Goal: Use online tool/utility: Utilize a website feature to perform a specific function

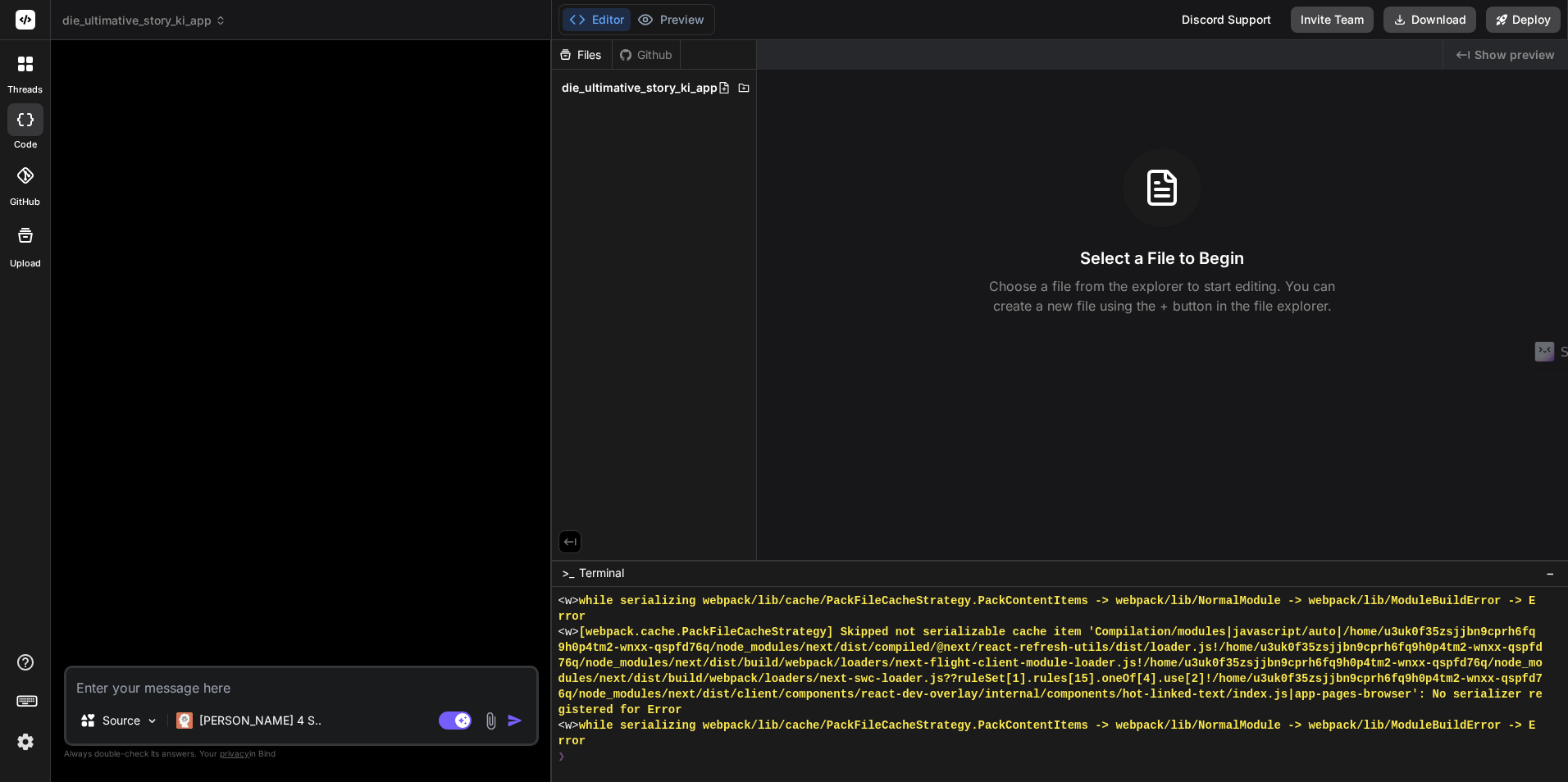
scroll to position [8193, 0]
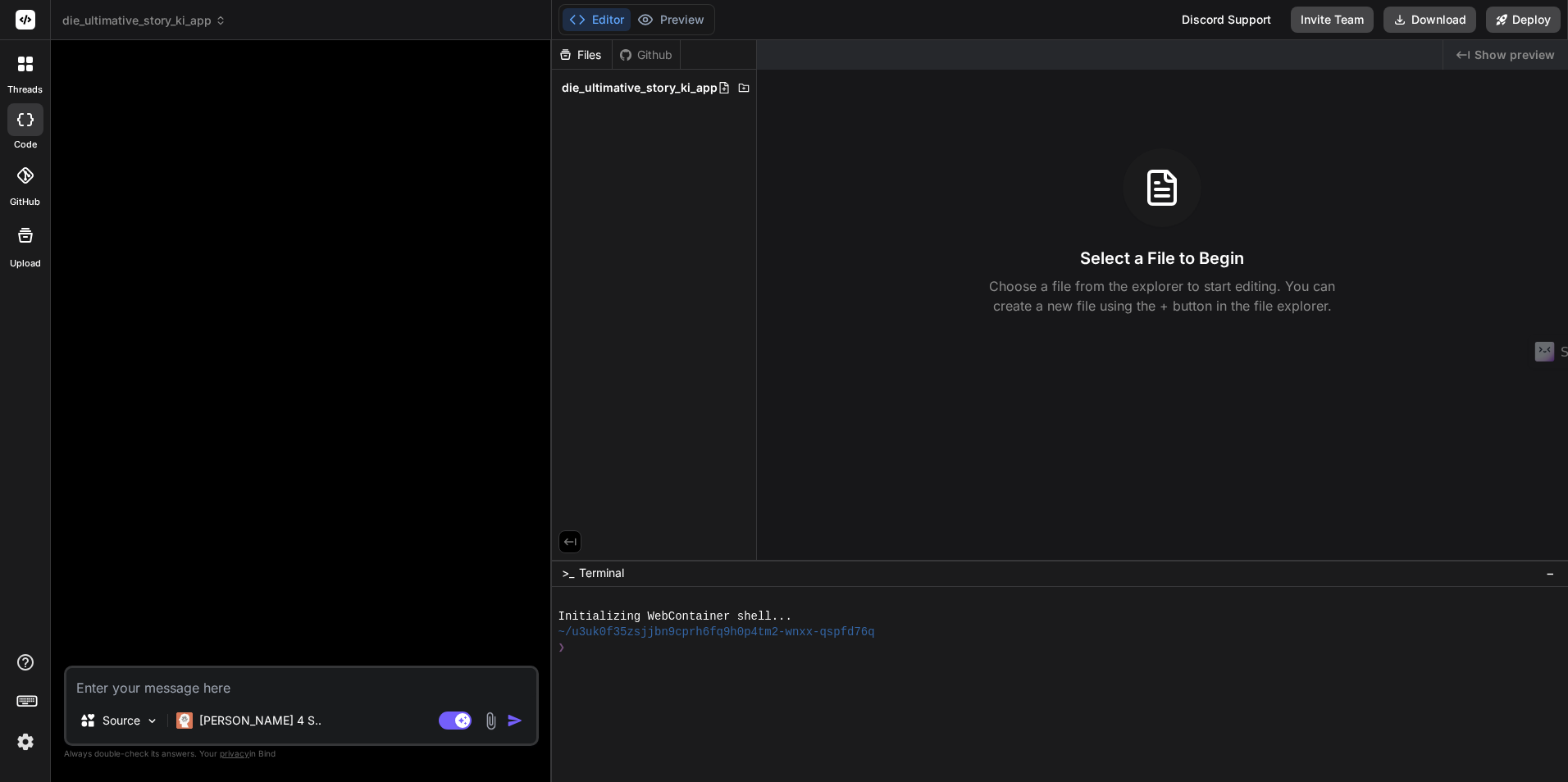
type textarea "x"
click at [594, 90] on span "die_ultimative_story_ki_app" at bounding box center [640, 87] width 156 height 16
click at [187, 687] on textarea at bounding box center [301, 682] width 470 height 30
paste textarea "Lor ipsumd sita Con adi Elitseddoei te incid utla etdolorema ALiquae admin ven …"
type textarea "Lor ipsumd sita Con adi Elitseddoei te incid utla etdolorema ALiquae admin ven …"
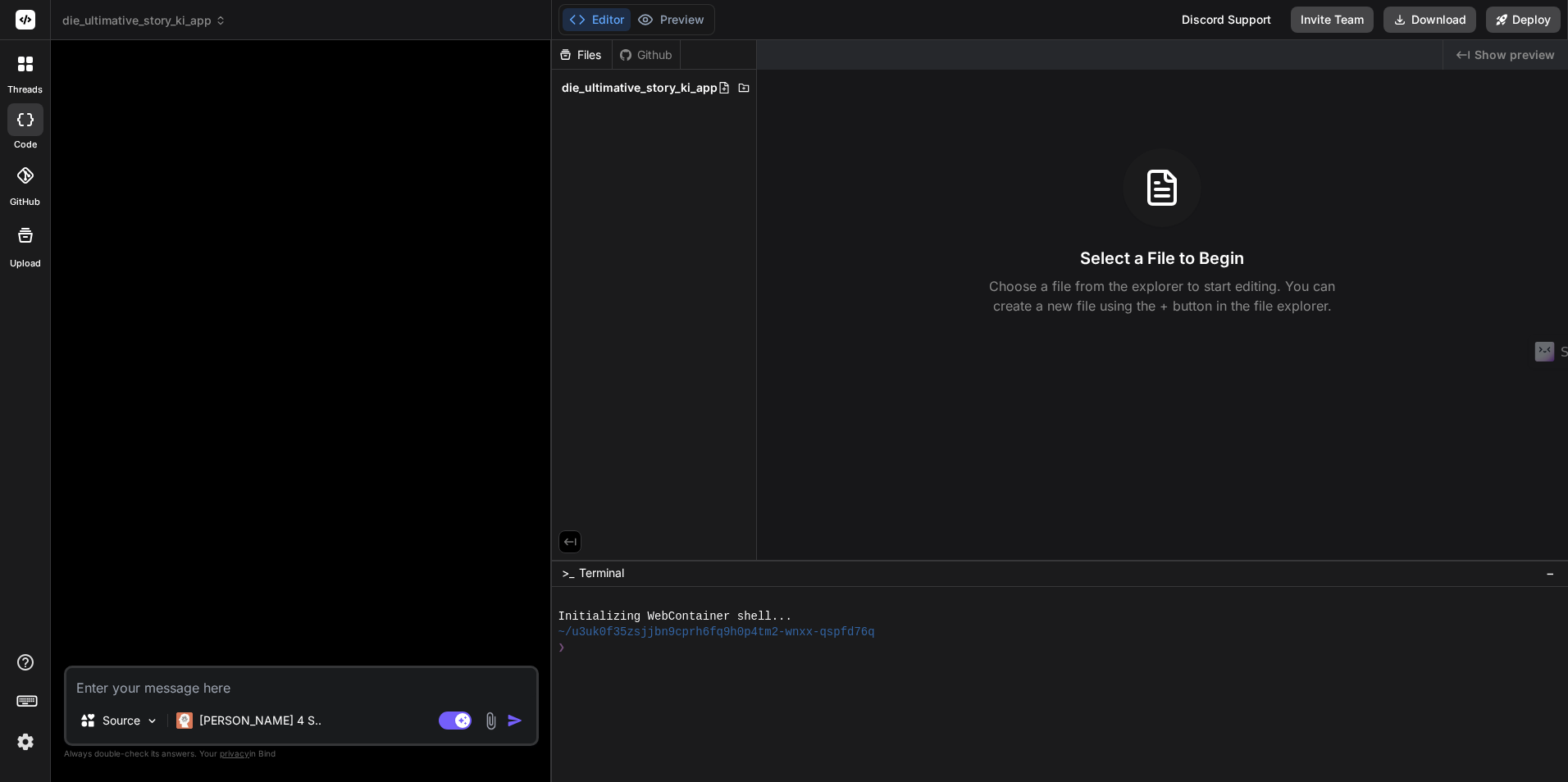
type textarea "x"
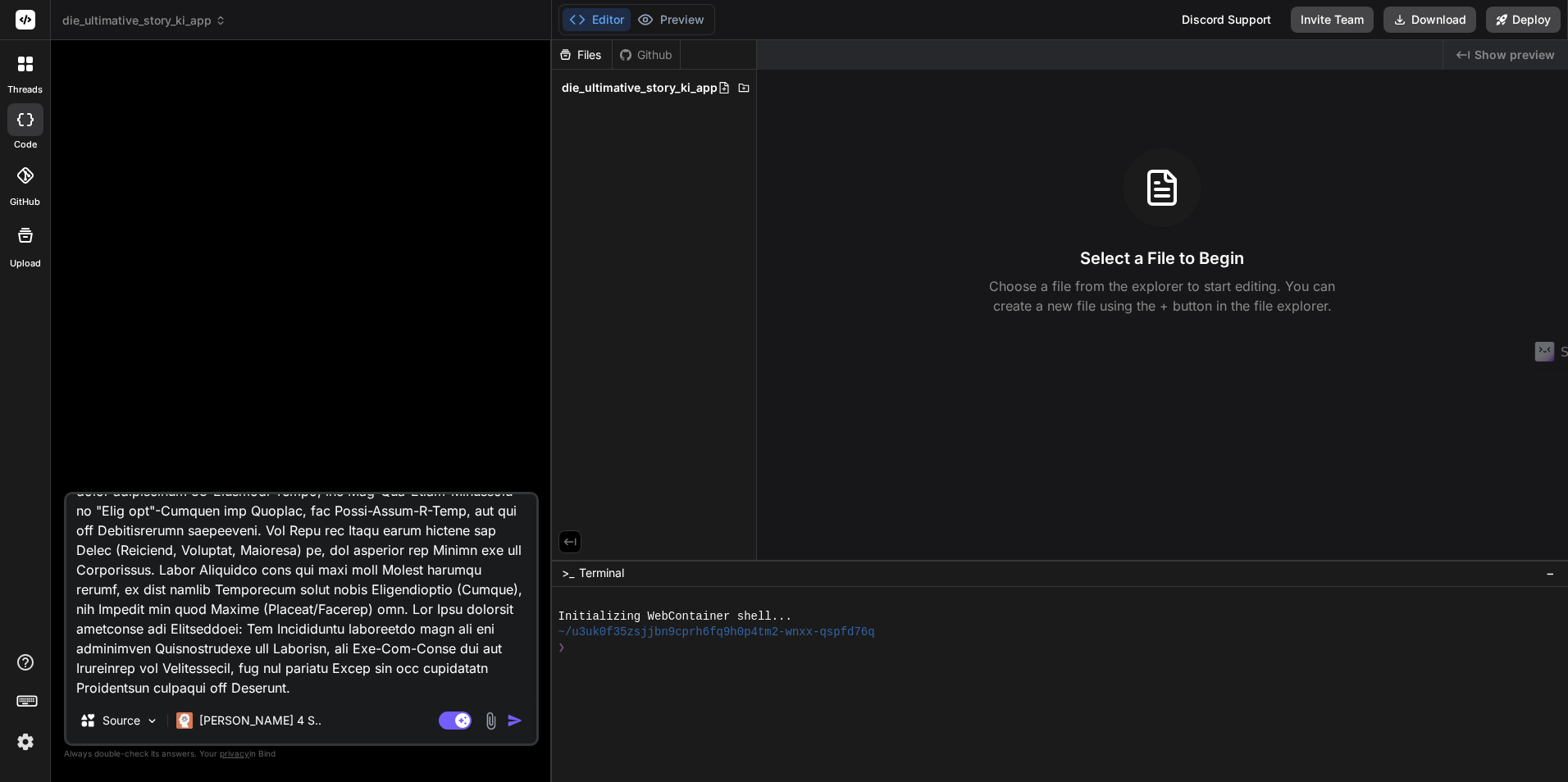
scroll to position [4450, 0]
type textarea "Lor ipsumd sita Con adi Elitseddoei te incid utla etdolorema ALiquae admin ven …"
click at [508, 720] on img "button" at bounding box center [515, 720] width 16 height 16
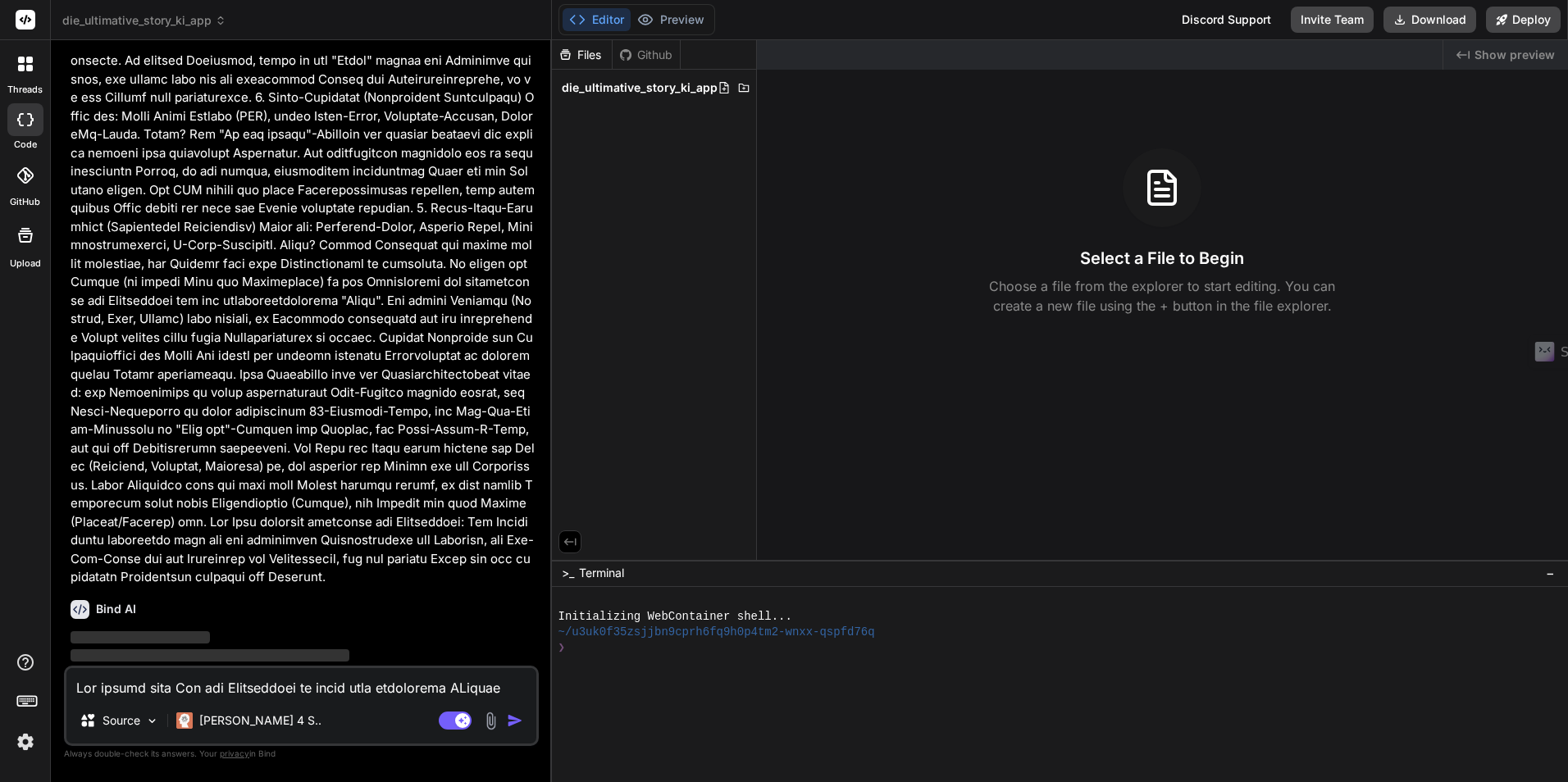
scroll to position [3211, 0]
type textarea "x"
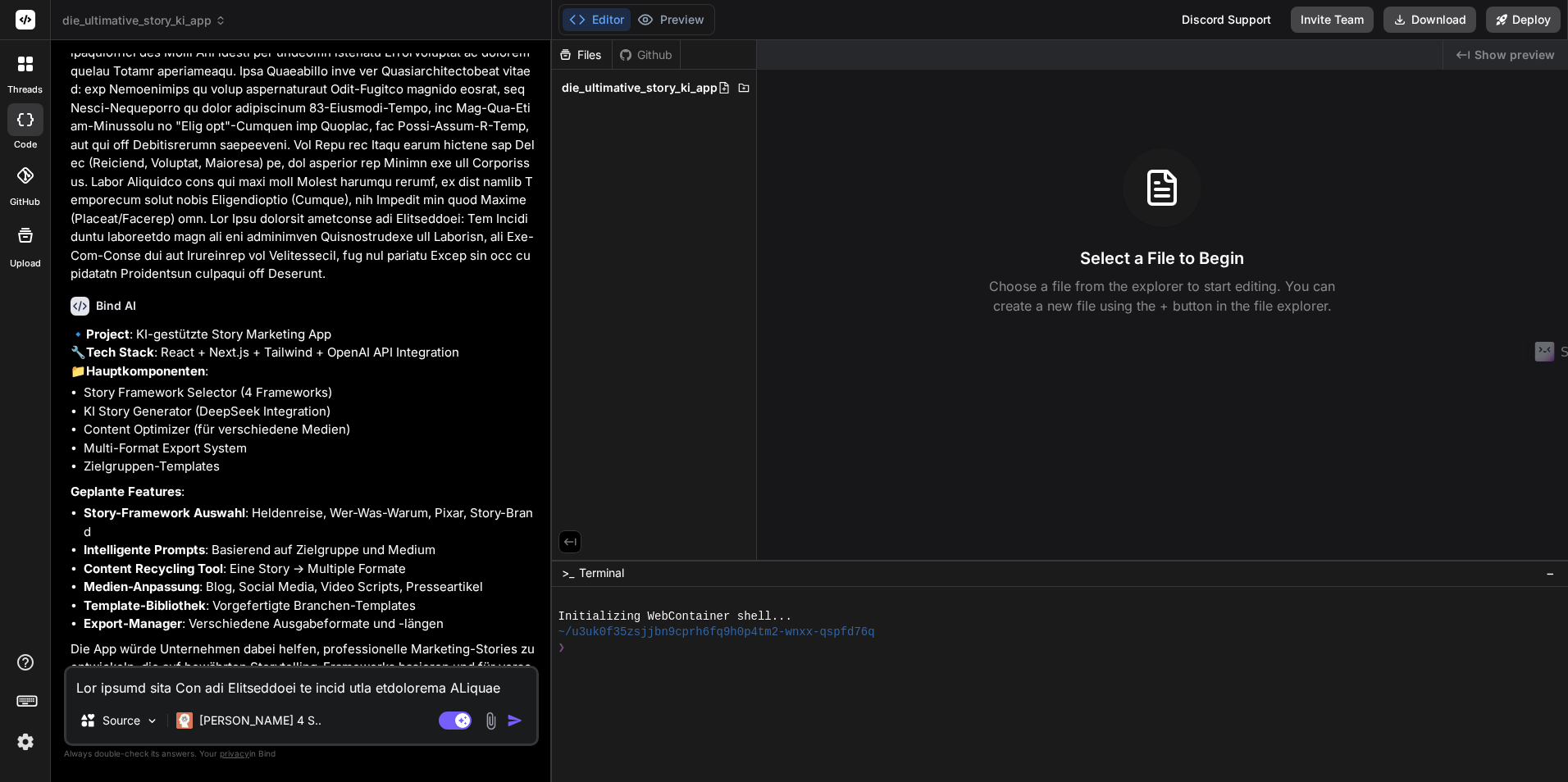
scroll to position [3572, 0]
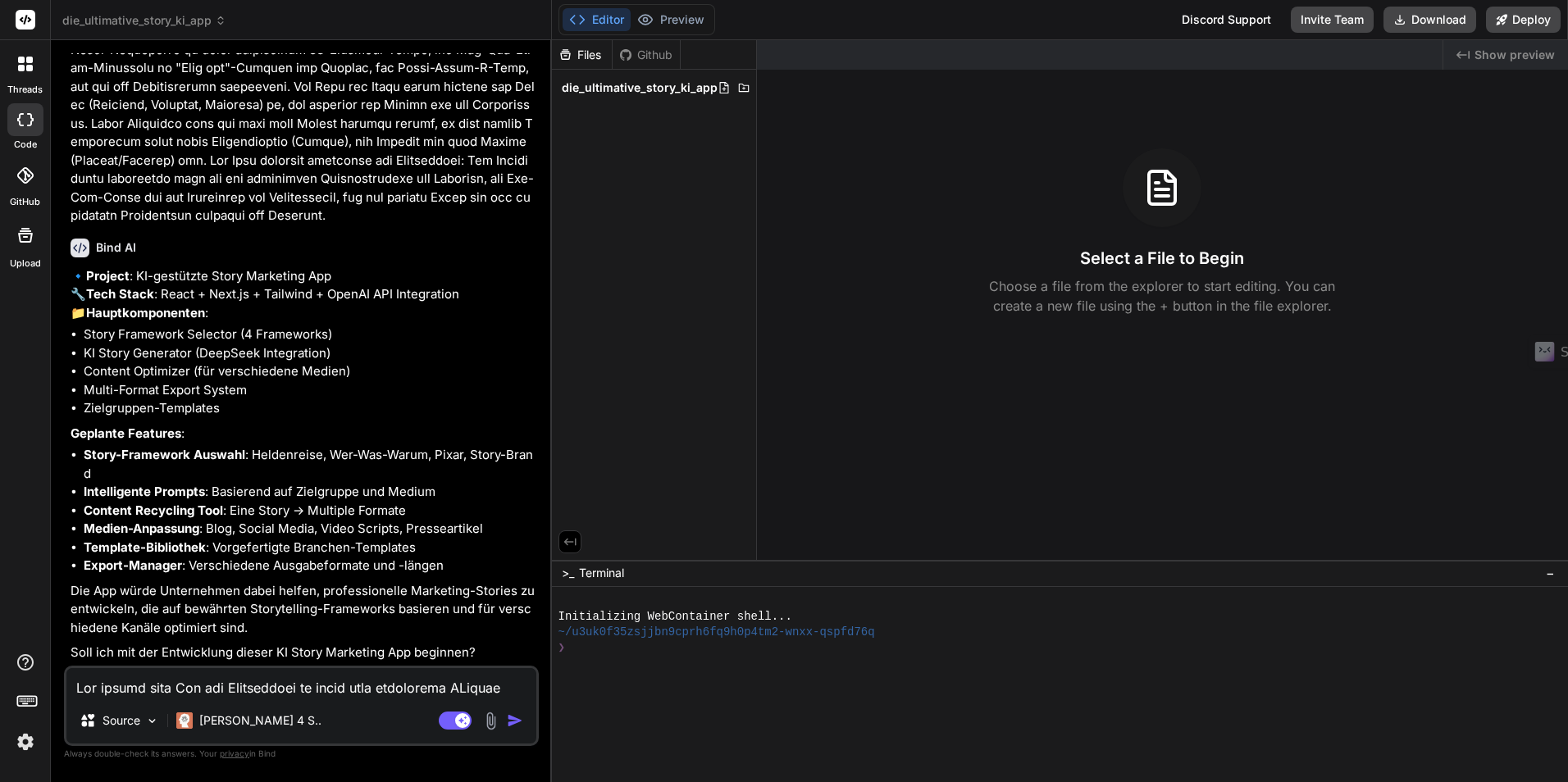
click at [343, 680] on textarea at bounding box center [301, 682] width 470 height 30
type textarea "ja"
type textarea "x"
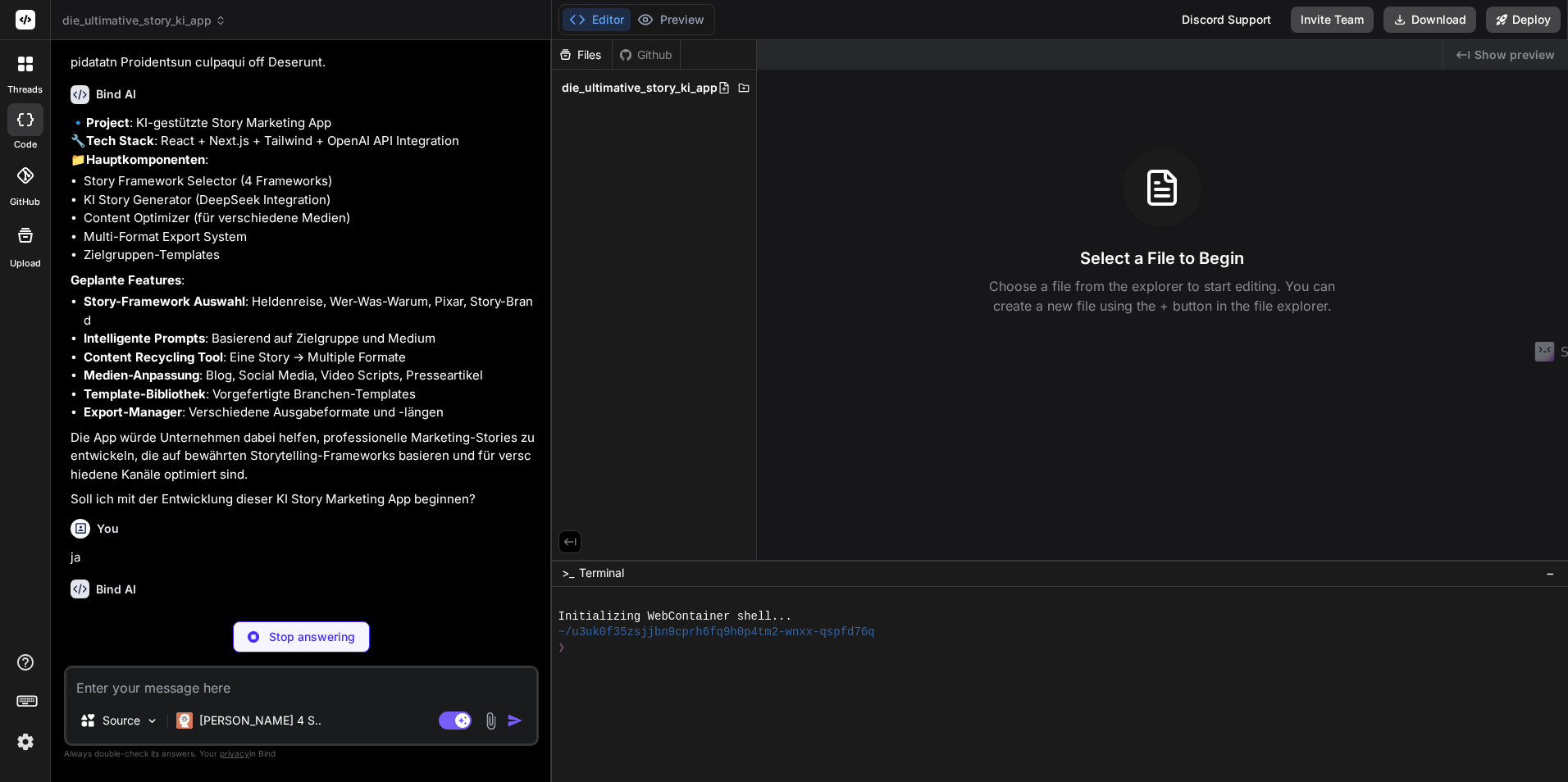
scroll to position [3741, 0]
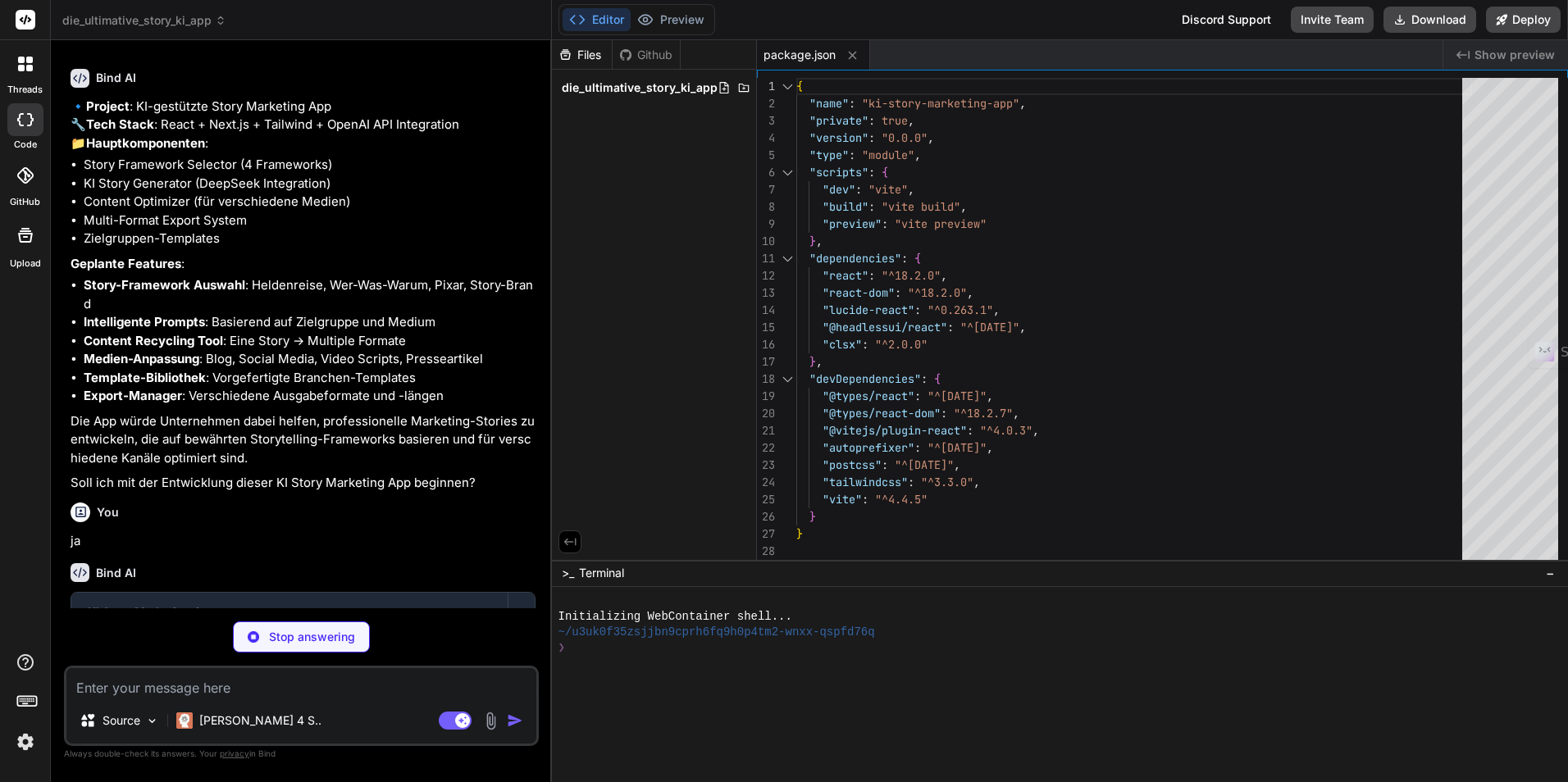
type textarea "x"
type textarea "<script type="module" src="/src/main.jsx"></script> </body> </html>"
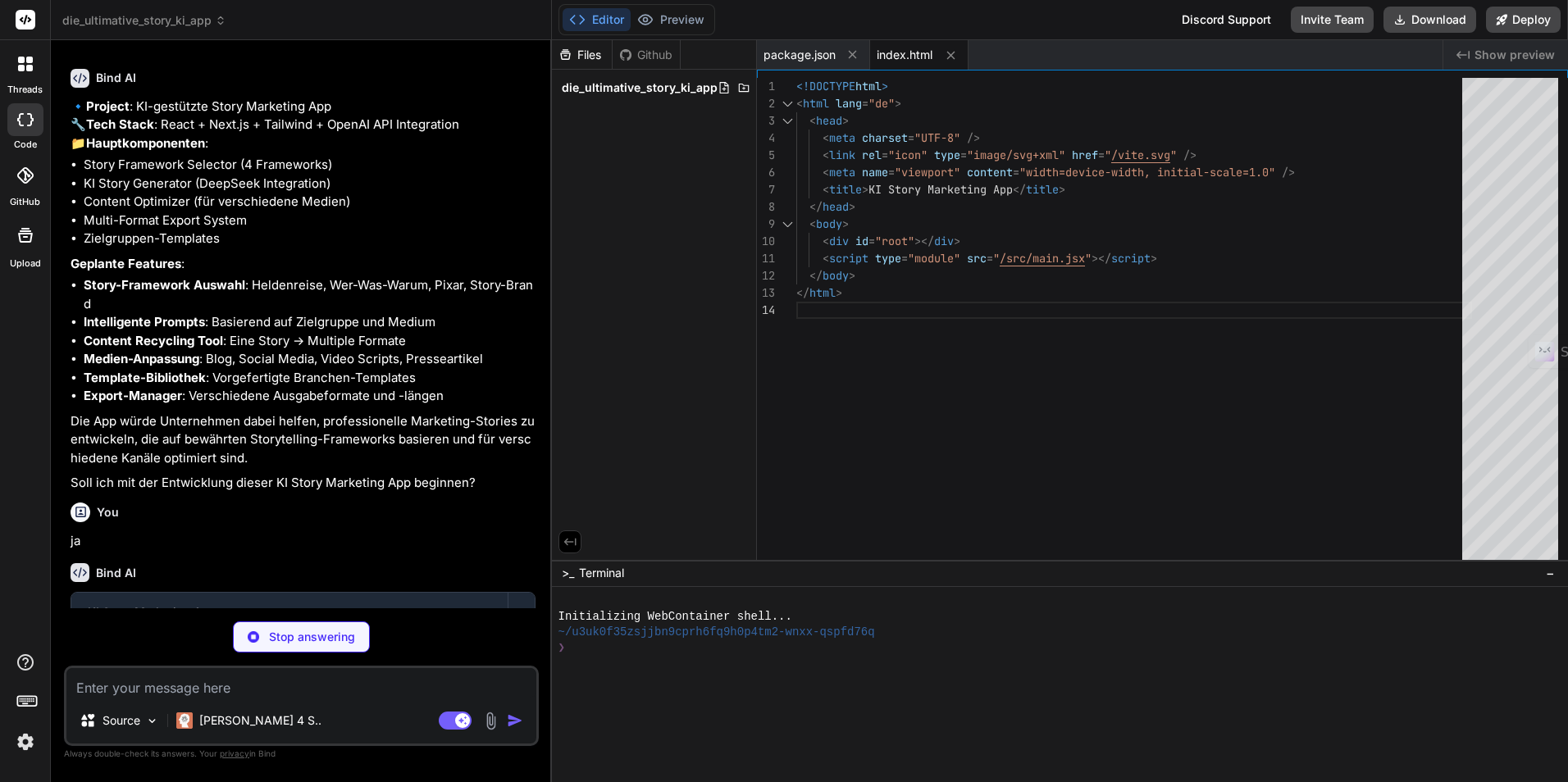
type textarea "x"
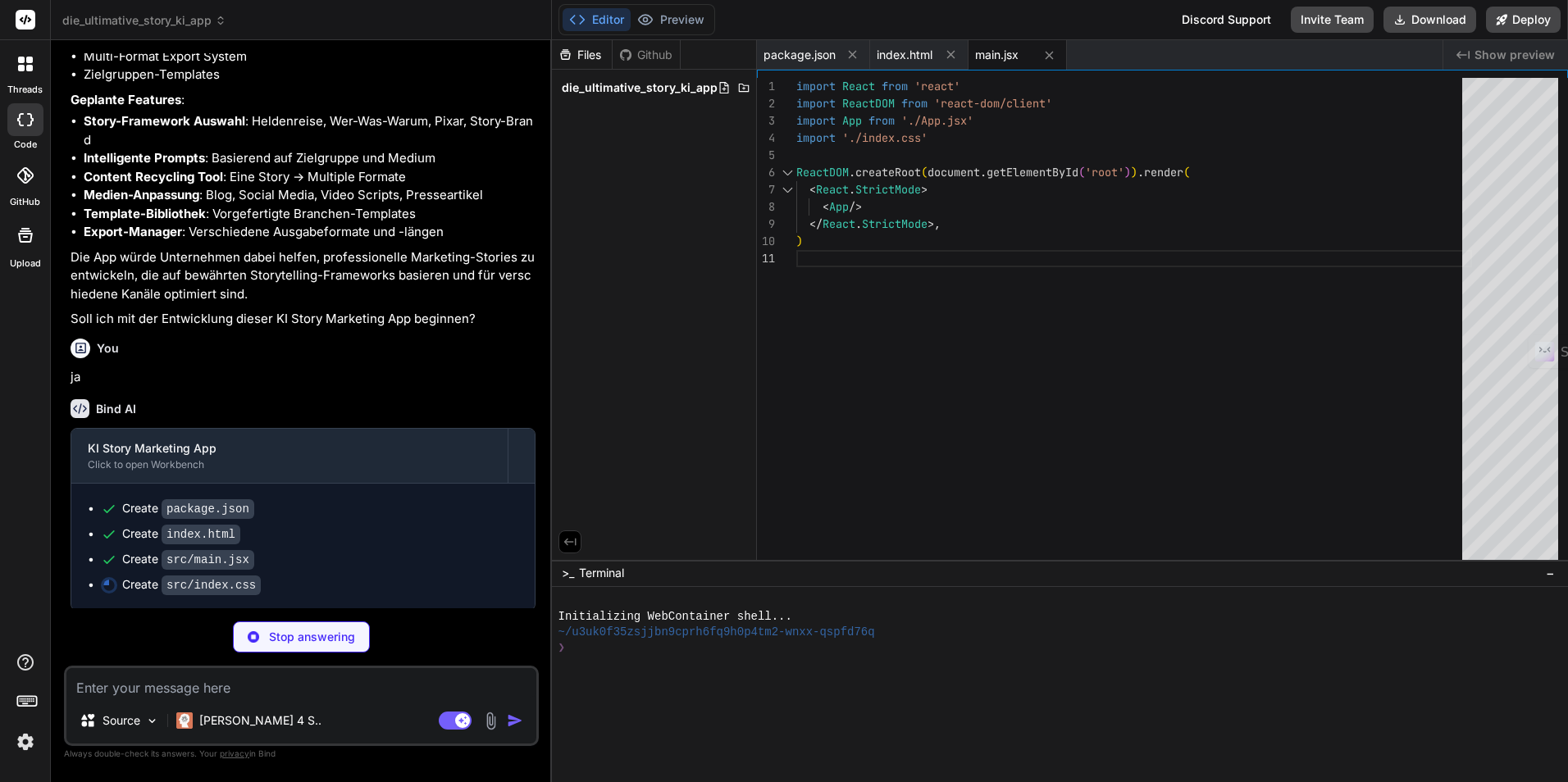
scroll to position [3908, 0]
type textarea "x"
type textarea "border-color: hsl(var(--border)); } }"
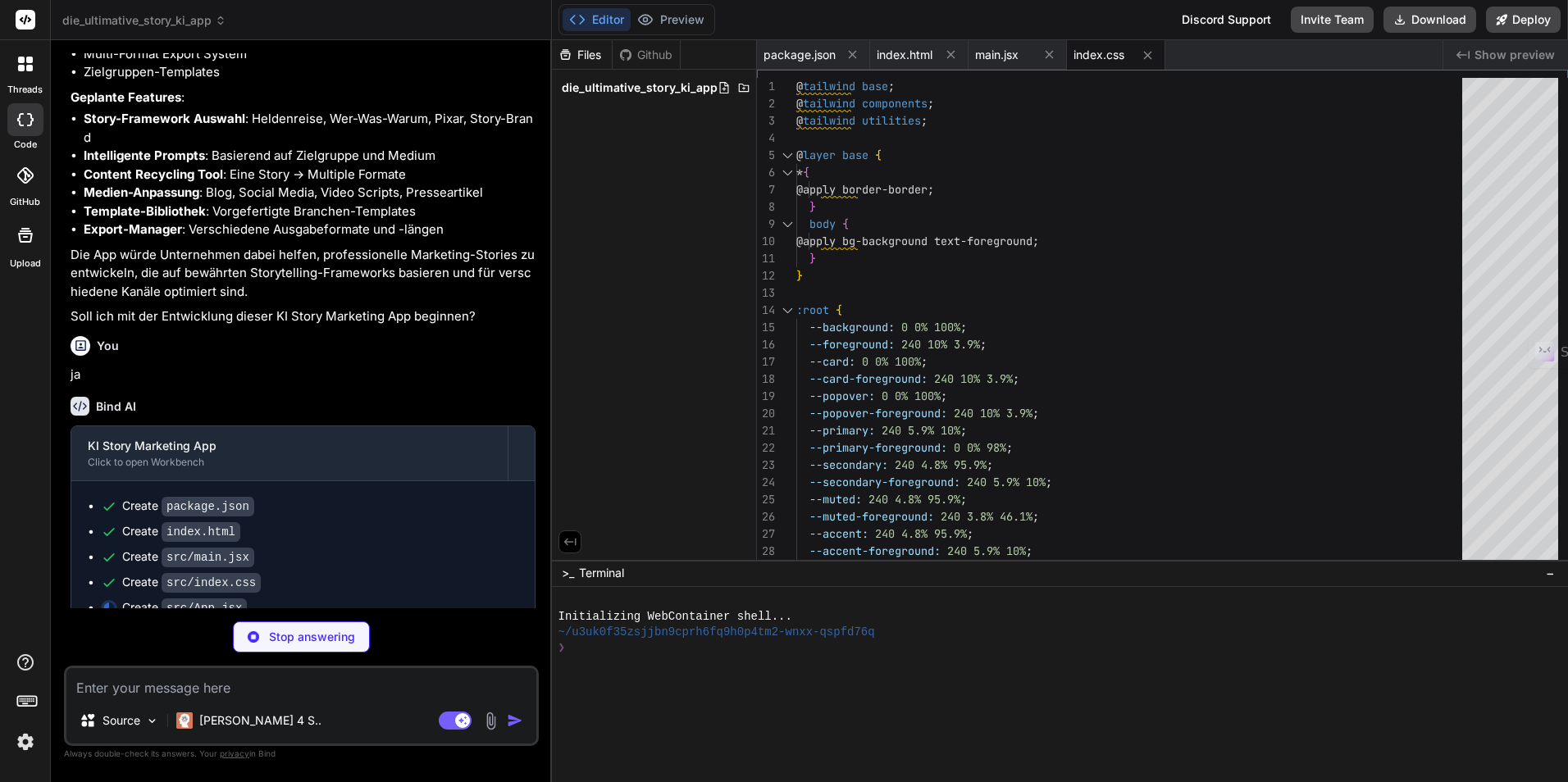
type textarea "x"
type textarea "} export default App;"
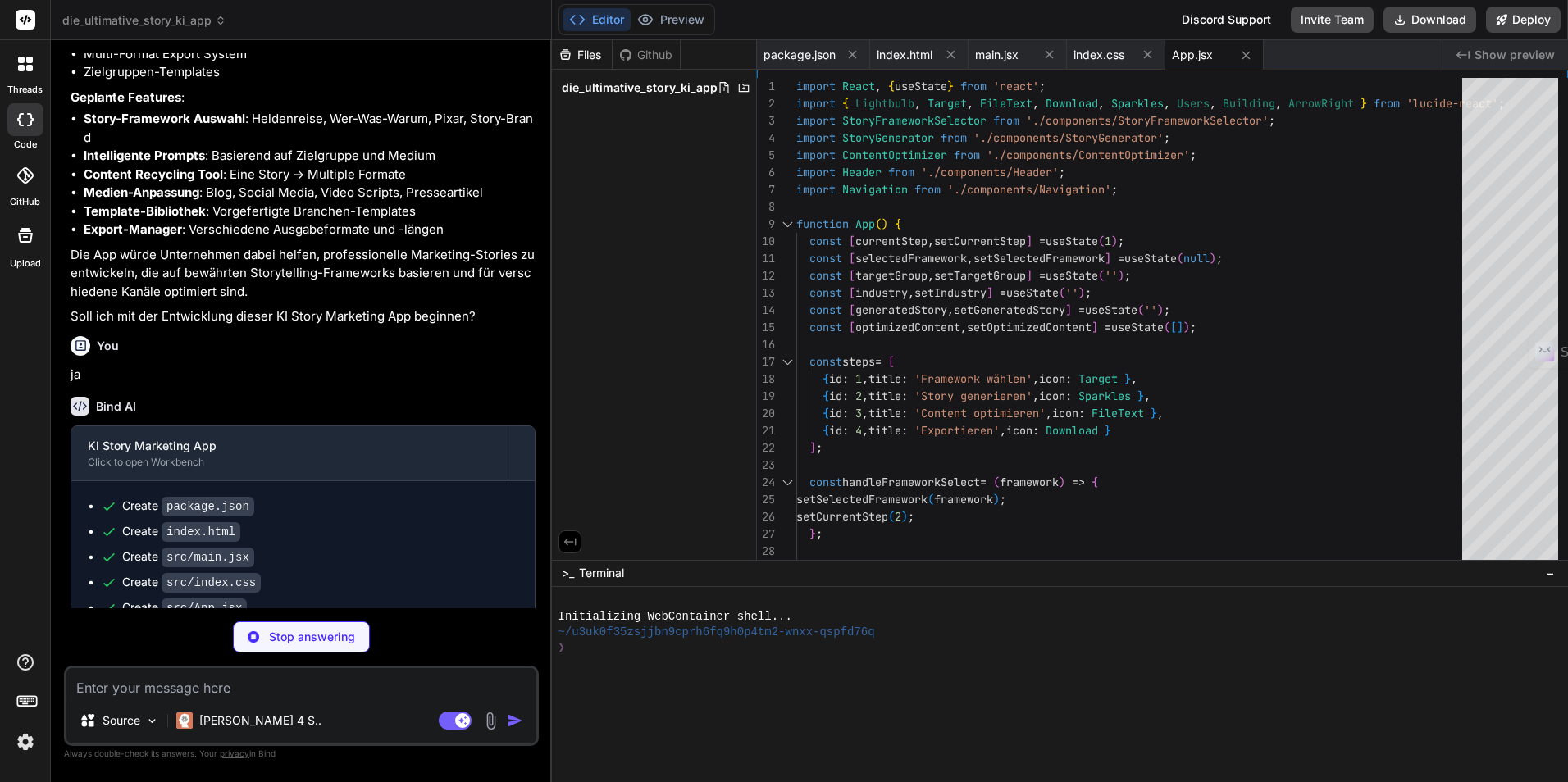
type textarea "x"
type textarea "export default Header;"
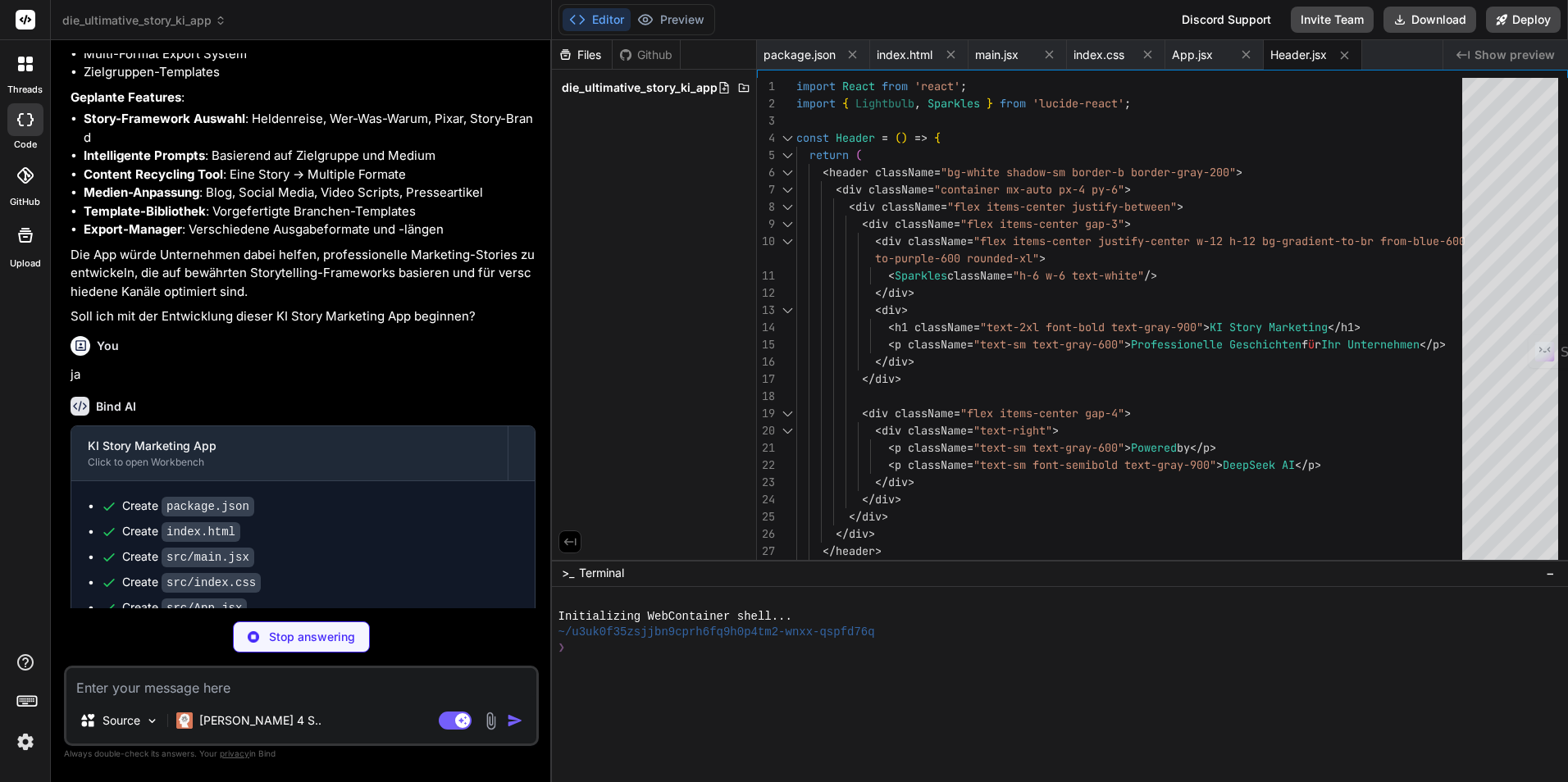
type textarea "x"
type textarea "})} </div> </nav> ); }; export default Navigation;"
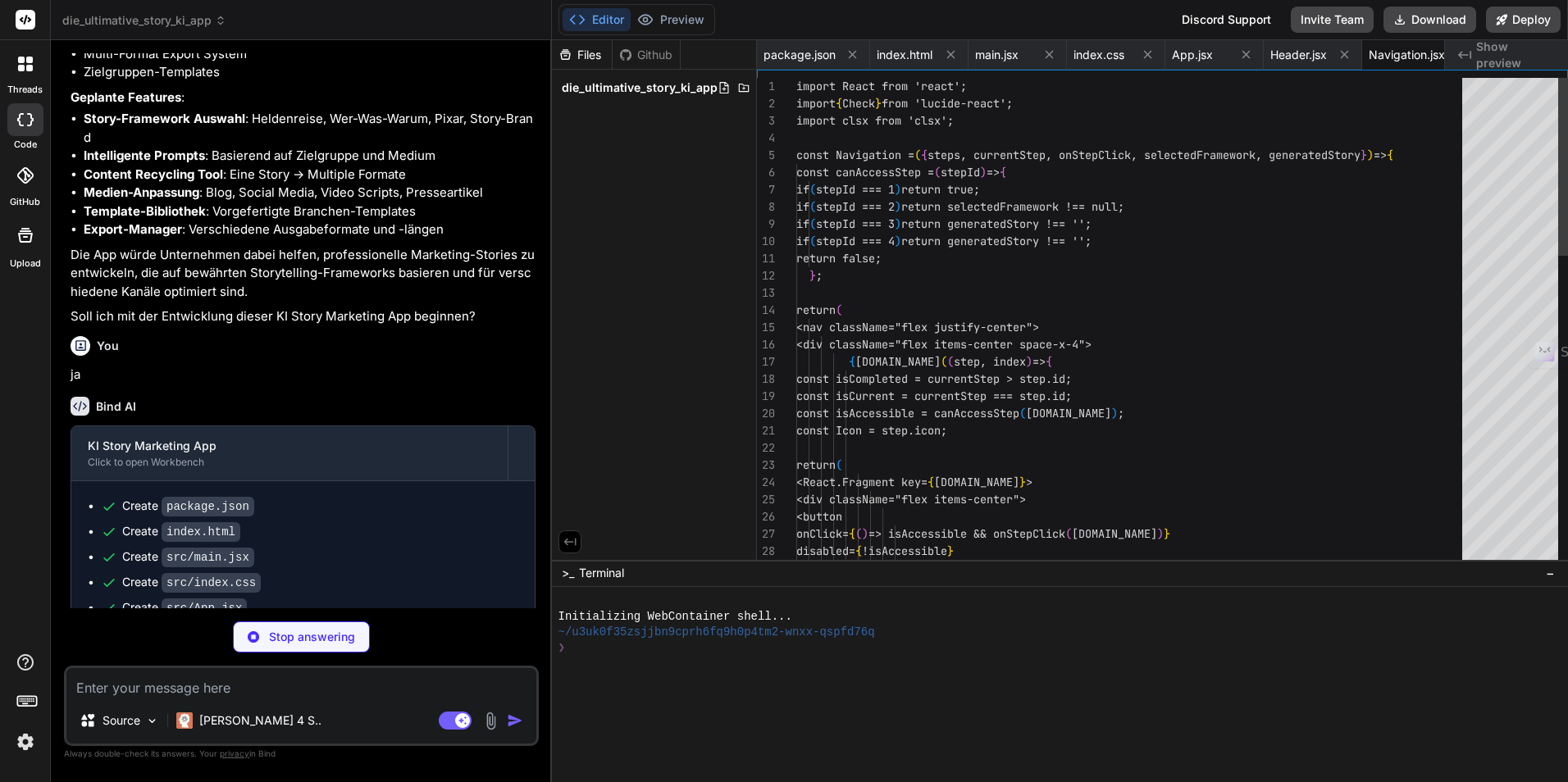
scroll to position [0, 35]
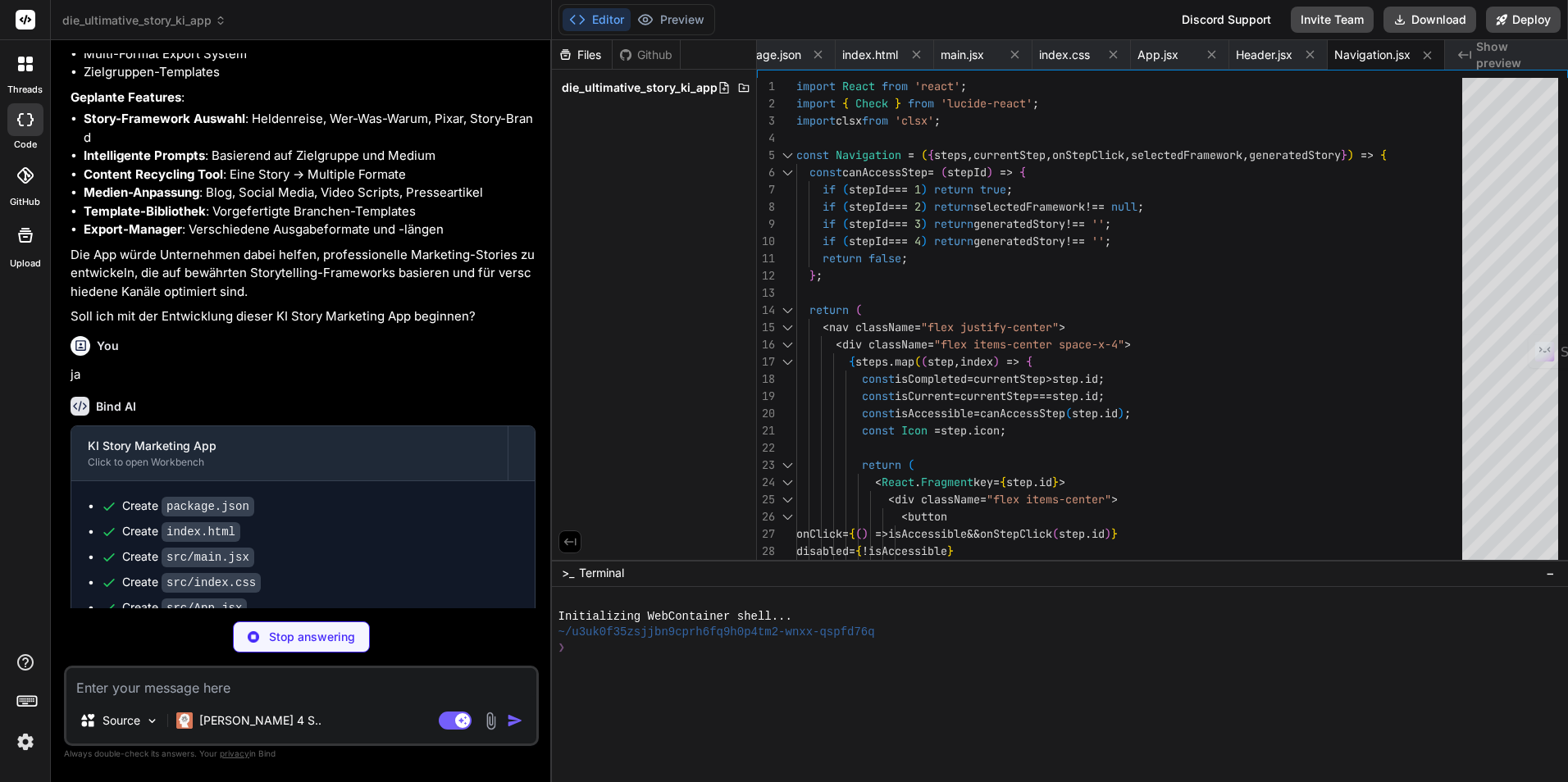
type textarea "x"
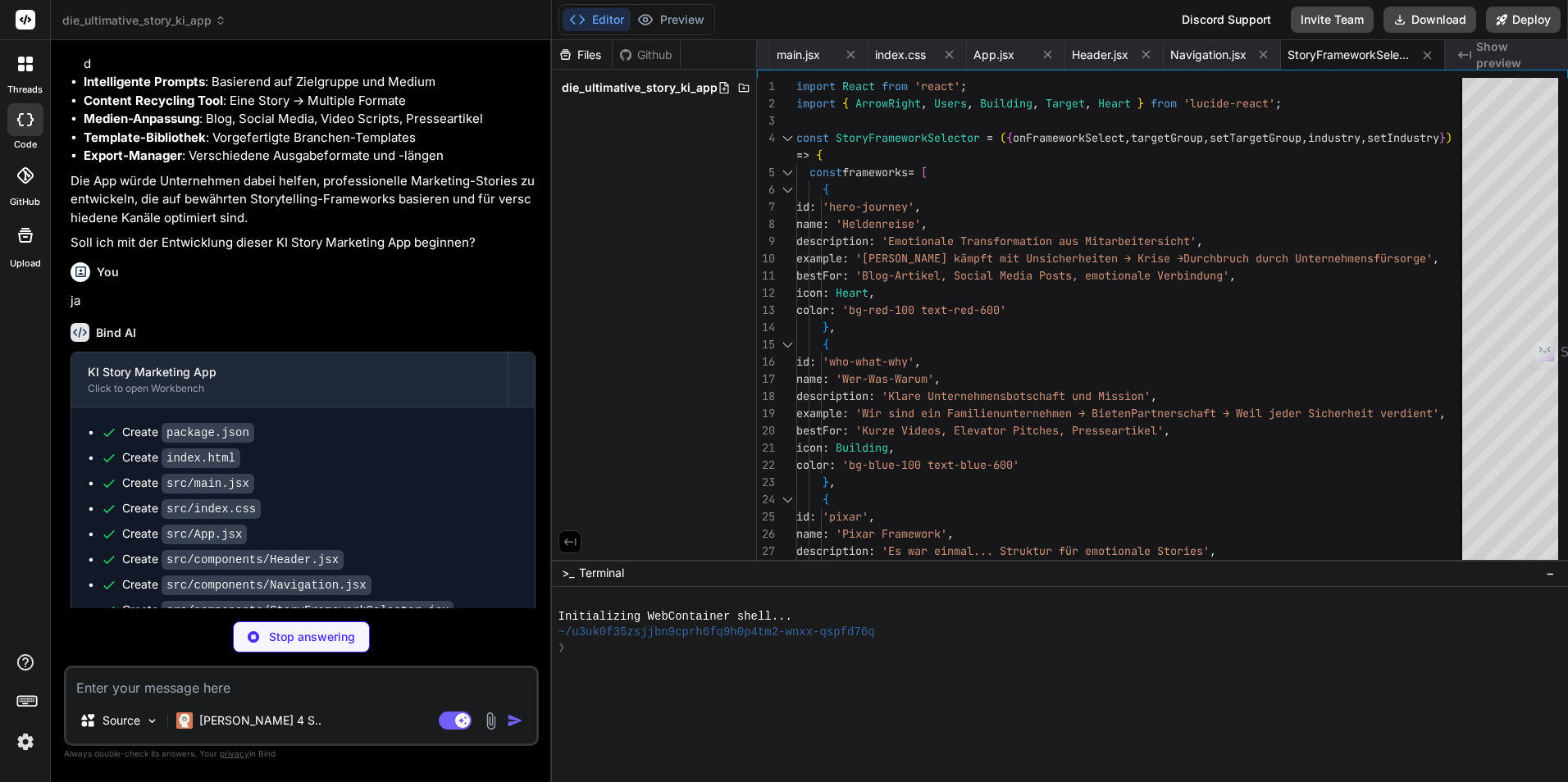
scroll to position [4035, 0]
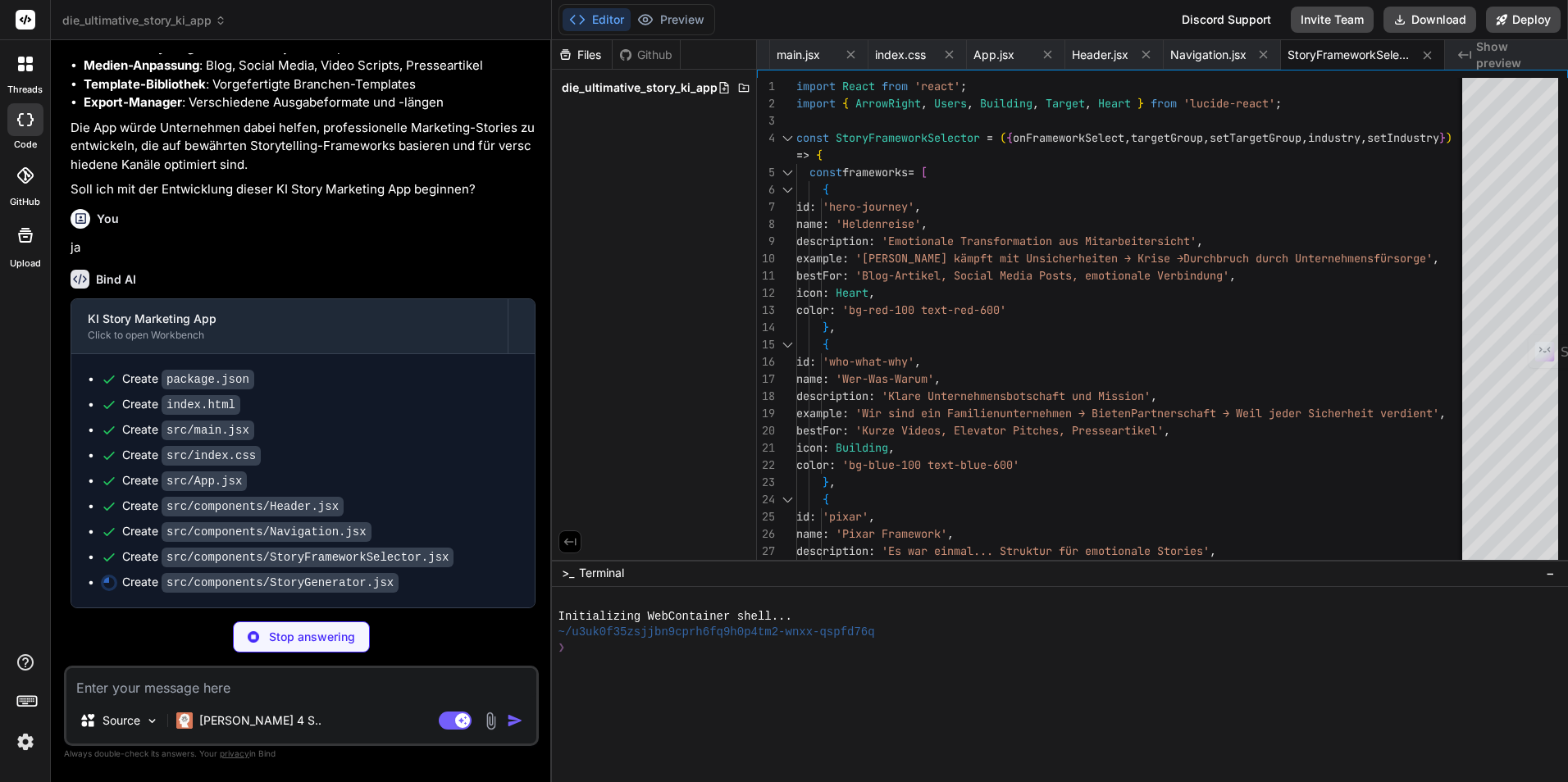
type textarea "x"
type textarea "); }; export default StoryGenerator;"
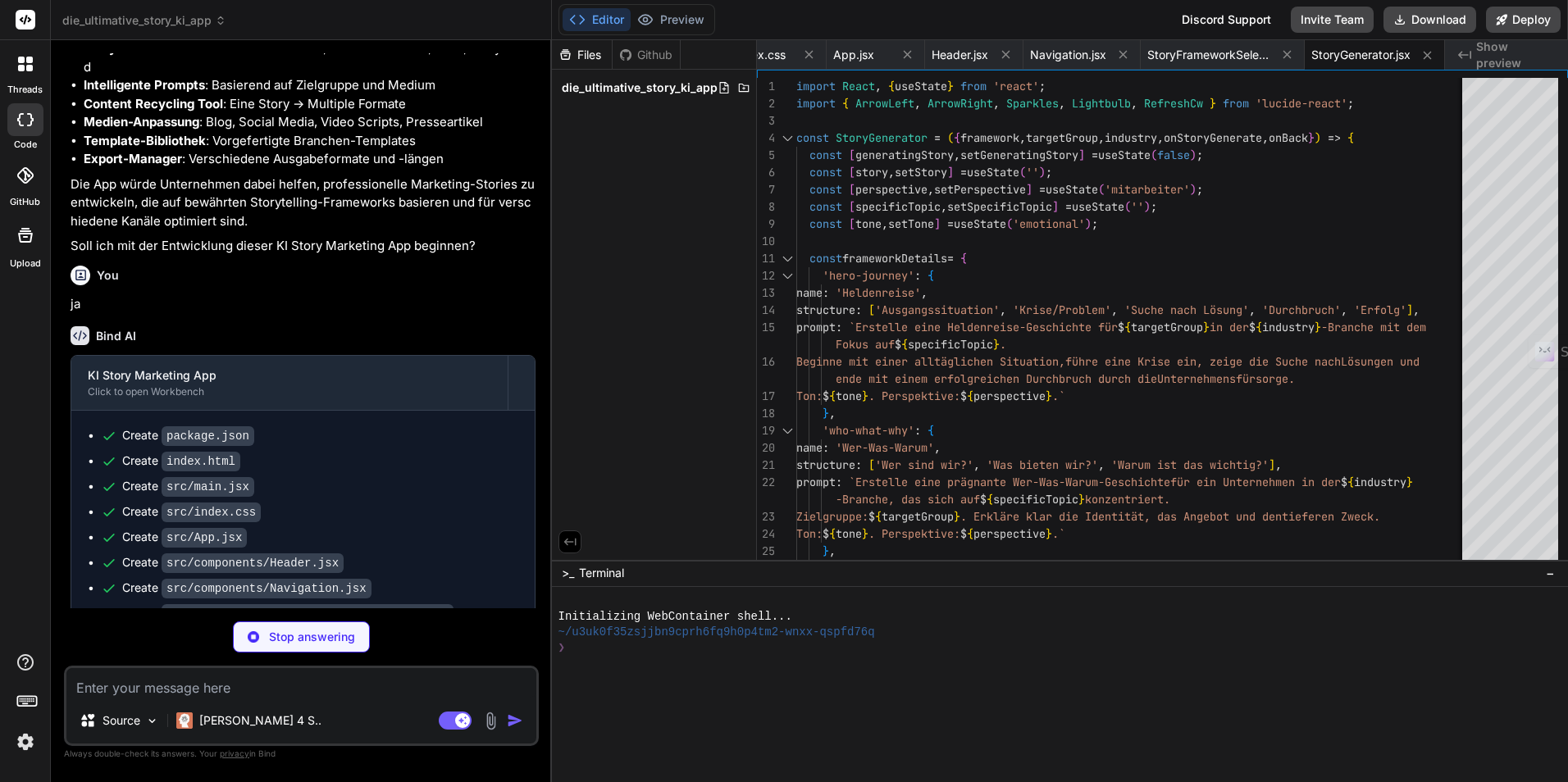
scroll to position [4060, 0]
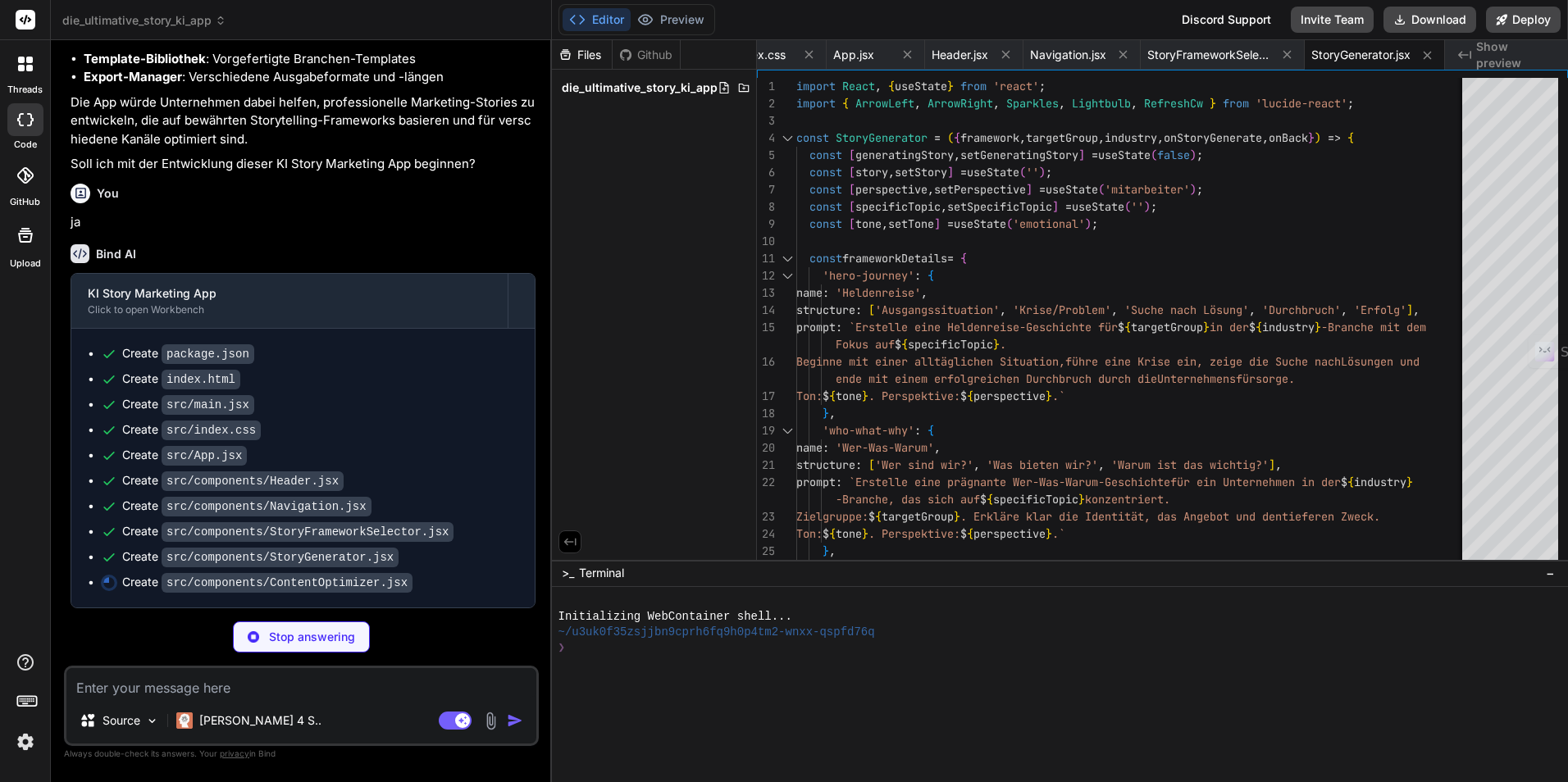
type textarea "x"
type textarea "</div> ); }; export default ContentOptimizer;"
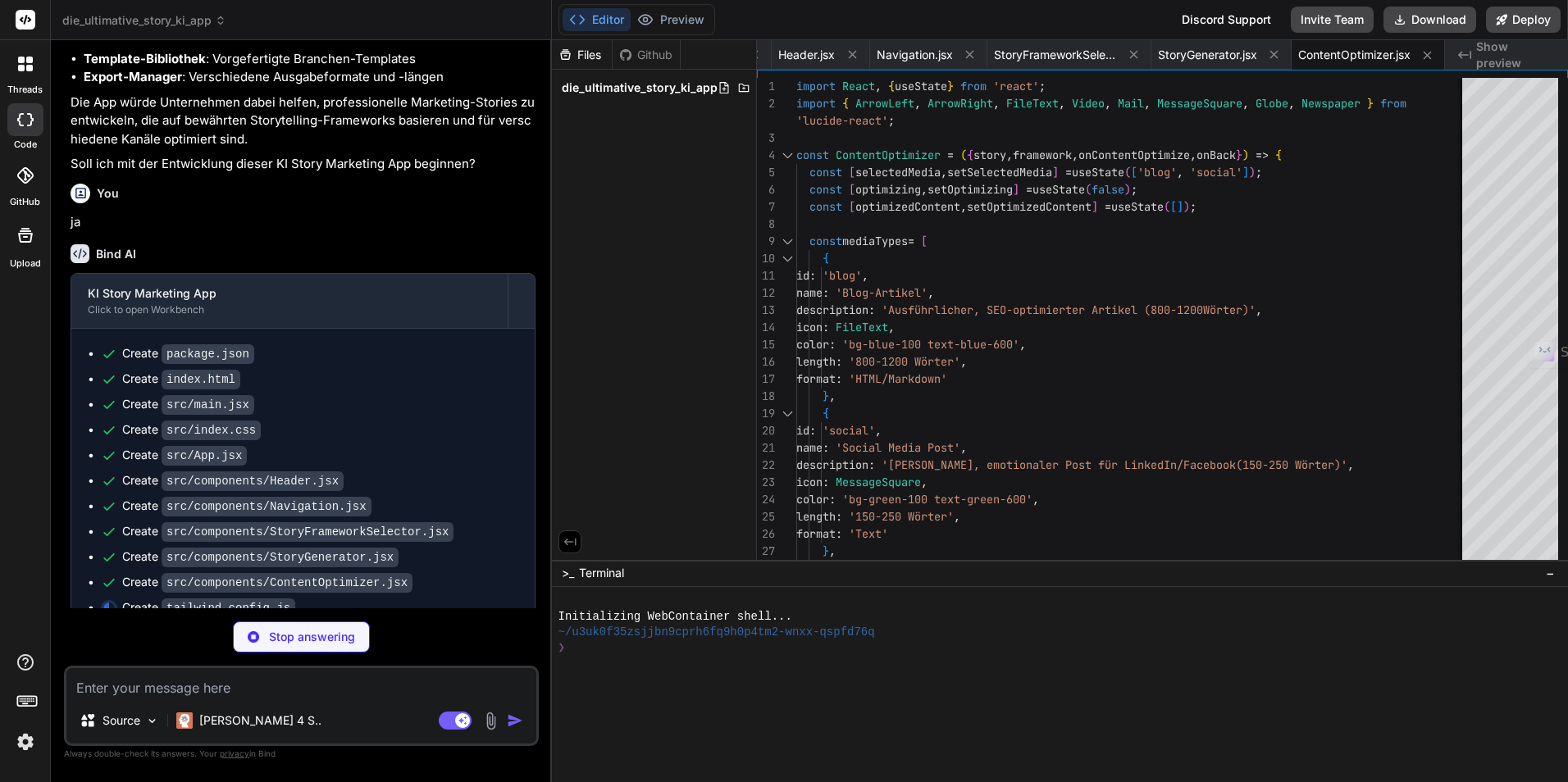
type textarea "x"
type textarea "plugins: [], }"
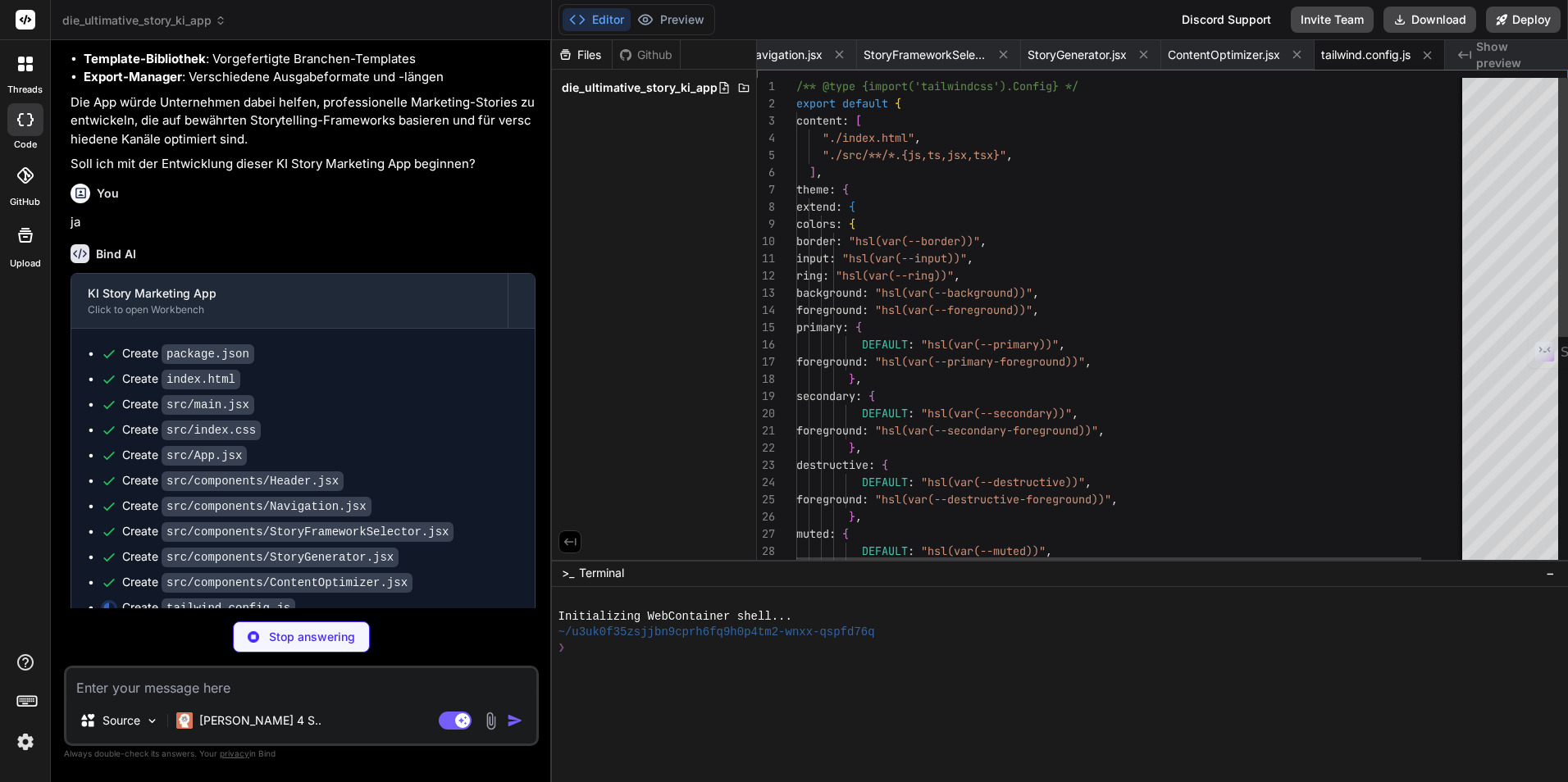
type textarea "x"
type textarea "export default { plugins: { tailwindcss: {}, autoprefixer: {}, }, }"
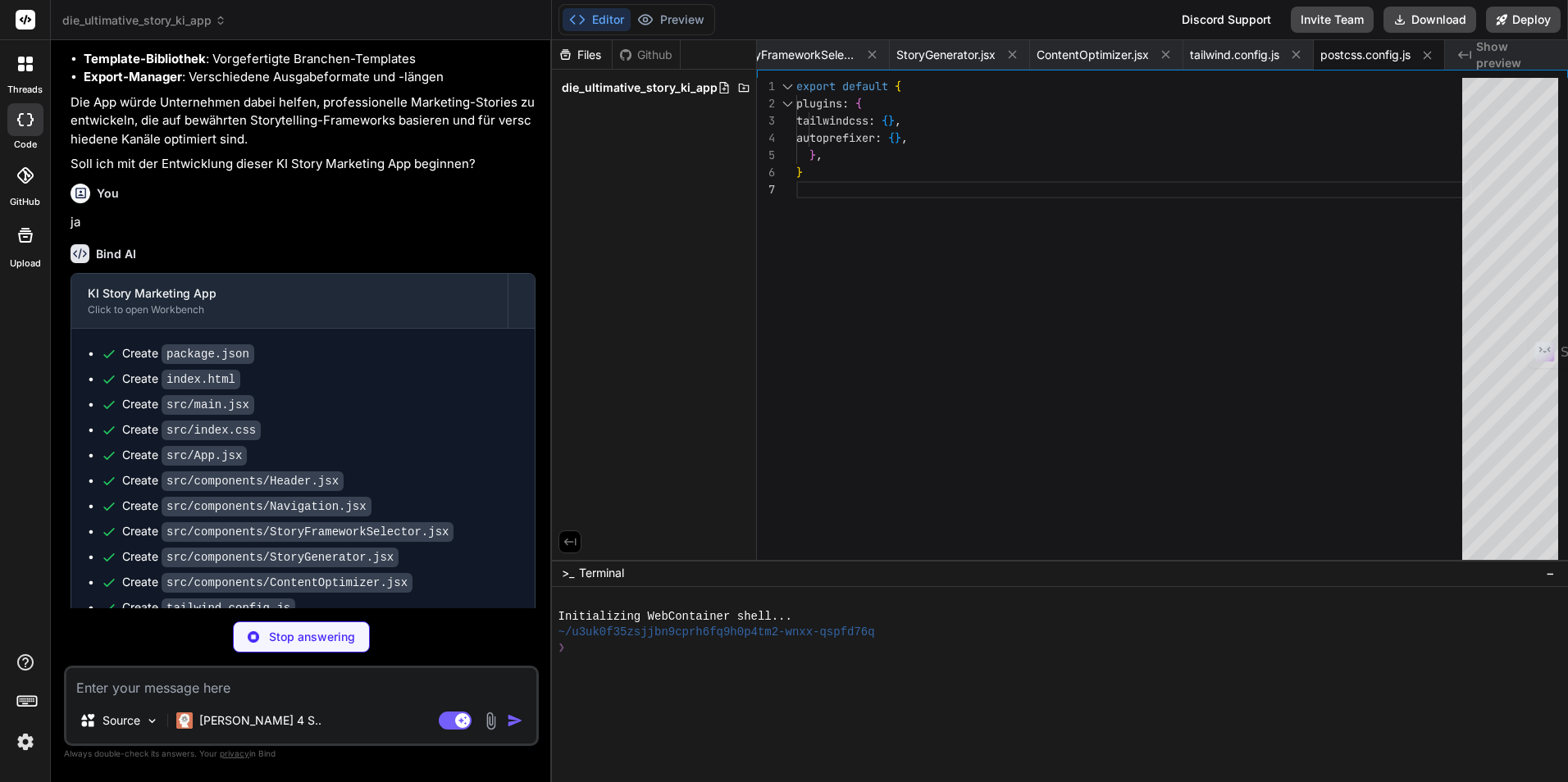
type textarea "x"
type textarea "})"
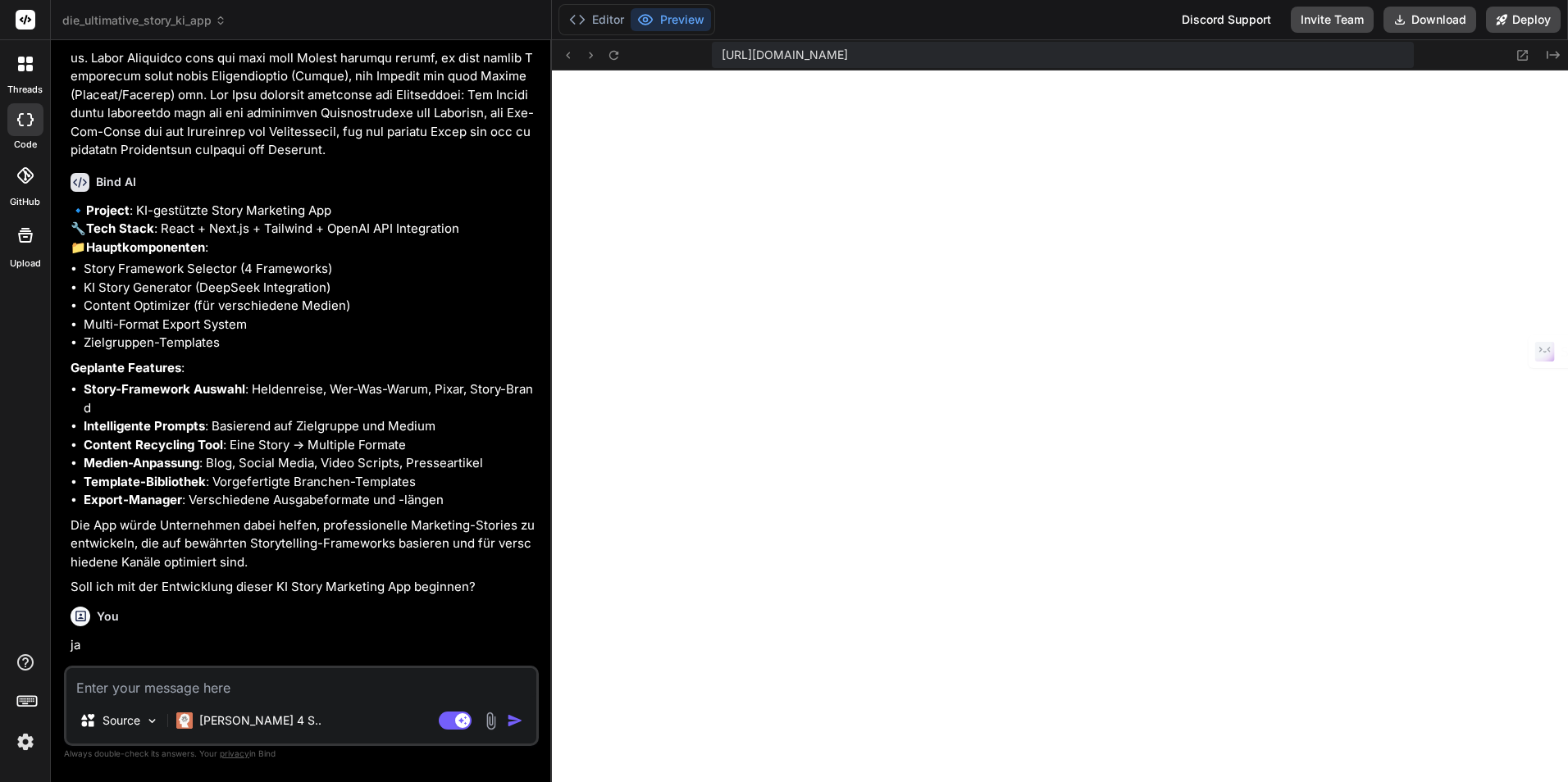
scroll to position [3733, 0]
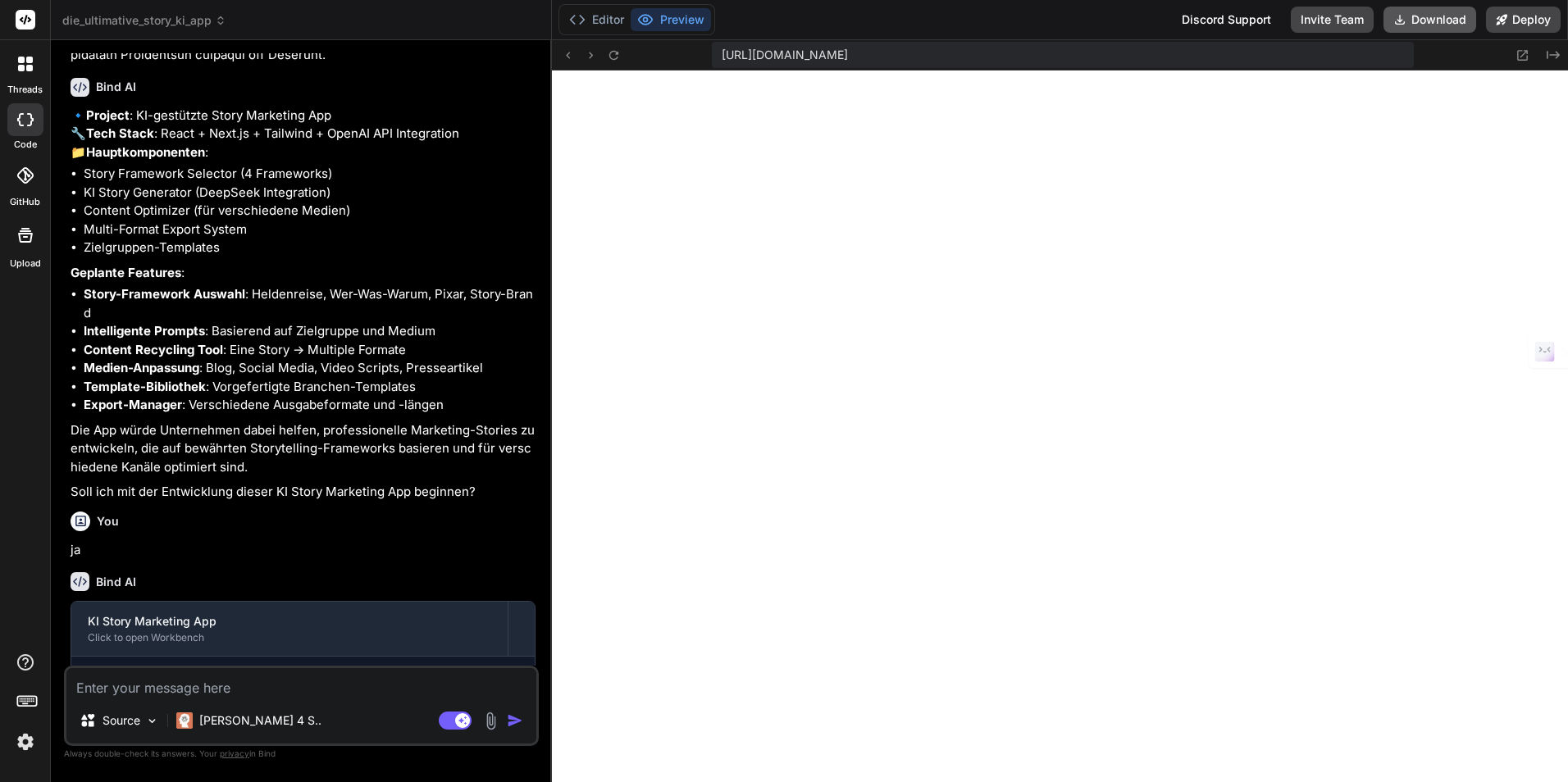
click at [1437, 23] on button "Download" at bounding box center [1430, 19] width 93 height 26
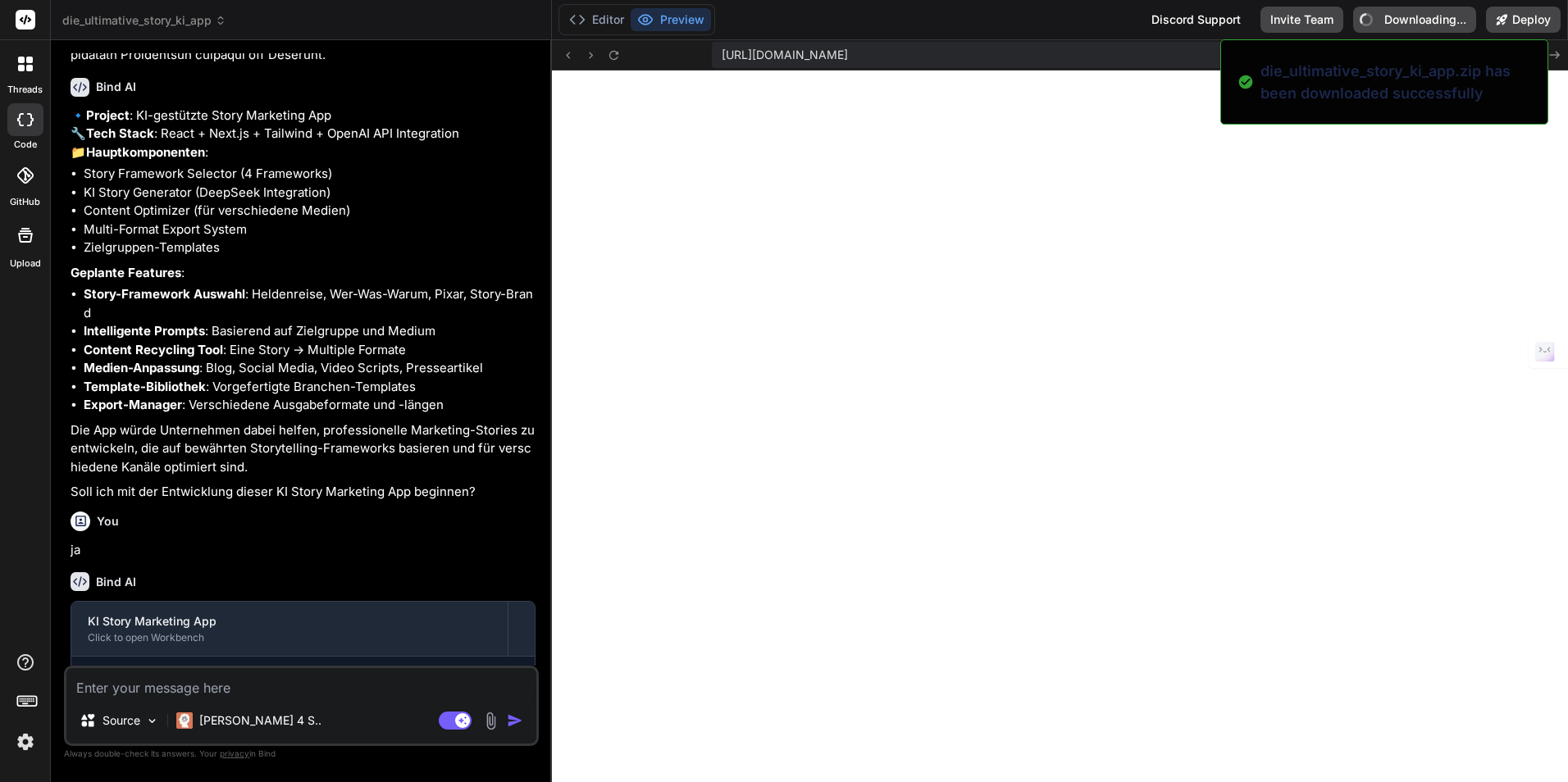
type textarea "x"
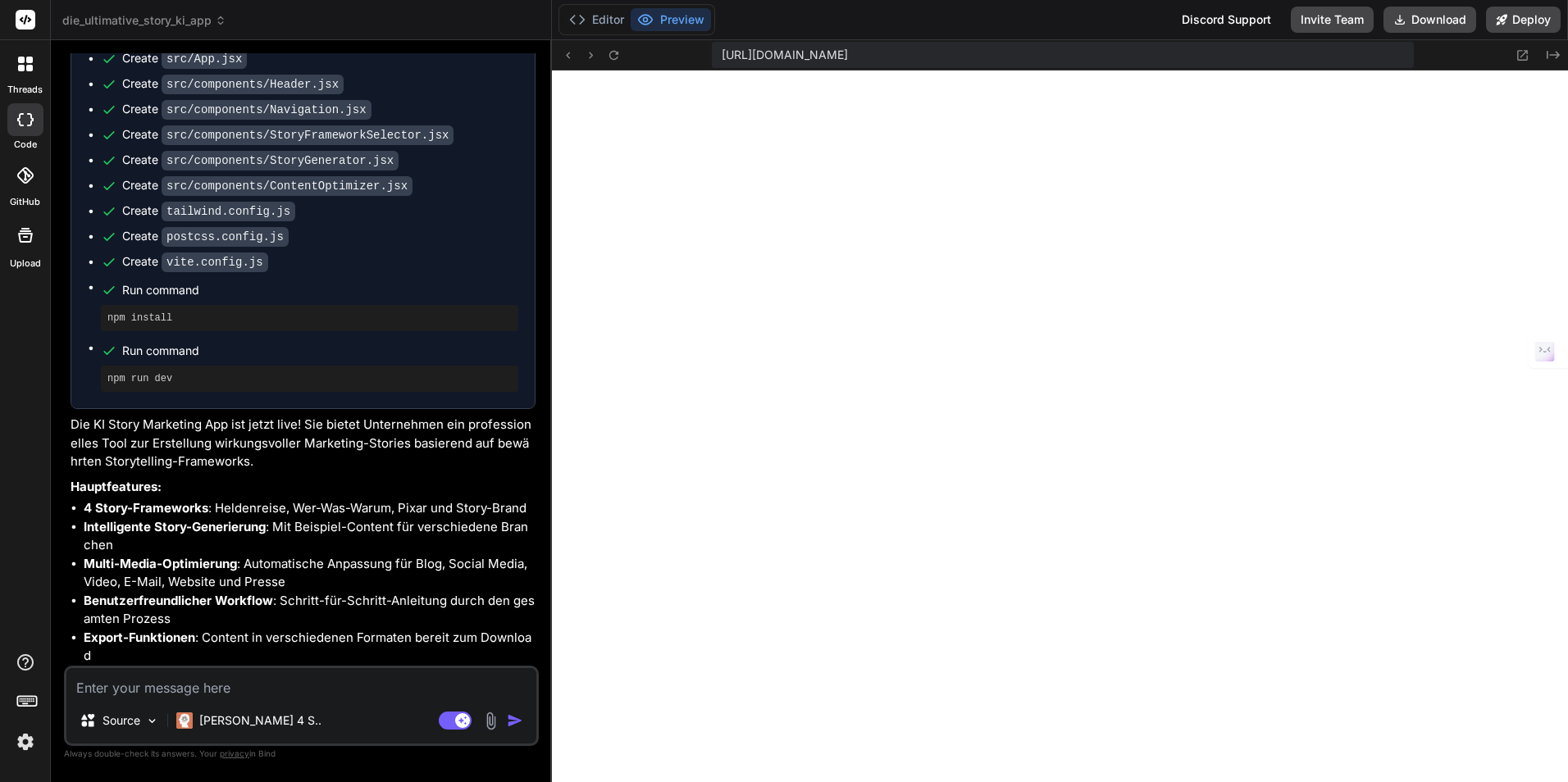
scroll to position [4504, 0]
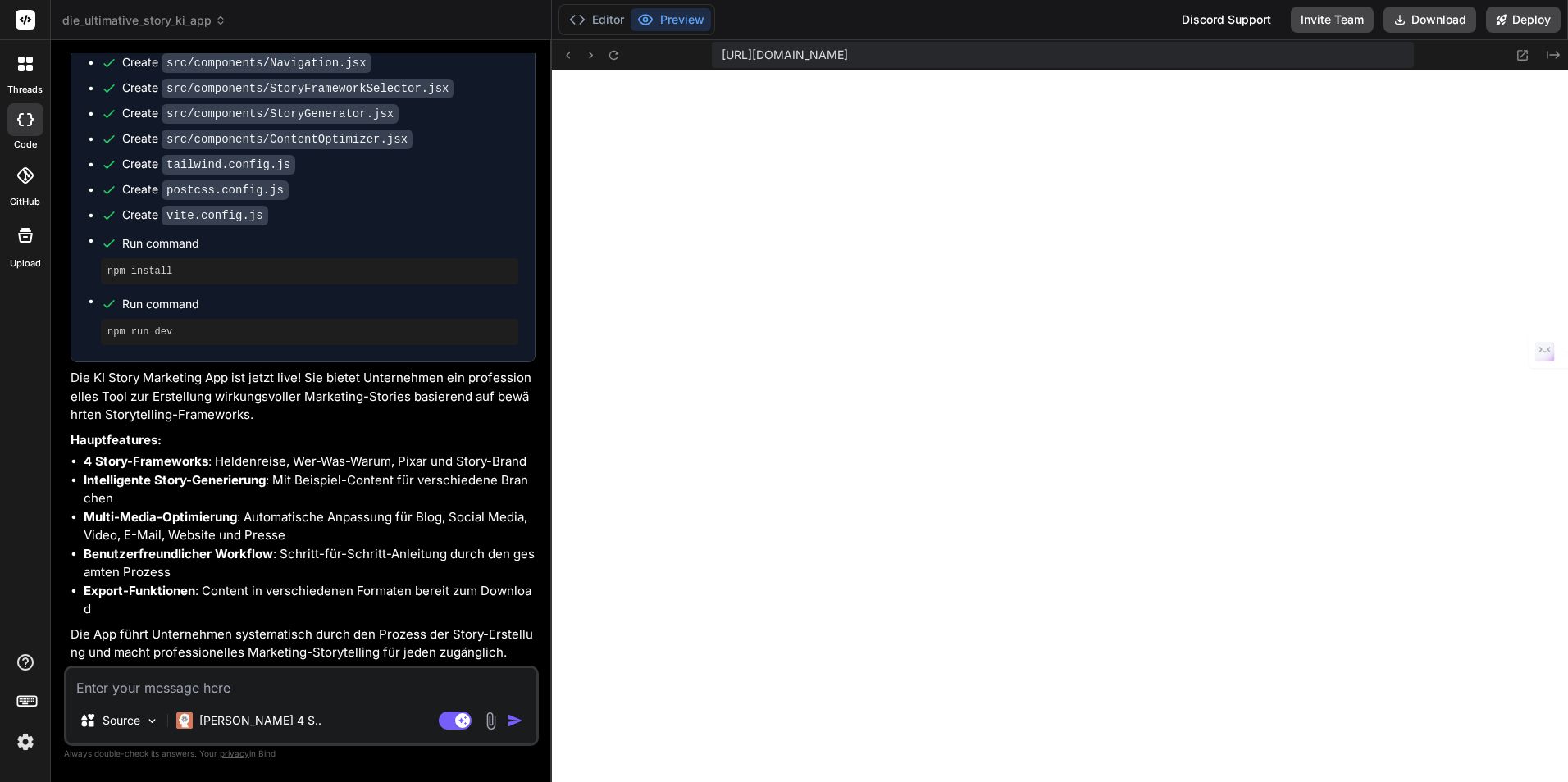
click at [185, 694] on textarea at bounding box center [301, 682] width 470 height 30
type textarea "M"
type textarea "x"
type textarea "MA"
type textarea "x"
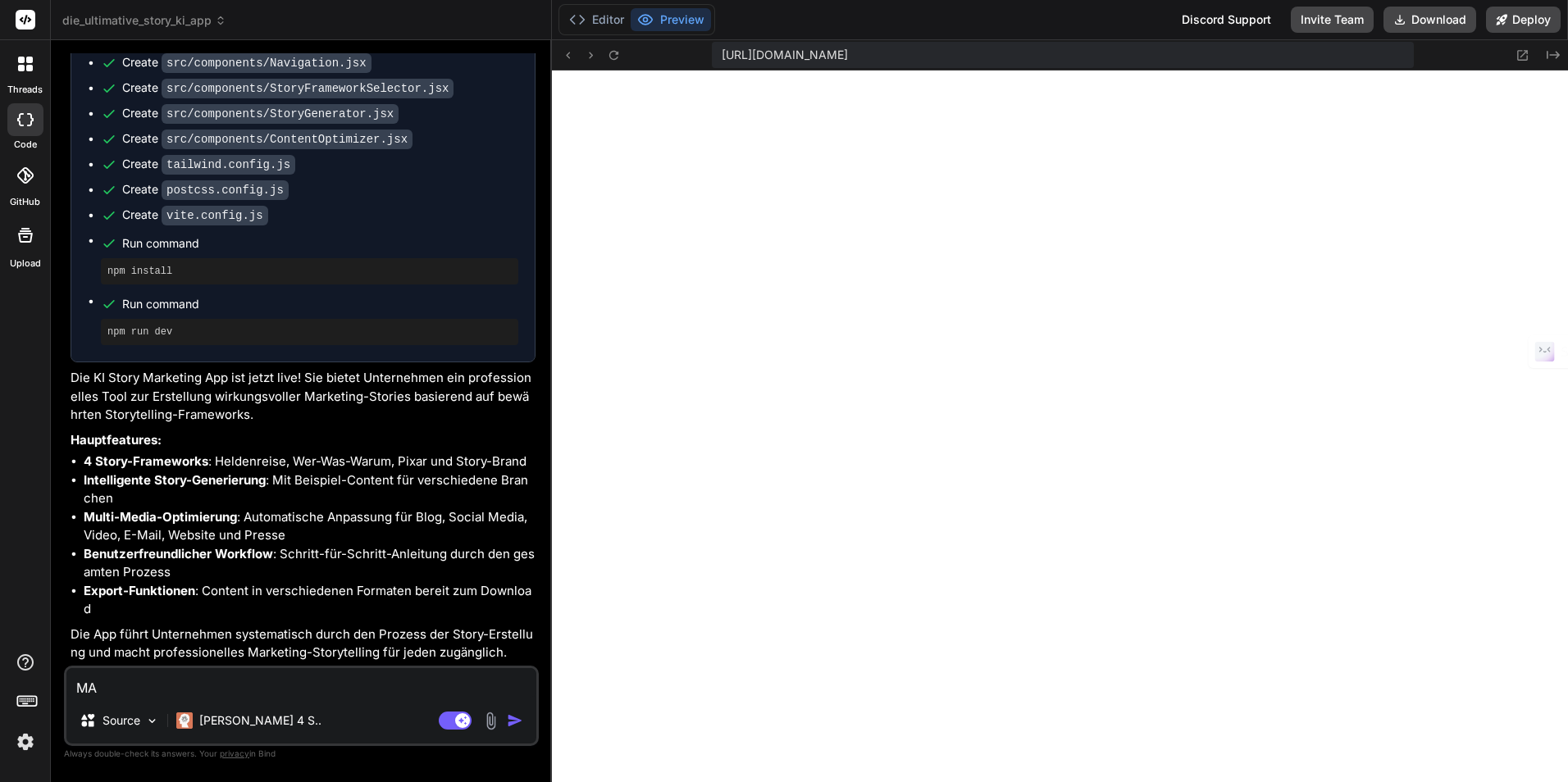
type textarea "MAc"
type textarea "x"
type textarea "MAch"
type textarea "x"
type textarea "MAcht"
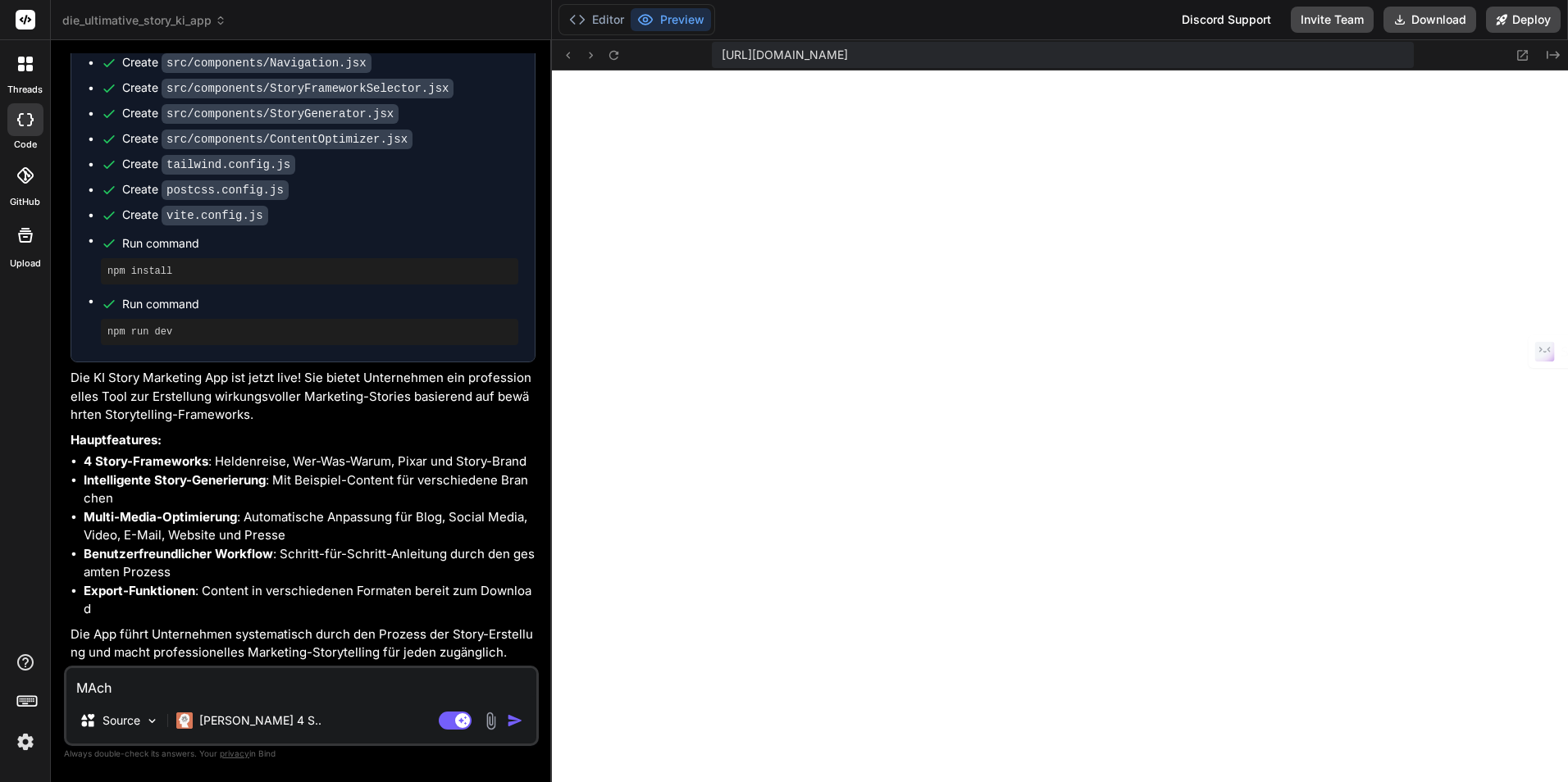
type textarea "x"
type textarea "MAcht"
type textarea "x"
type textarea "MAcht e"
type textarea "x"
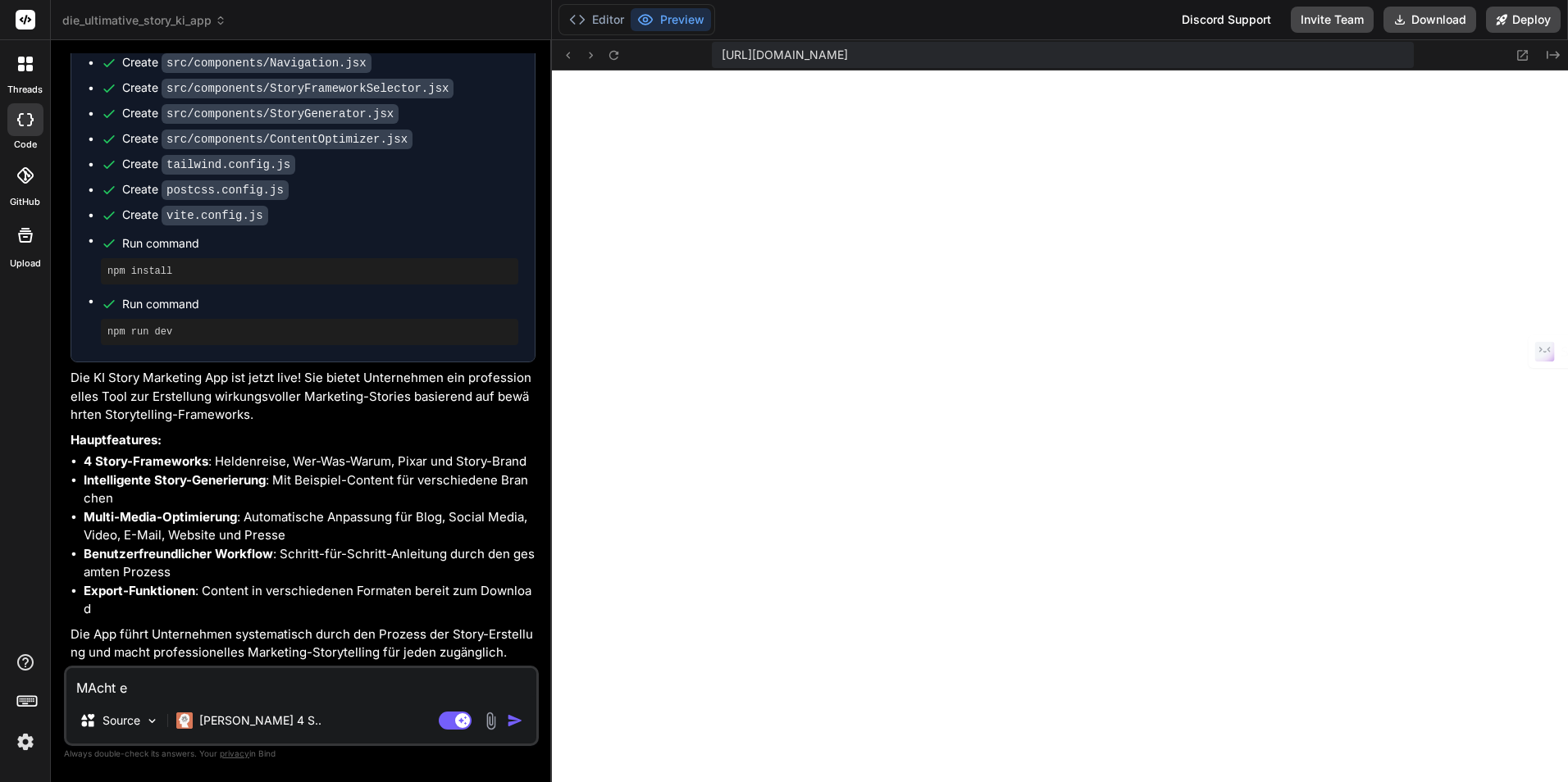
type textarea "MAcht es"
type textarea "x"
type textarea "MAcht es"
type textarea "x"
type textarea "MAcht es"
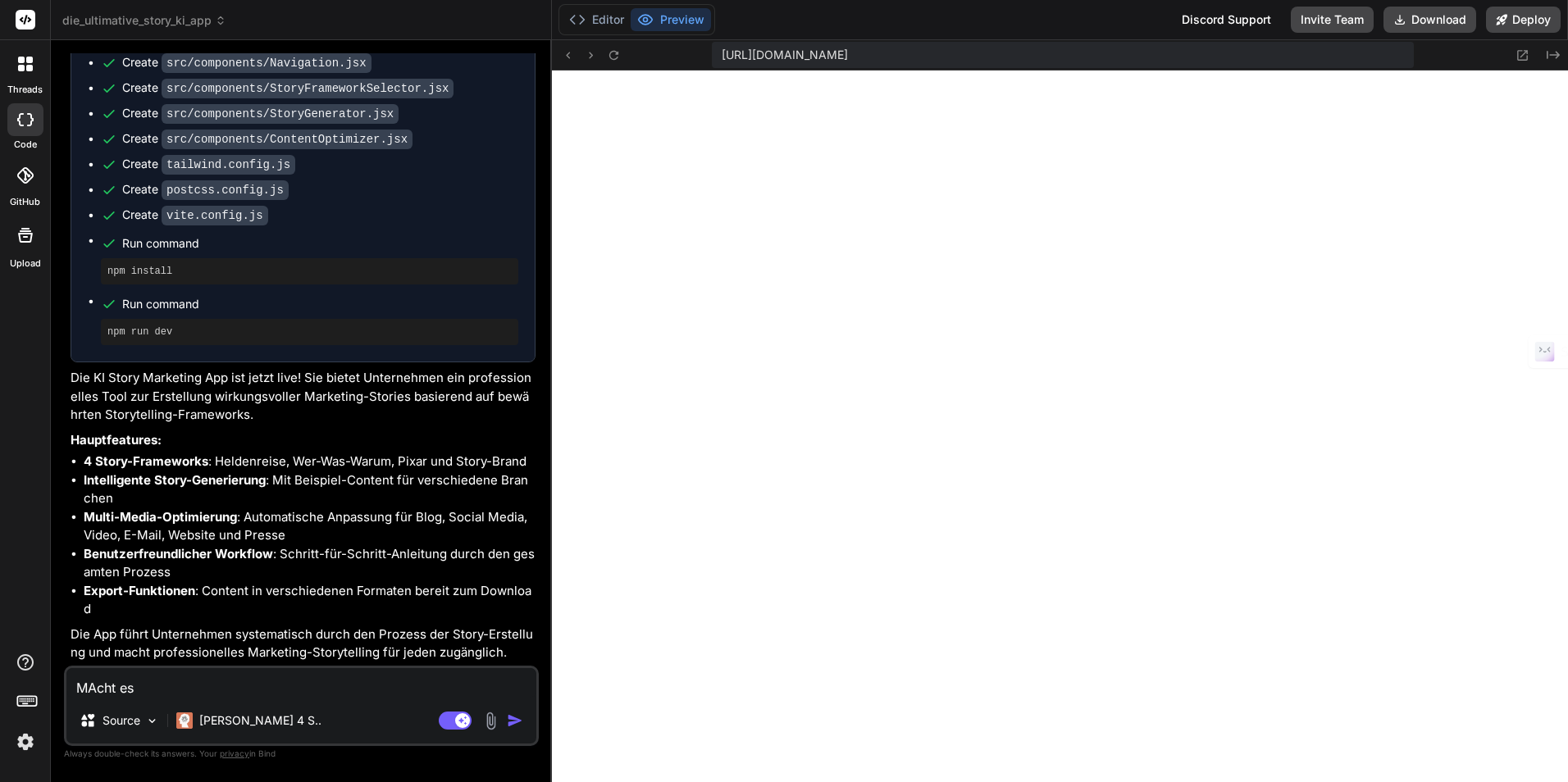
type textarea "x"
type textarea "MAcht e"
type textarea "x"
type textarea "MAcht"
type textarea "x"
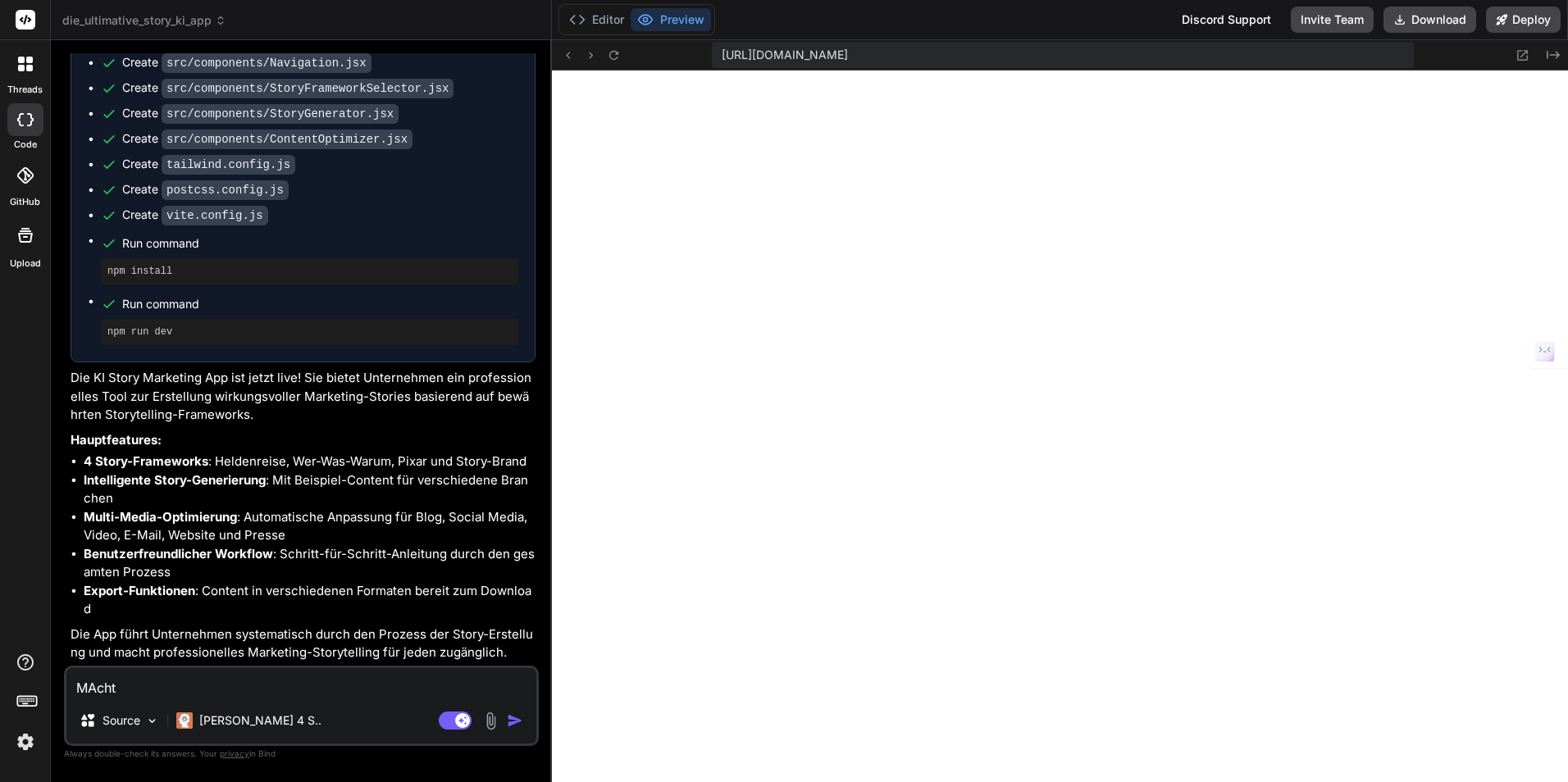
type textarea "MAcht"
type textarea "x"
type textarea "M"
type textarea "x"
type textarea "E"
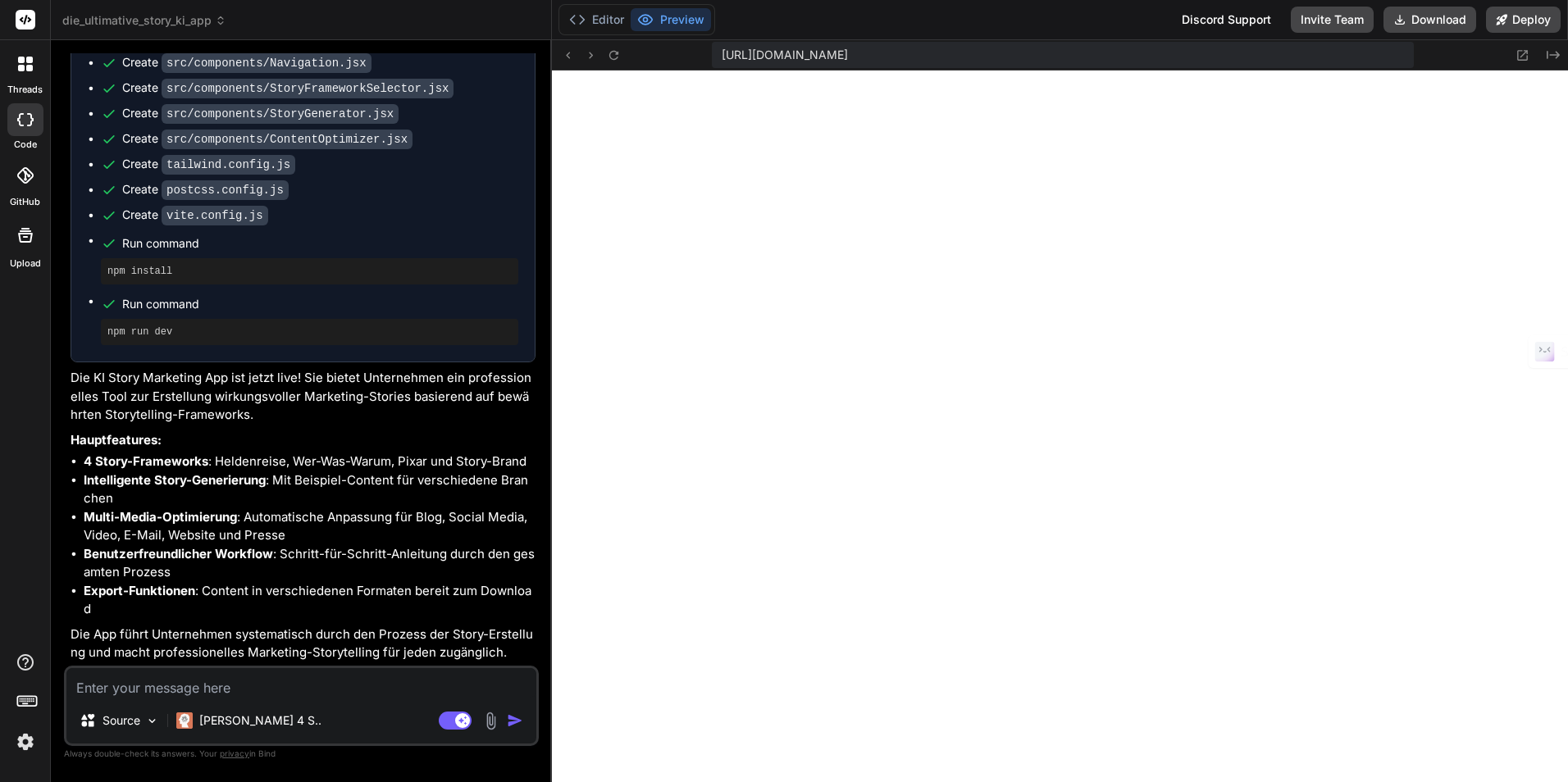
type textarea "x"
type textarea "Er"
type textarea "x"
type textarea "Ers"
type textarea "x"
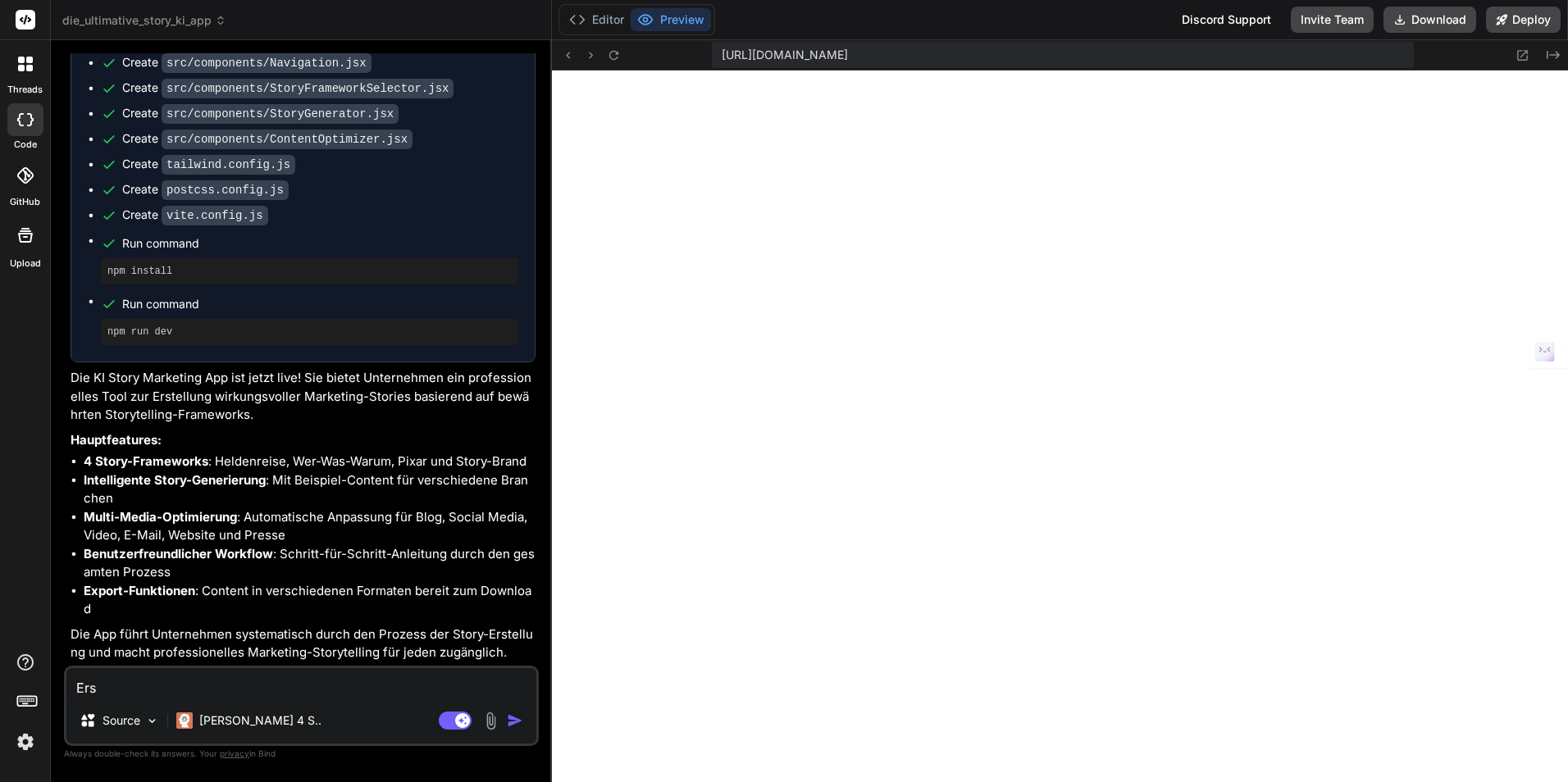
type textarea "Erst"
type textarea "x"
type textarea "Erste"
type textarea "x"
type textarea "Erstel"
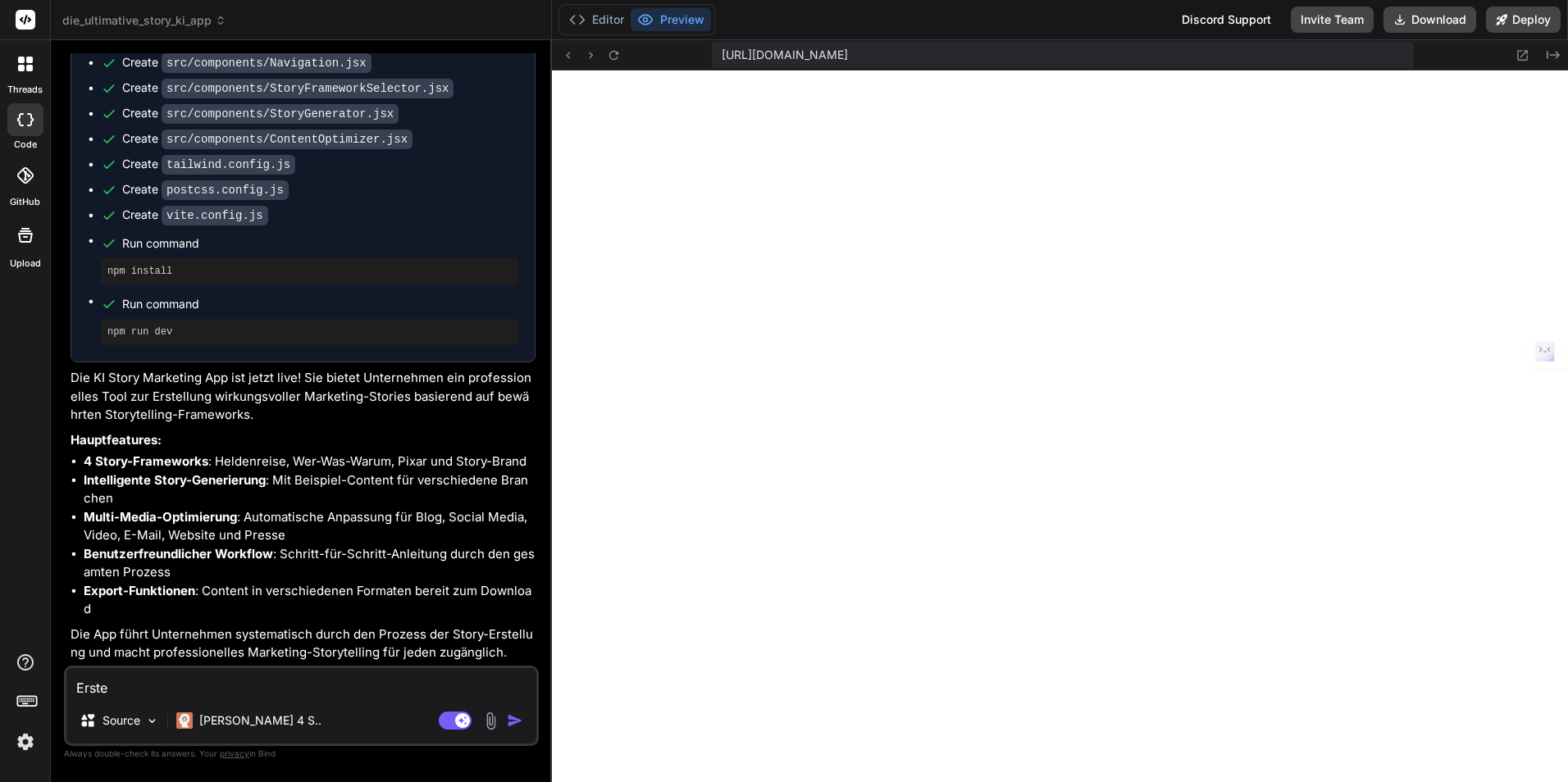
type textarea "x"
type textarea "Erstell"
type textarea "x"
type textarea "Erstelle"
type textarea "x"
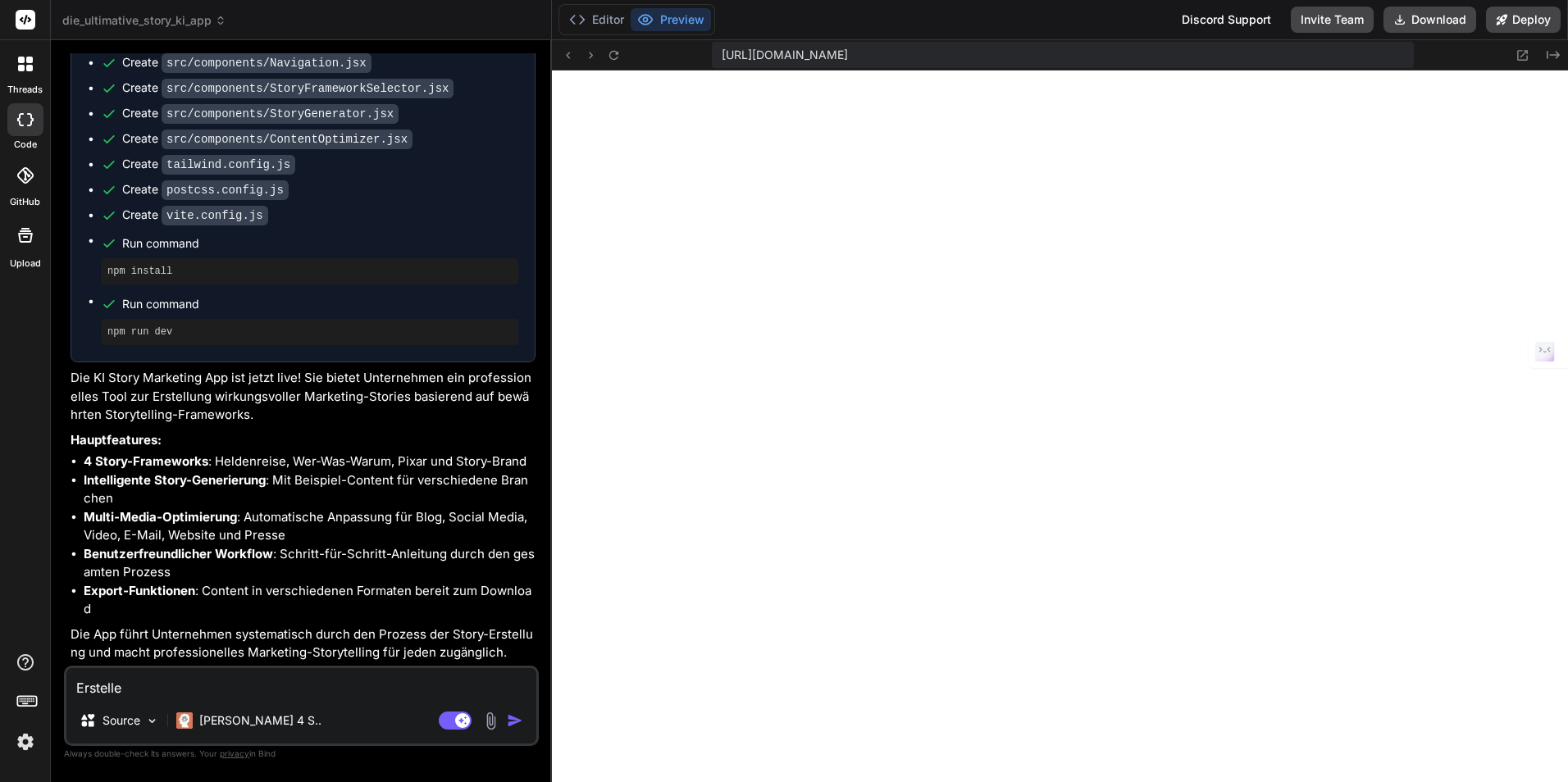
type textarea "Erstelle"
type textarea "x"
type textarea "Erstelle m"
type textarea "x"
type textarea "Erstelle mi"
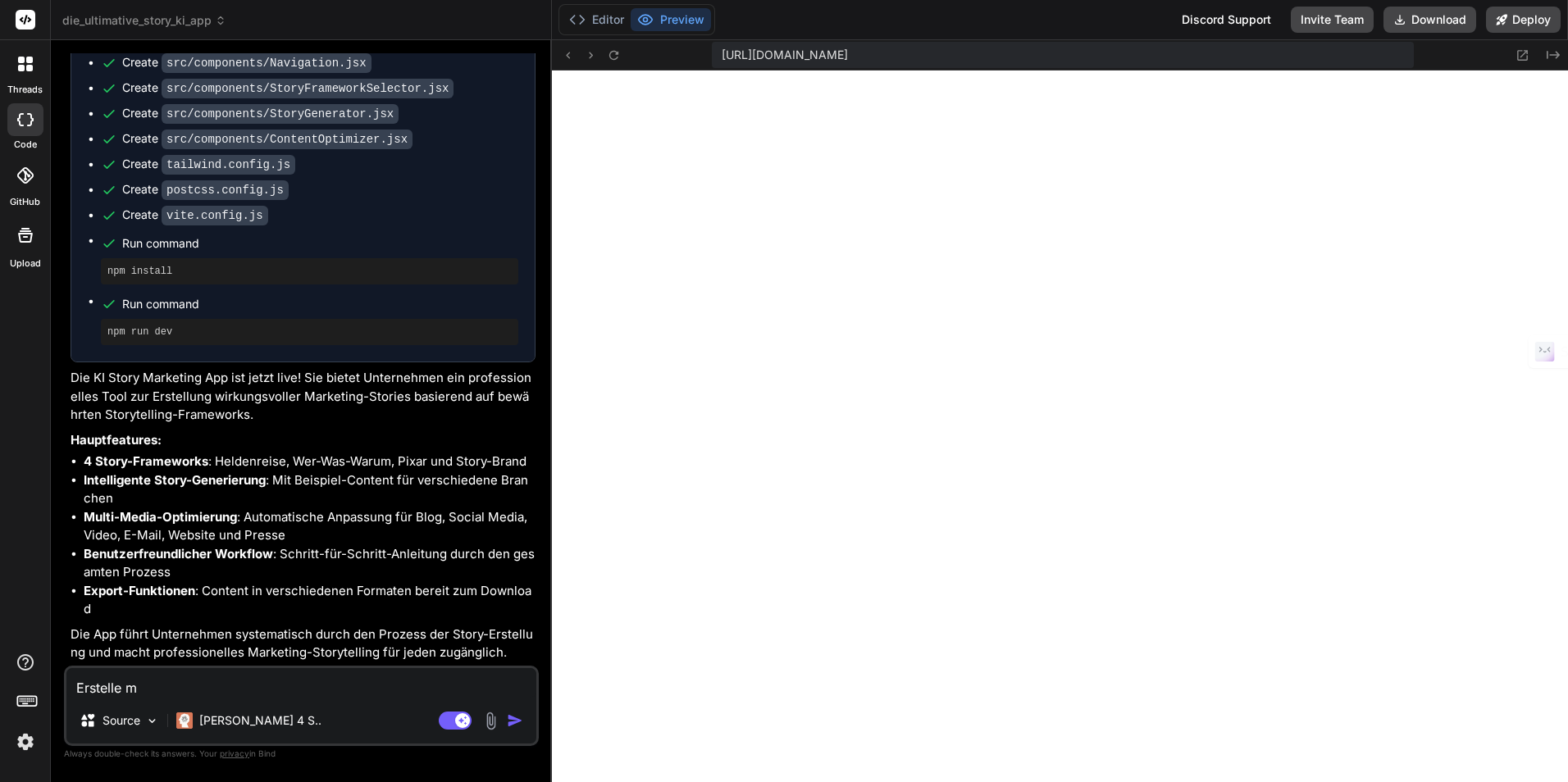
type textarea "x"
type textarea "Erstelle mir"
type textarea "x"
type textarea "Erstelle mir"
type textarea "x"
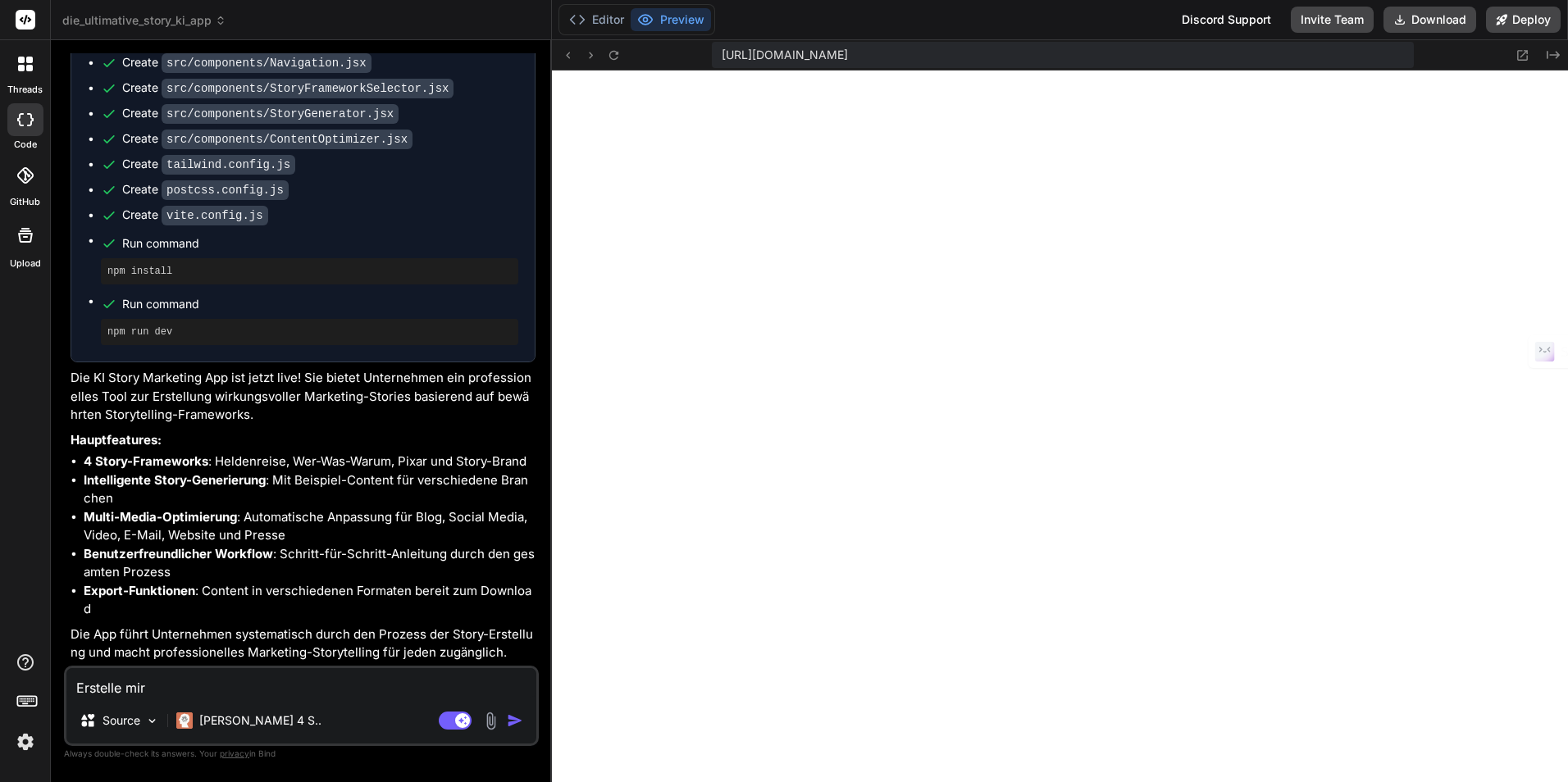
type textarea "Erstelle mir n"
type textarea "x"
type textarea "Erstelle mir no"
type textarea "x"
type textarea "Erstelle mir noc"
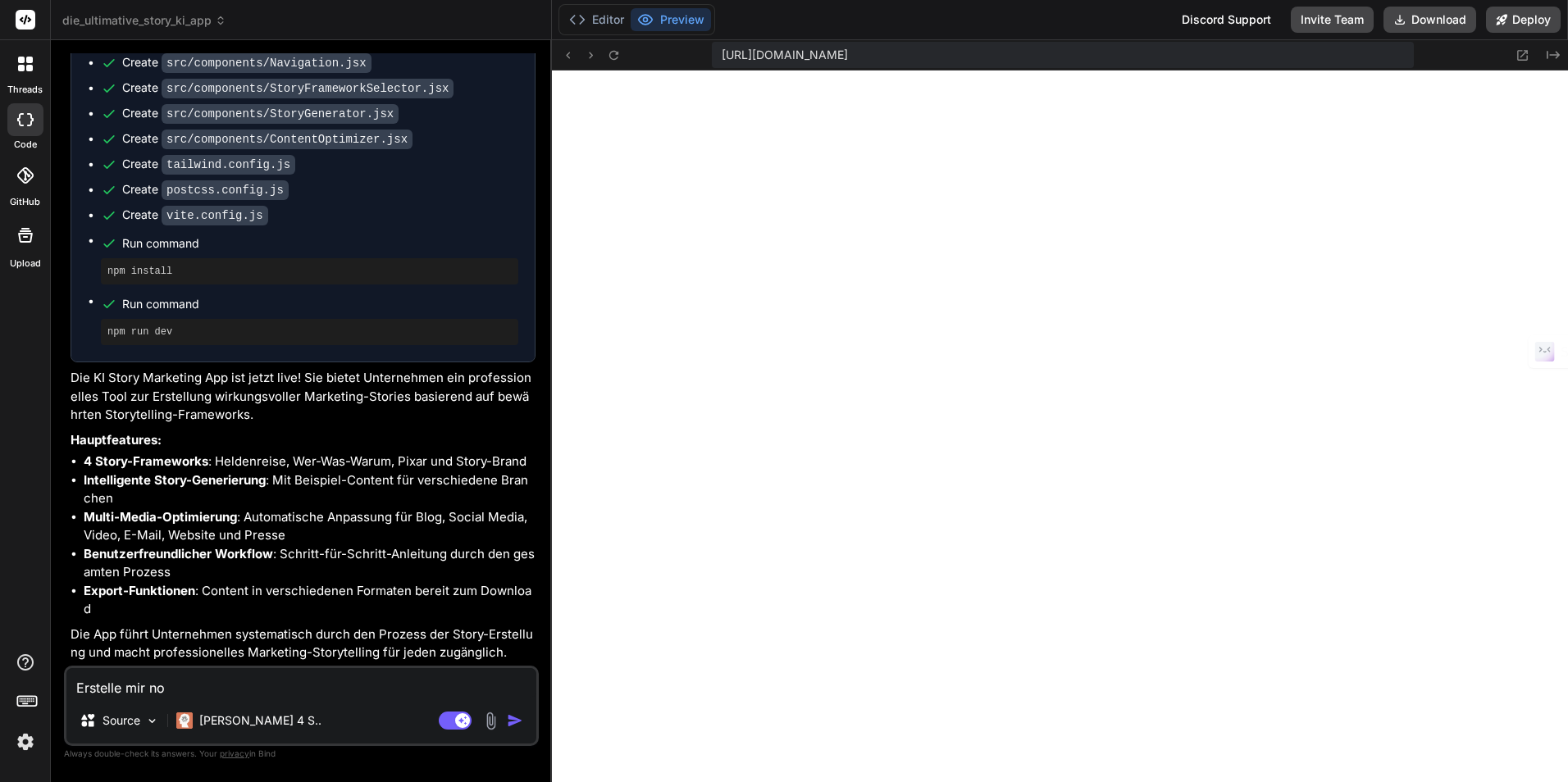
type textarea "x"
type textarea "Erstelle mir noch"
type textarea "x"
type textarea "Erstelle mir noch"
type textarea "x"
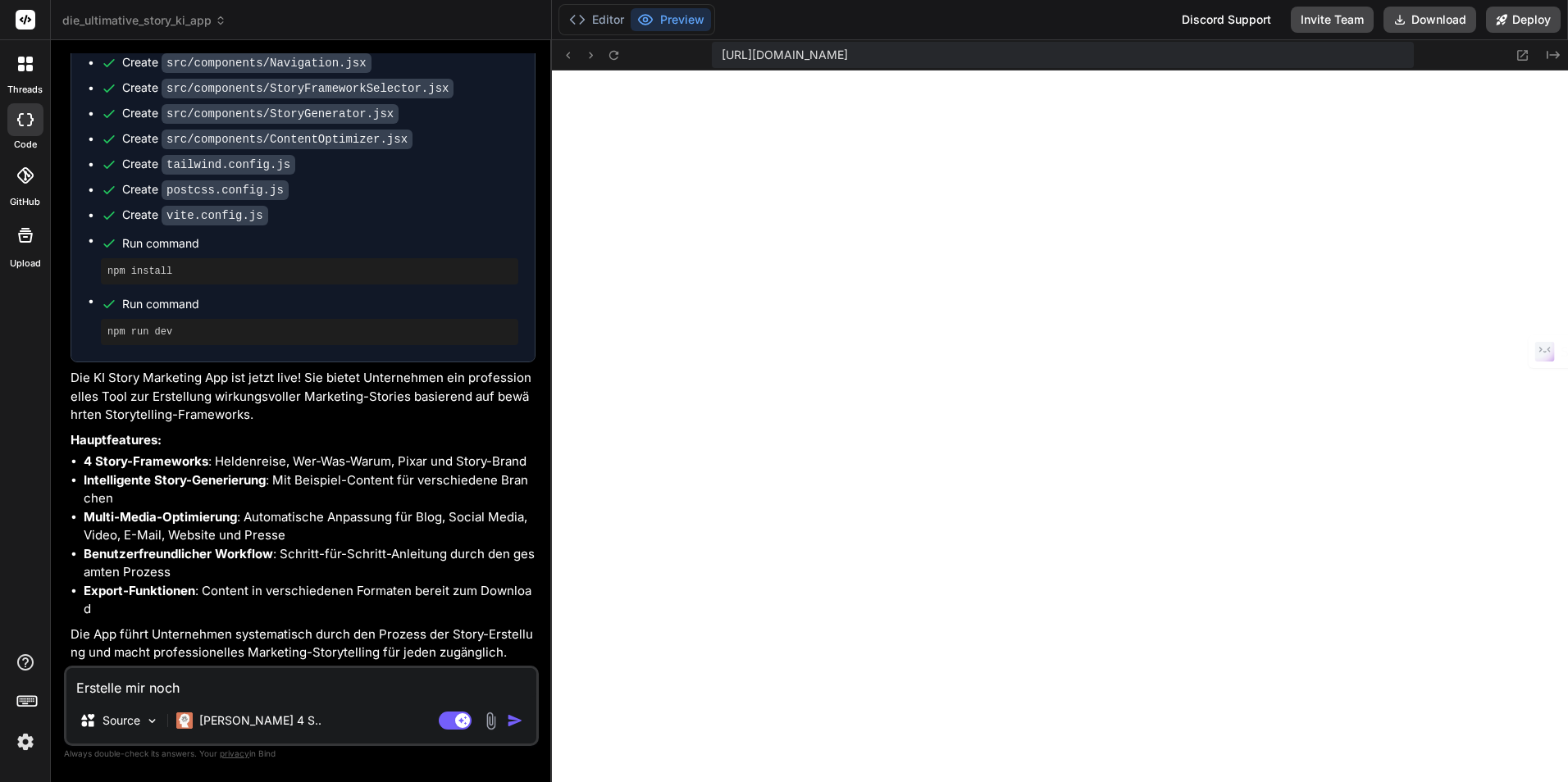
type textarea "Erstelle mir noch e"
type textarea "x"
type textarea "Erstelle mir noch et"
type textarea "x"
type textarea "Erstelle mir noch etw"
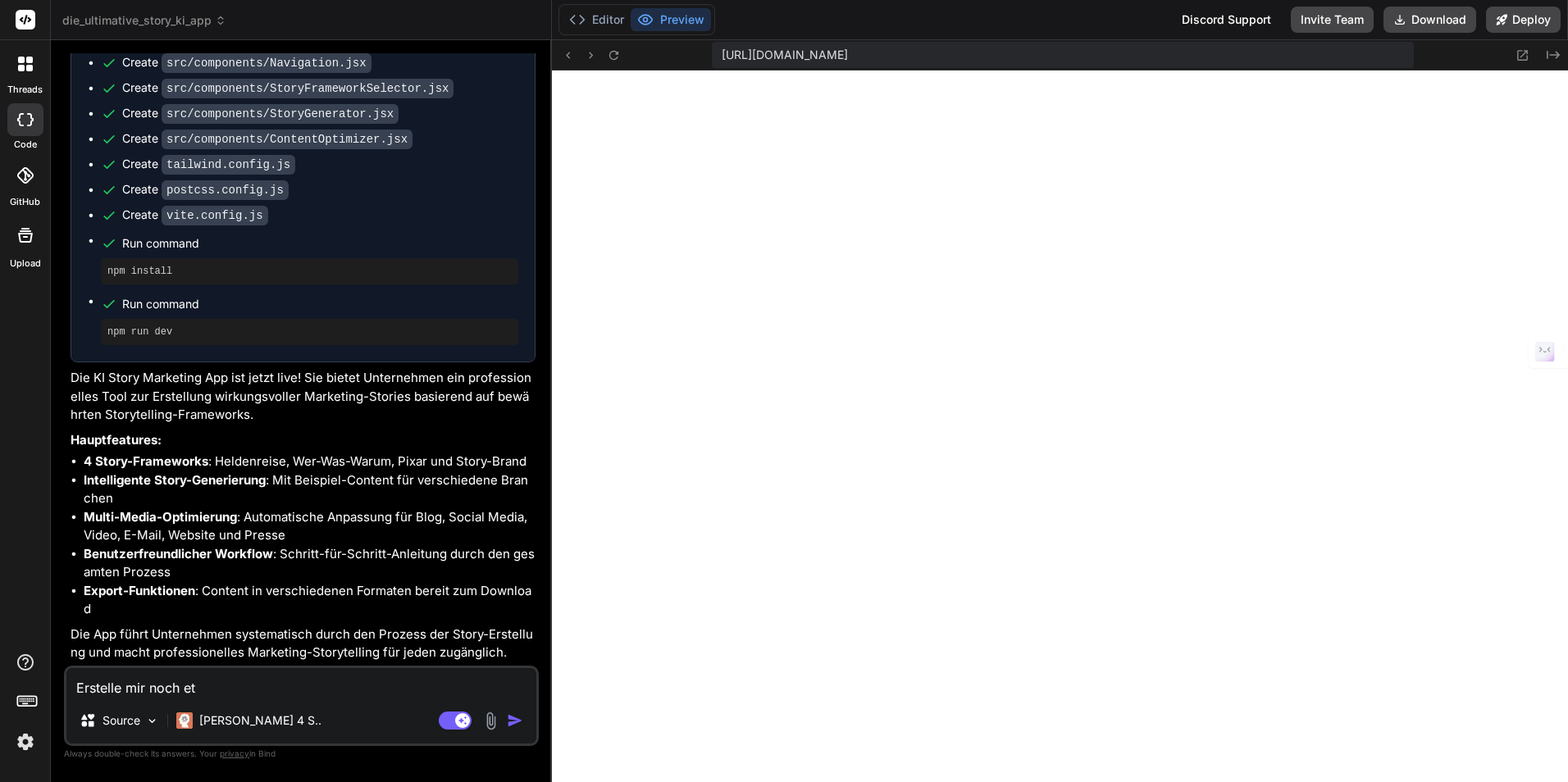
type textarea "x"
type textarea "Erstelle mir noch etwa"
type textarea "x"
type textarea "Erstelle mir noch etwas"
type textarea "x"
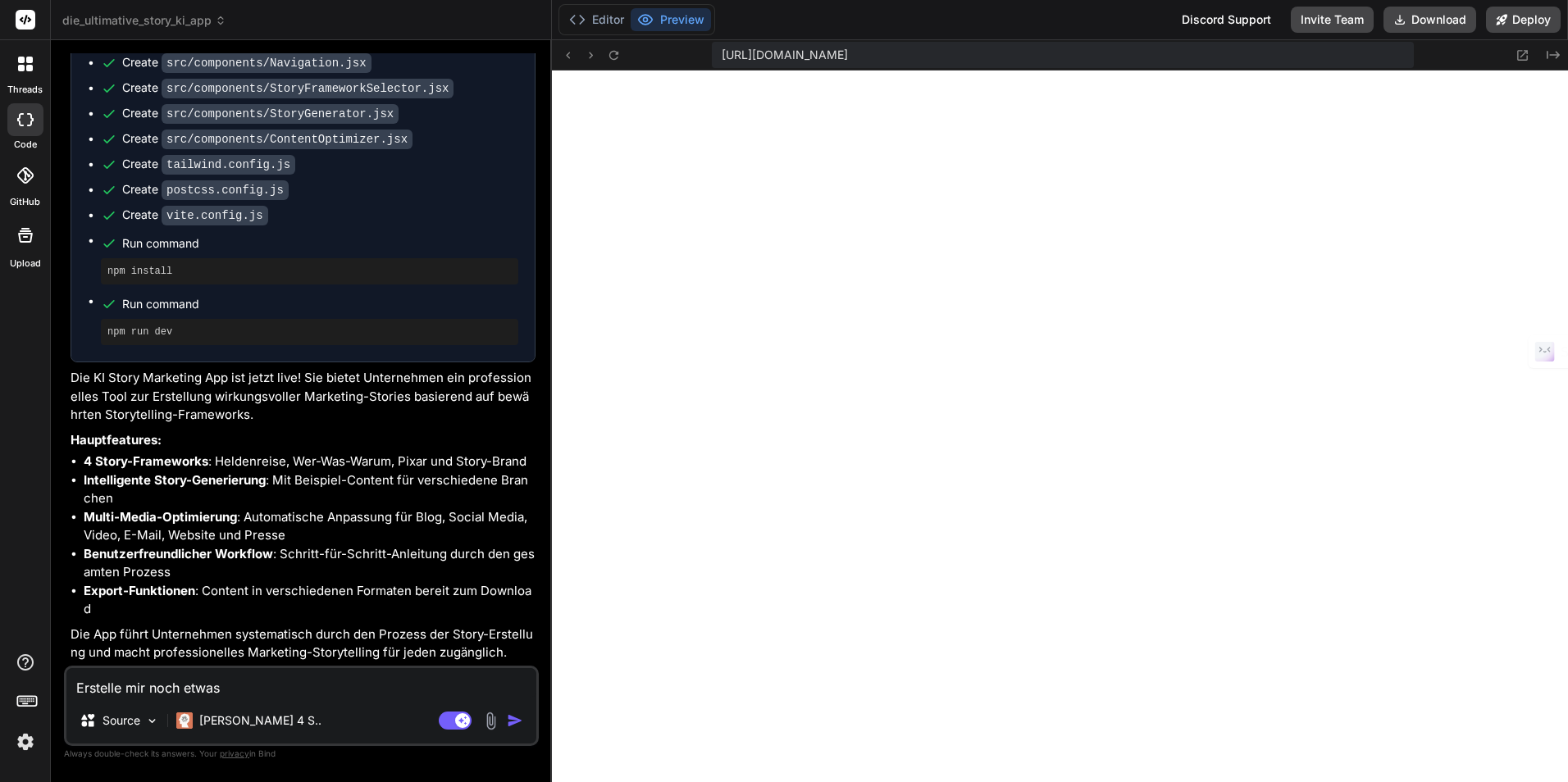
type textarea "Erstelle mir noch etwas,"
type textarea "x"
type textarea "Erstelle mir noch etwas,"
type textarea "x"
type textarea "Erstelle mir noch etwas, d"
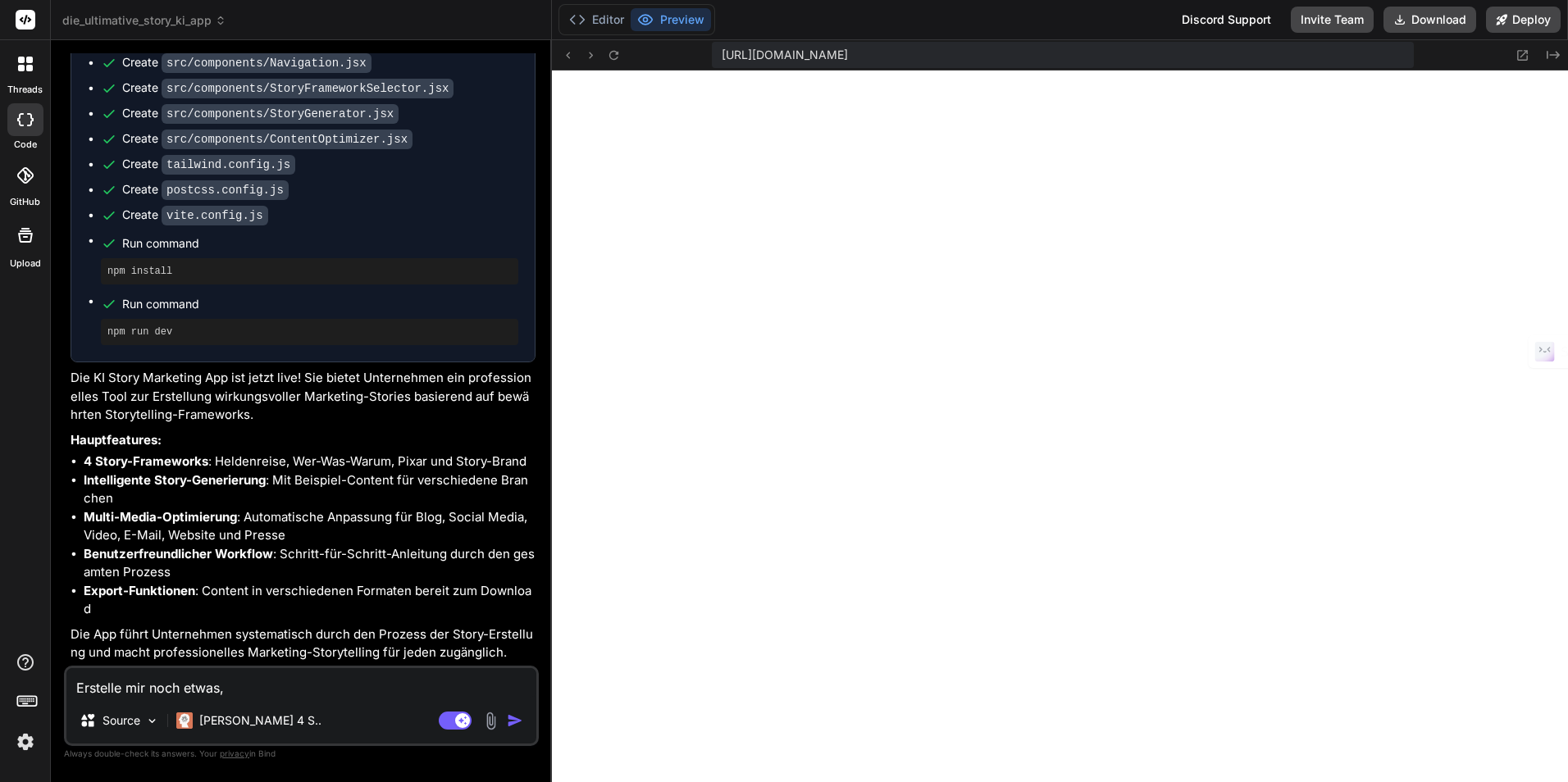
type textarea "x"
type textarea "Erstelle mir noch etwas, da"
type textarea "x"
type textarea "Erstelle mir noch etwas, das"
type textarea "x"
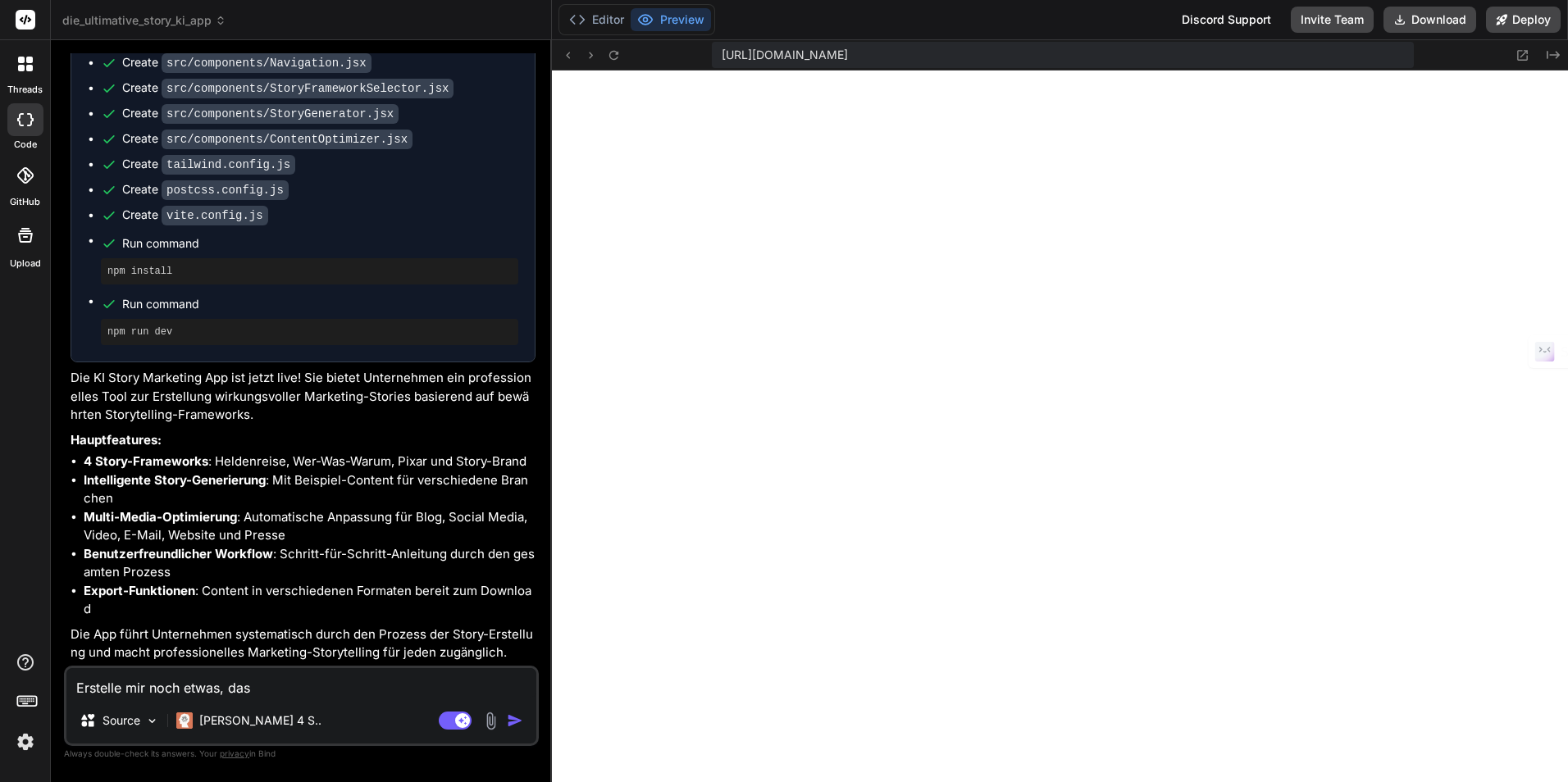
type textarea "Erstelle mir noch etwas, dass"
type textarea "x"
type textarea "Erstelle mir noch etwas, dass"
type textarea "x"
type textarea "Erstelle mir noch etwas, dass s"
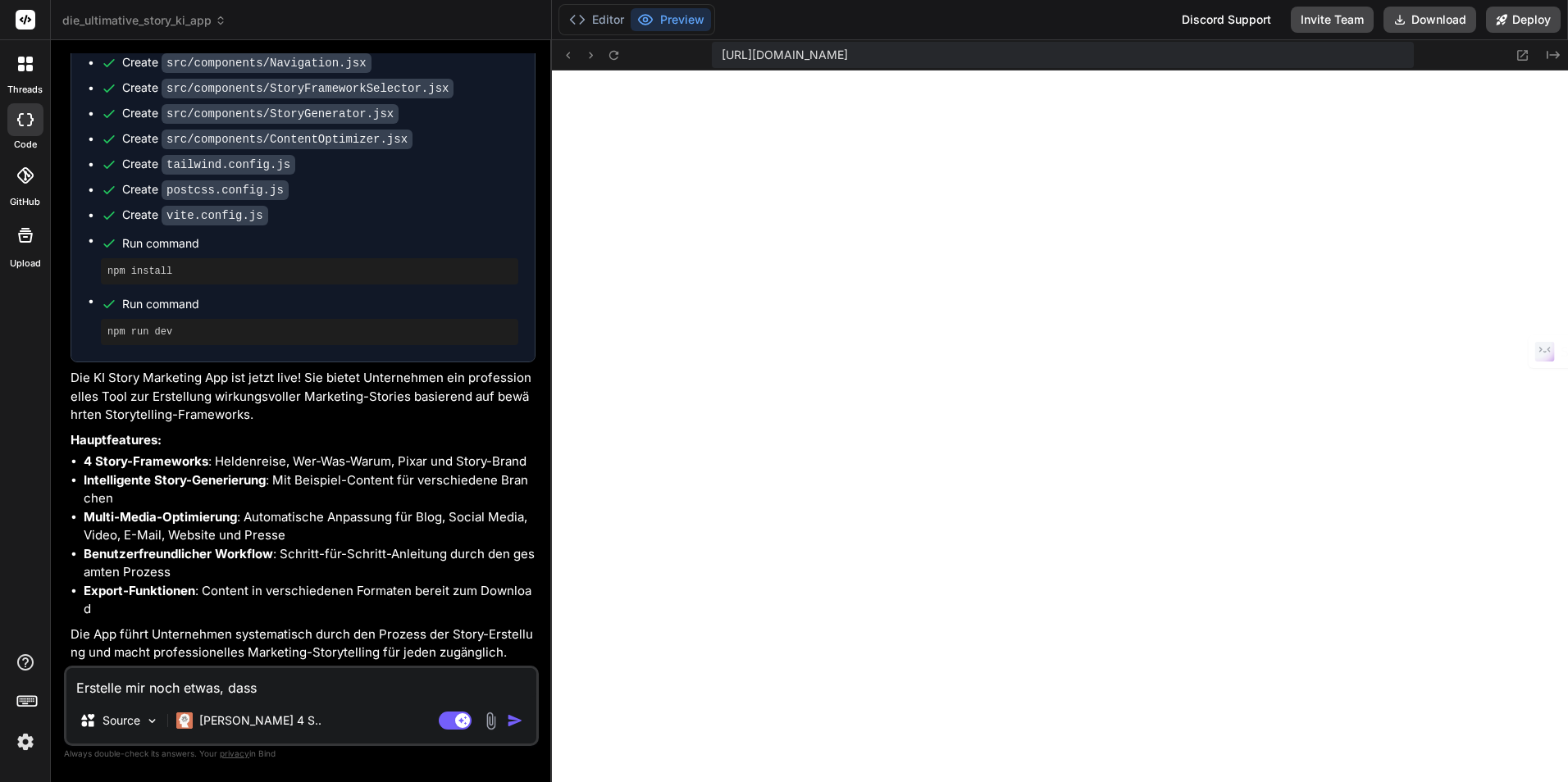
type textarea "x"
type textarea "Erstelle mir noch etwas, dass se"
type textarea "x"
type textarea "Erstelle mir noch etwas, dass sel"
type textarea "x"
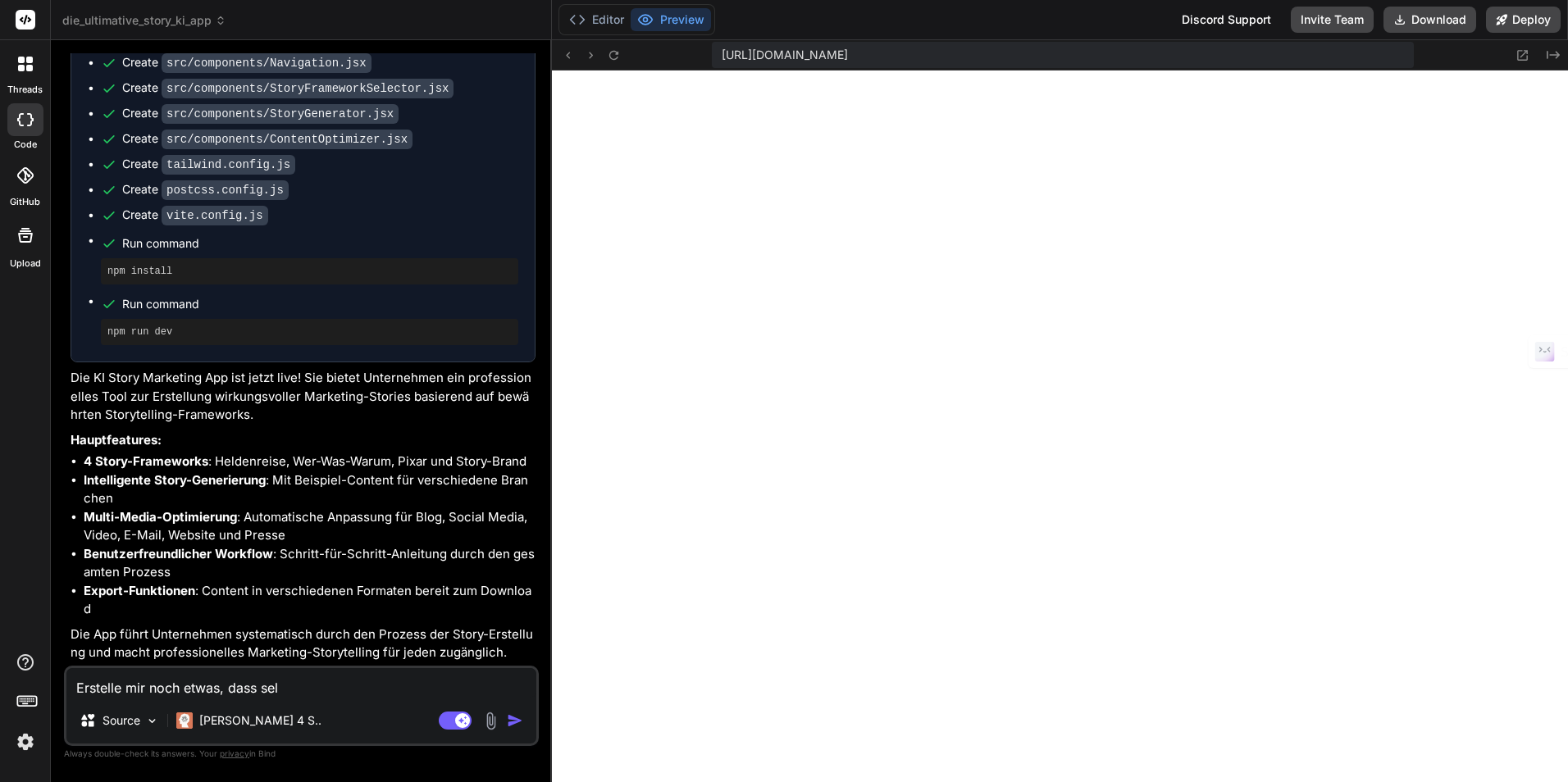
type textarea "Erstelle mir noch etwas, dass selb"
type textarea "x"
type textarea "Erstelle mir noch etwas, dass selbs"
type textarea "x"
type textarea "Erstelle mir noch etwas, dass selbst"
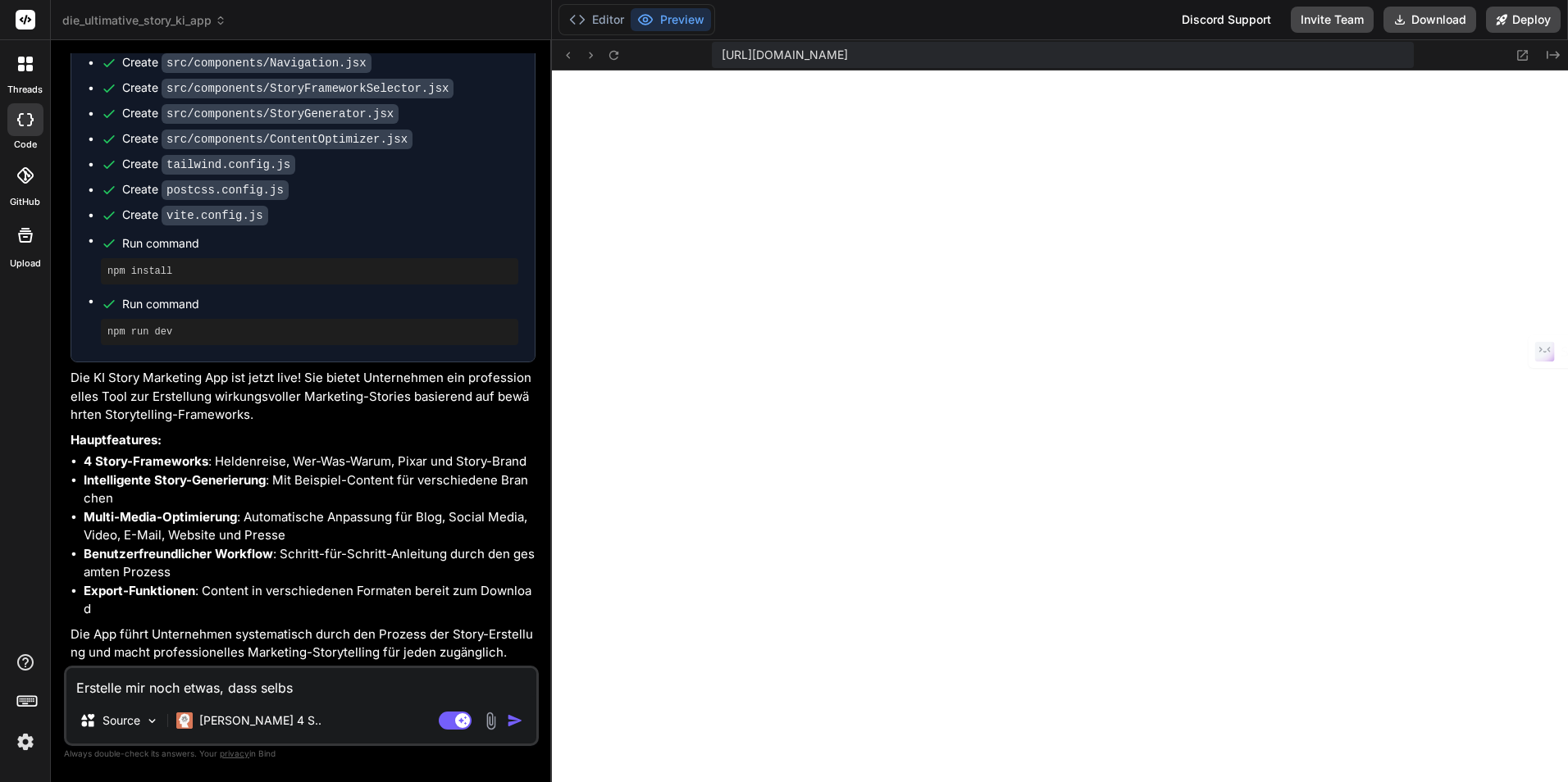
type textarea "x"
type textarea "Erstelle mir noch etwas, dass selbst"
type textarea "x"
type textarea "Erstelle mir noch etwas, dass selbst d"
type textarea "x"
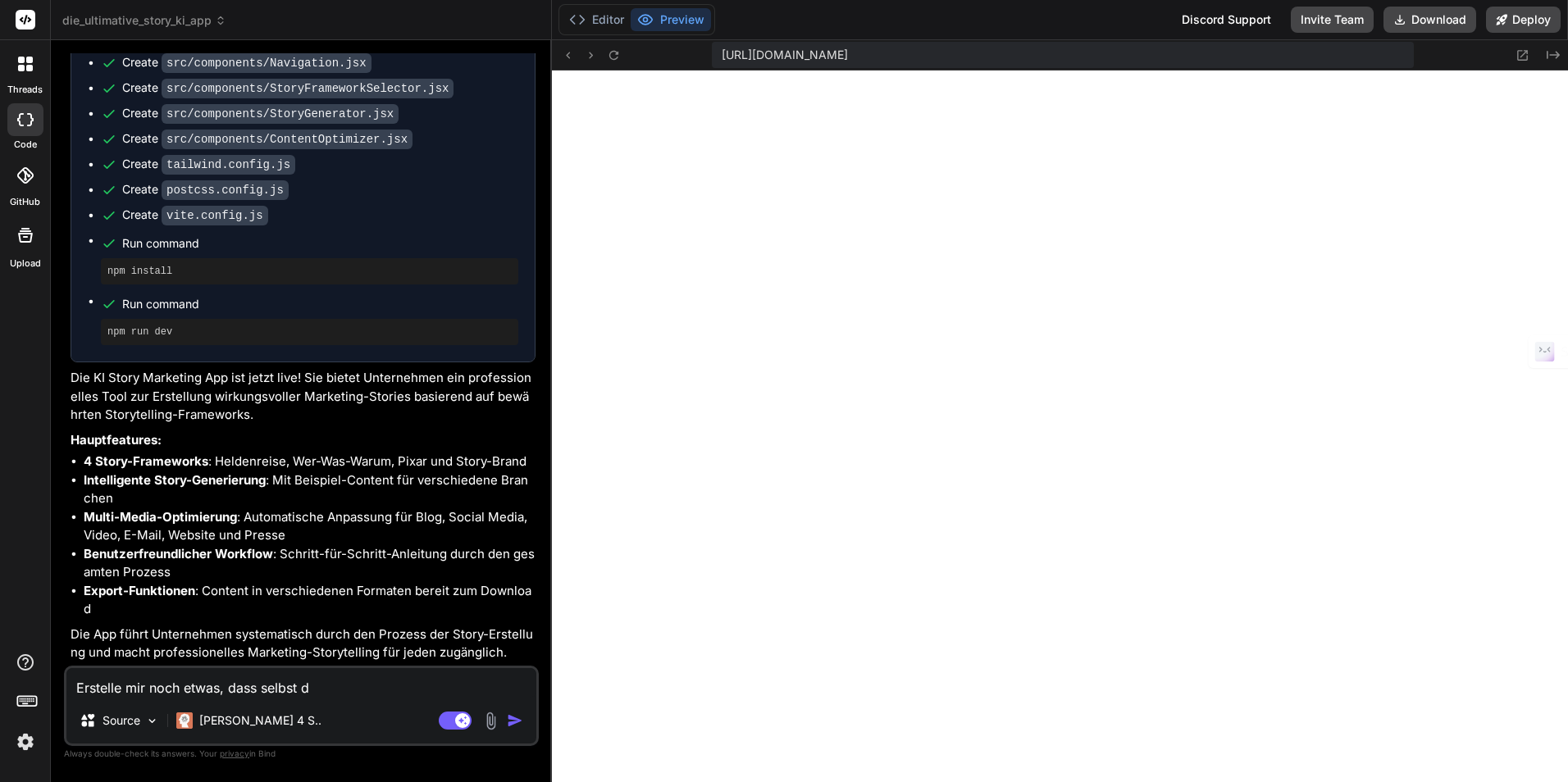
type textarea "Erstelle mir noch etwas, dass selbst de"
type textarea "x"
type textarea "Erstelle mir noch etwas, dass selbst den"
type textarea "x"
type textarea "Erstelle mir noch etwas, dass selbst den"
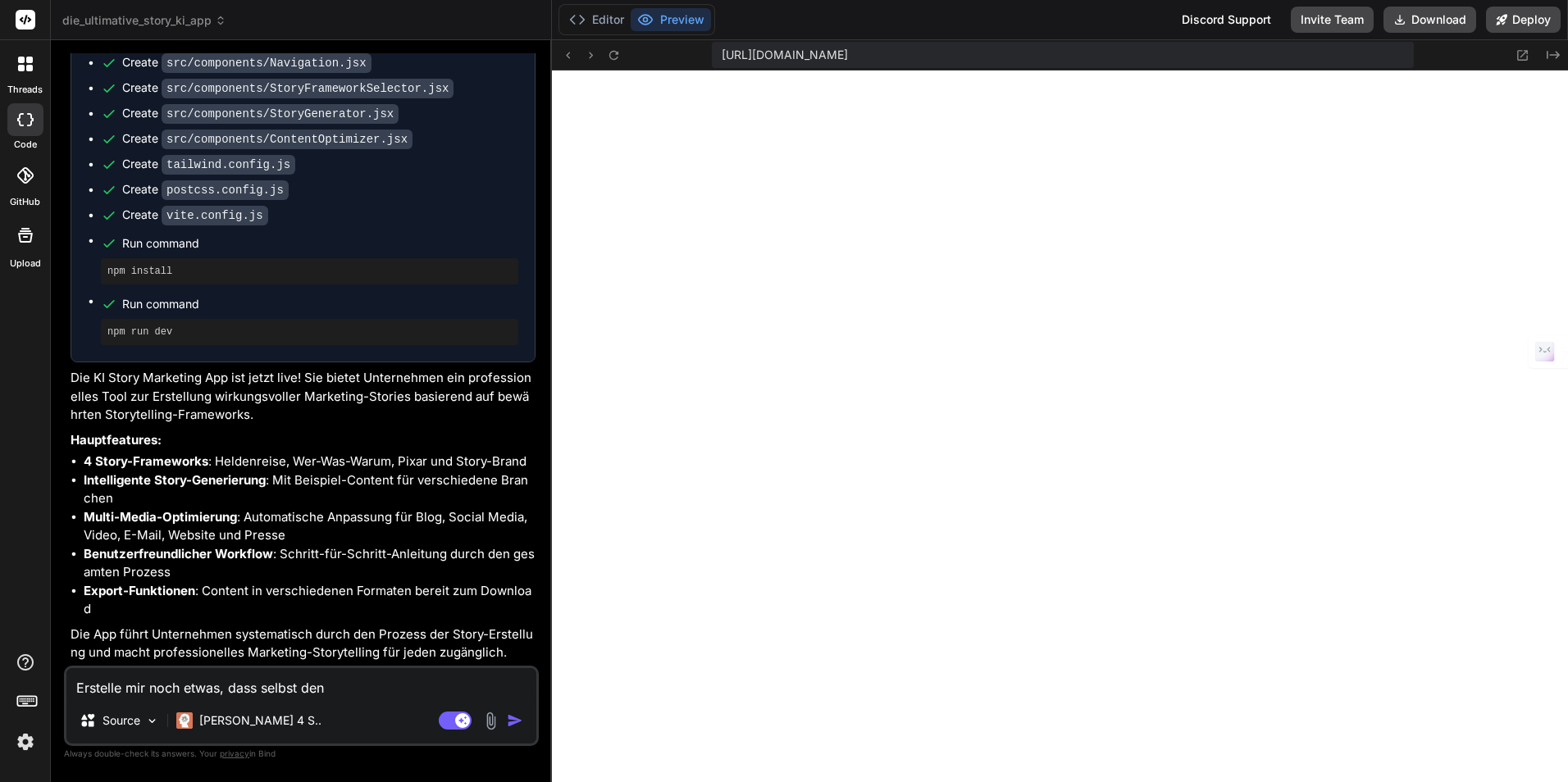
type textarea "x"
type textarea "Erstelle mir noch etwas, dass selbst den b"
type textarea "x"
type textarea "Erstelle mir noch etwas, dass selbst den be"
type textarea "x"
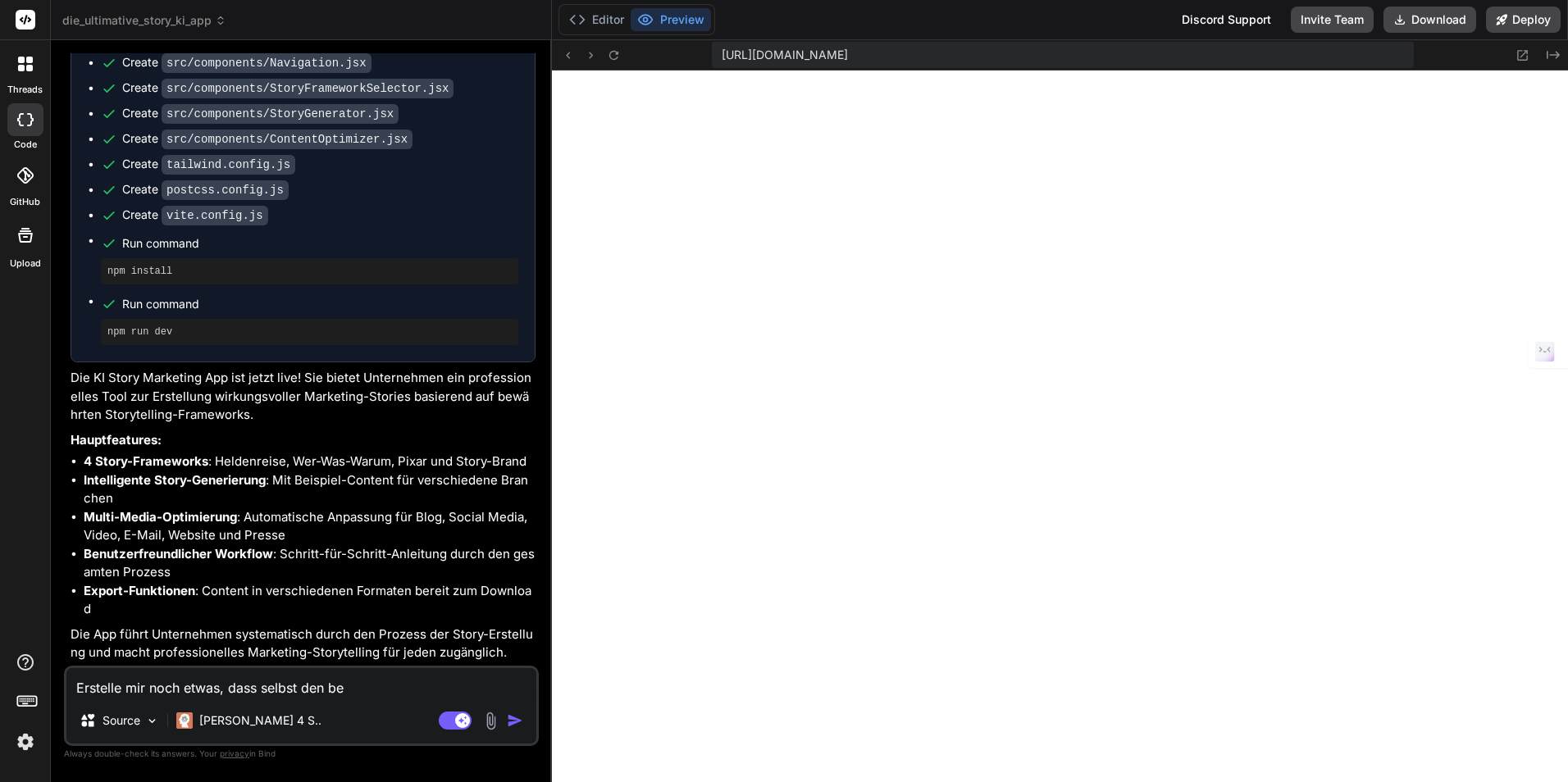
type textarea "Erstelle mir noch etwas, dass selbst den bes"
type textarea "x"
type textarea "Erstelle mir noch etwas, dass selbst den best"
type textarea "x"
type textarea "Erstelle mir noch etwas, dass selbst den beste"
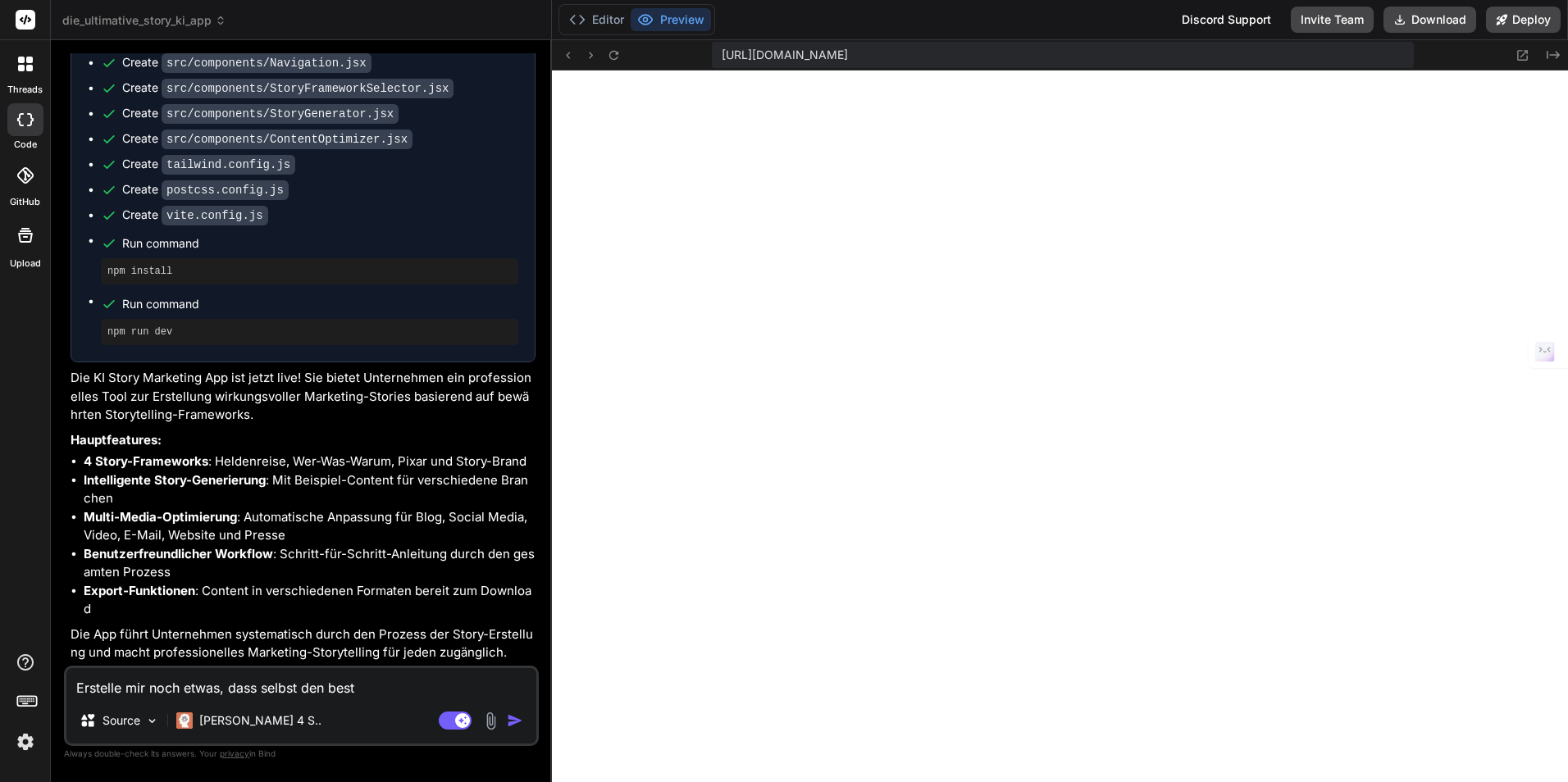
type textarea "x"
type textarea "Erstelle mir noch etwas, dass selbst den besten"
type textarea "x"
type textarea "Erstelle mir noch etwas, dass selbst den besten"
type textarea "x"
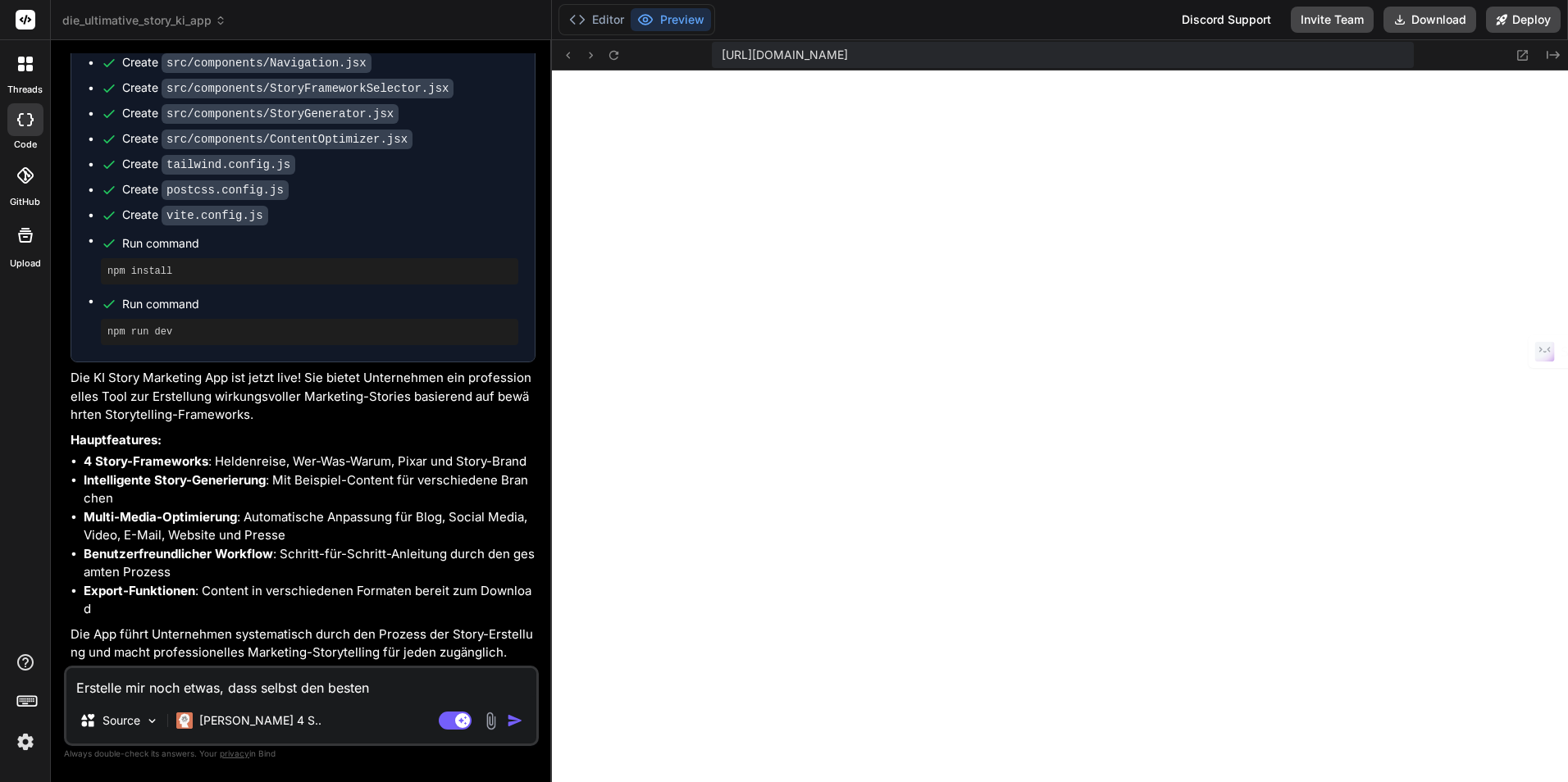
type textarea "Erstelle mir noch etwas, dass selbst den besten f"
type textarea "x"
type textarea "Erstelle mir noch etwas, dass selbst den besten fr"
type textarea "x"
type textarea "Erstelle mir noch etwas, dass selbst den besten fra"
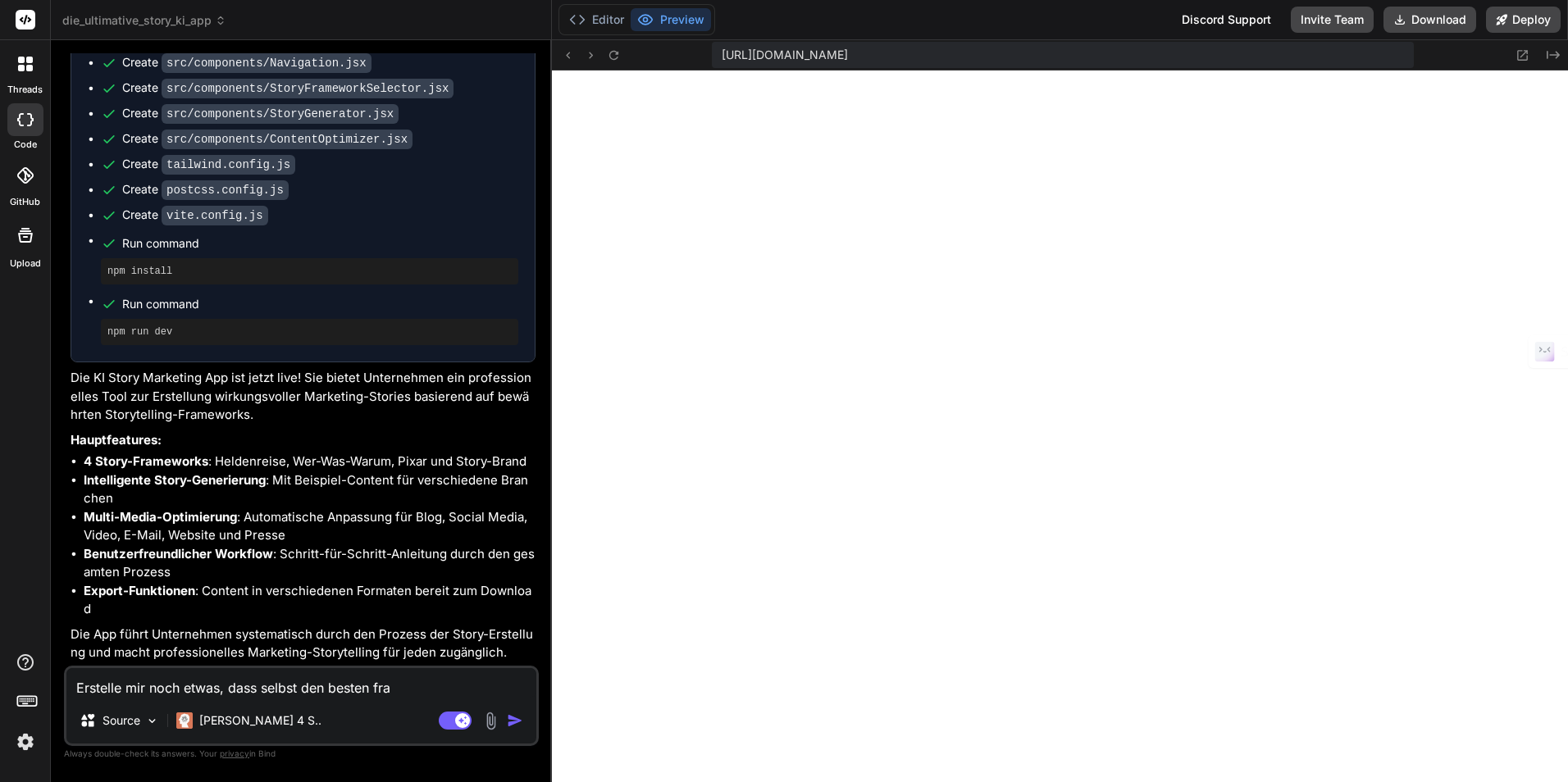
type textarea "x"
type textarea "Erstelle mir noch etwas, dass selbst den besten fram"
type textarea "x"
type textarea "Erstelle mir noch etwas, dass selbst den besten frame"
type textarea "x"
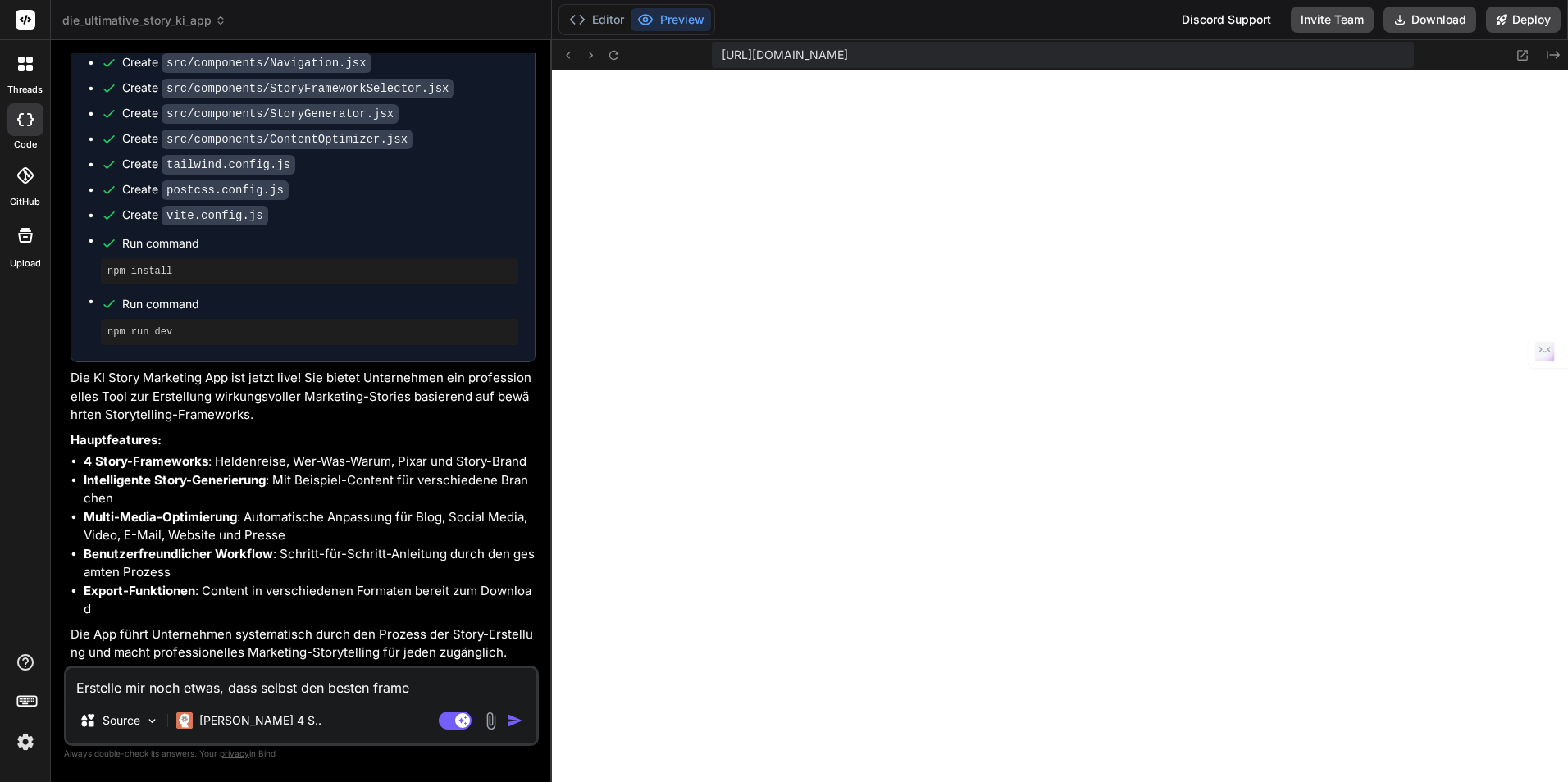
type textarea "Erstelle mir noch etwas, dass selbst den besten framew"
type textarea "x"
type textarea "Erstelle mir noch etwas, dass selbst den besten framewo"
type textarea "x"
type textarea "Erstelle mir noch etwas, dass selbst den besten framewor"
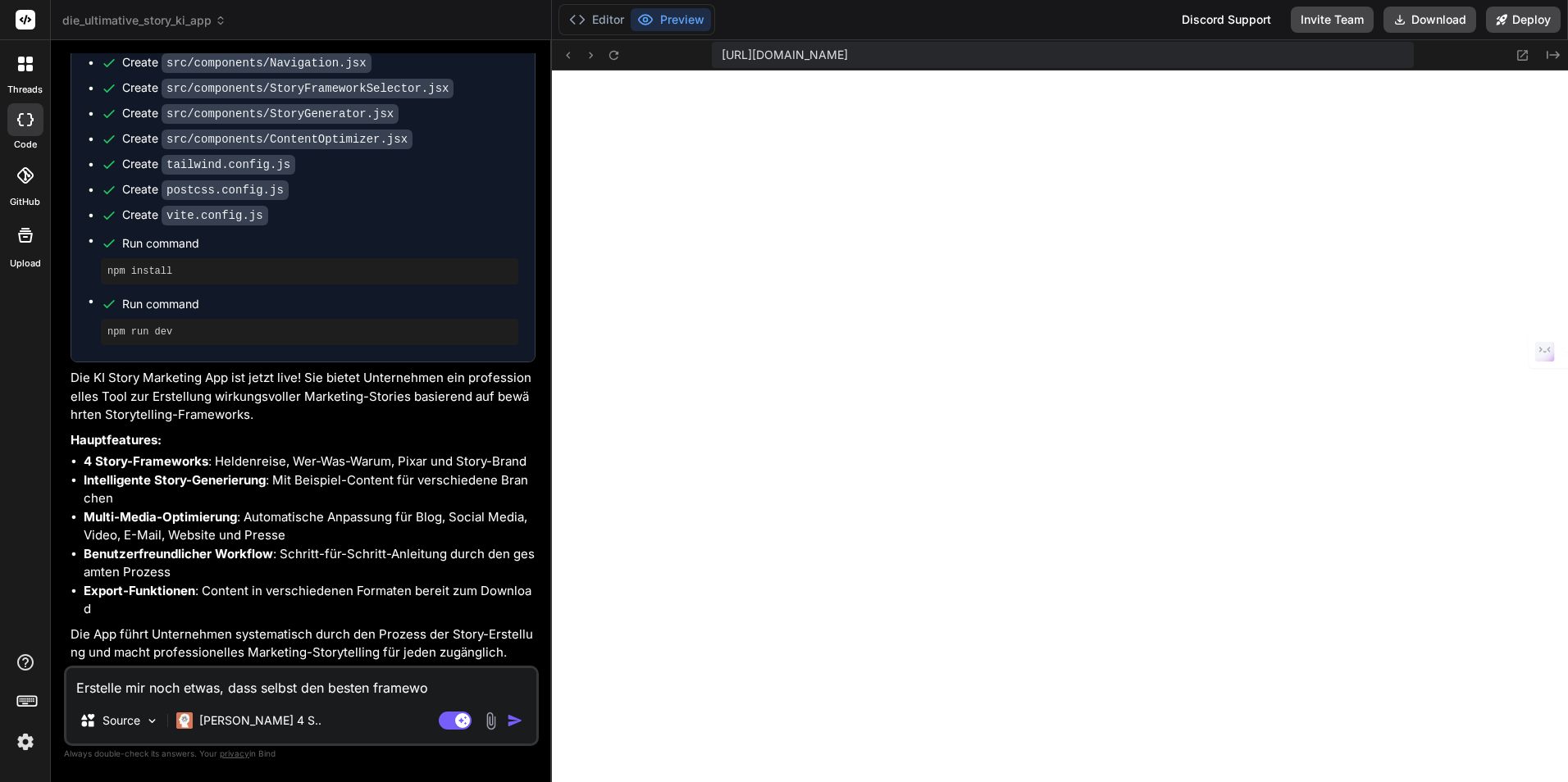
type textarea "x"
type textarea "Erstelle mir noch etwas, dass selbst den besten framework"
type textarea "x"
type textarea "Erstelle mir noch etwas, dass selbst den besten framework"
type textarea "x"
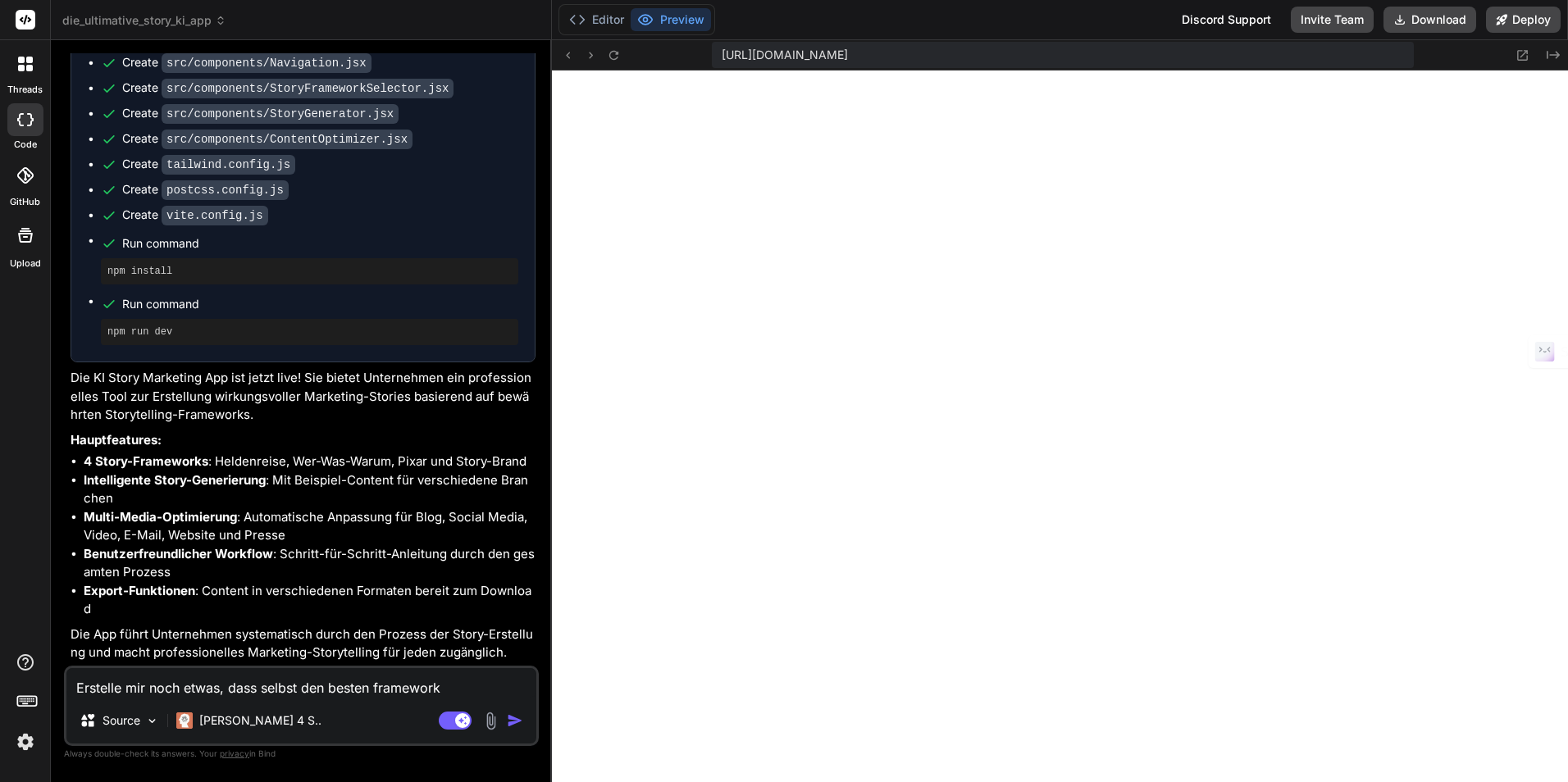
type textarea "Erstelle mir noch etwas, dass selbst den besten framework b"
type textarea "x"
type textarea "Erstelle mir noch etwas, dass selbst den besten framework be"
type textarea "x"
type textarea "Erstelle mir noch etwas, dass selbst den besten framework bes"
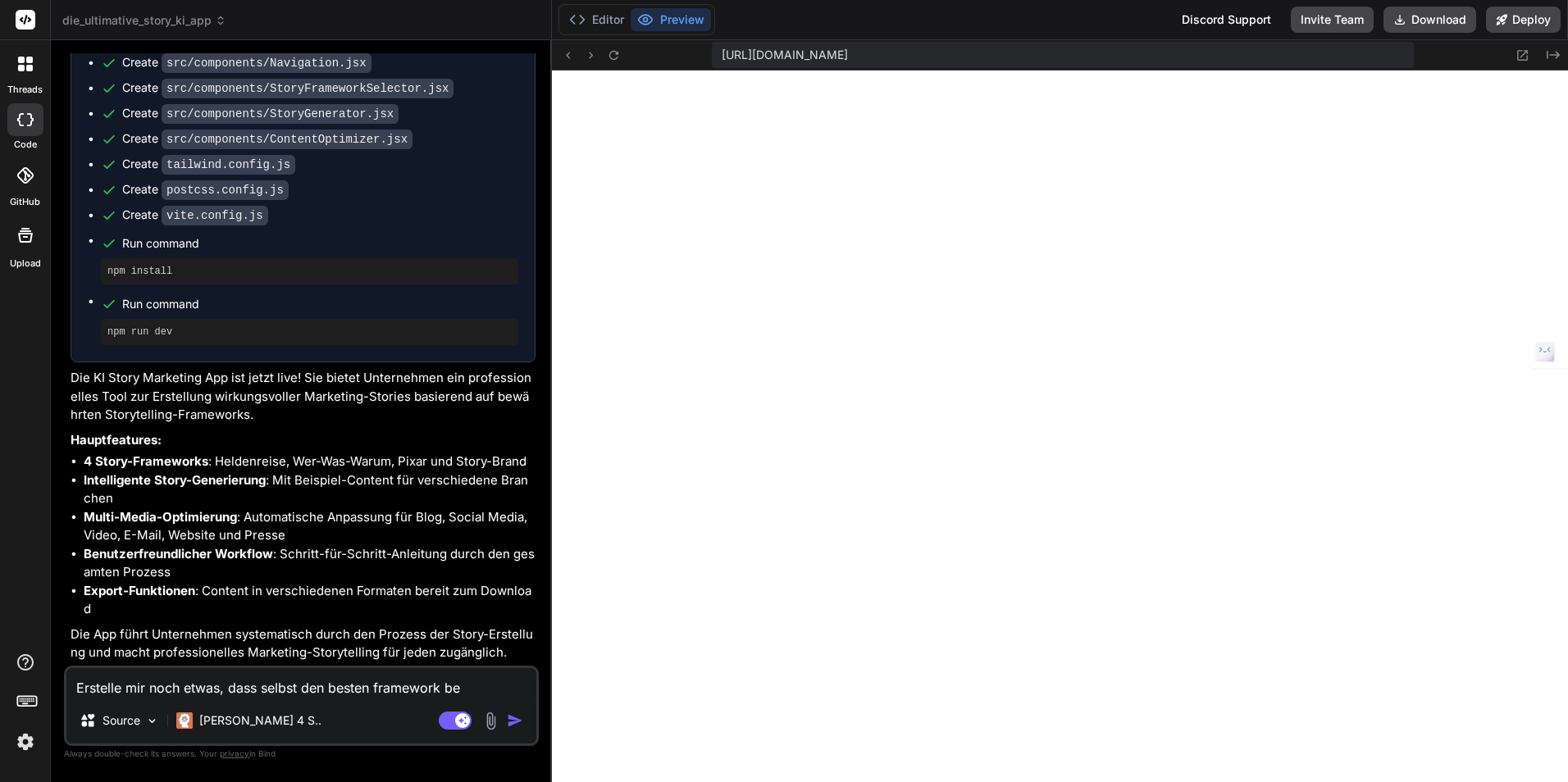
type textarea "x"
type textarea "Erstelle mir noch etwas, dass selbst den besten framework best"
type textarea "x"
type textarea "Erstelle mir noch etwas, dass selbst den besten framework besti"
type textarea "x"
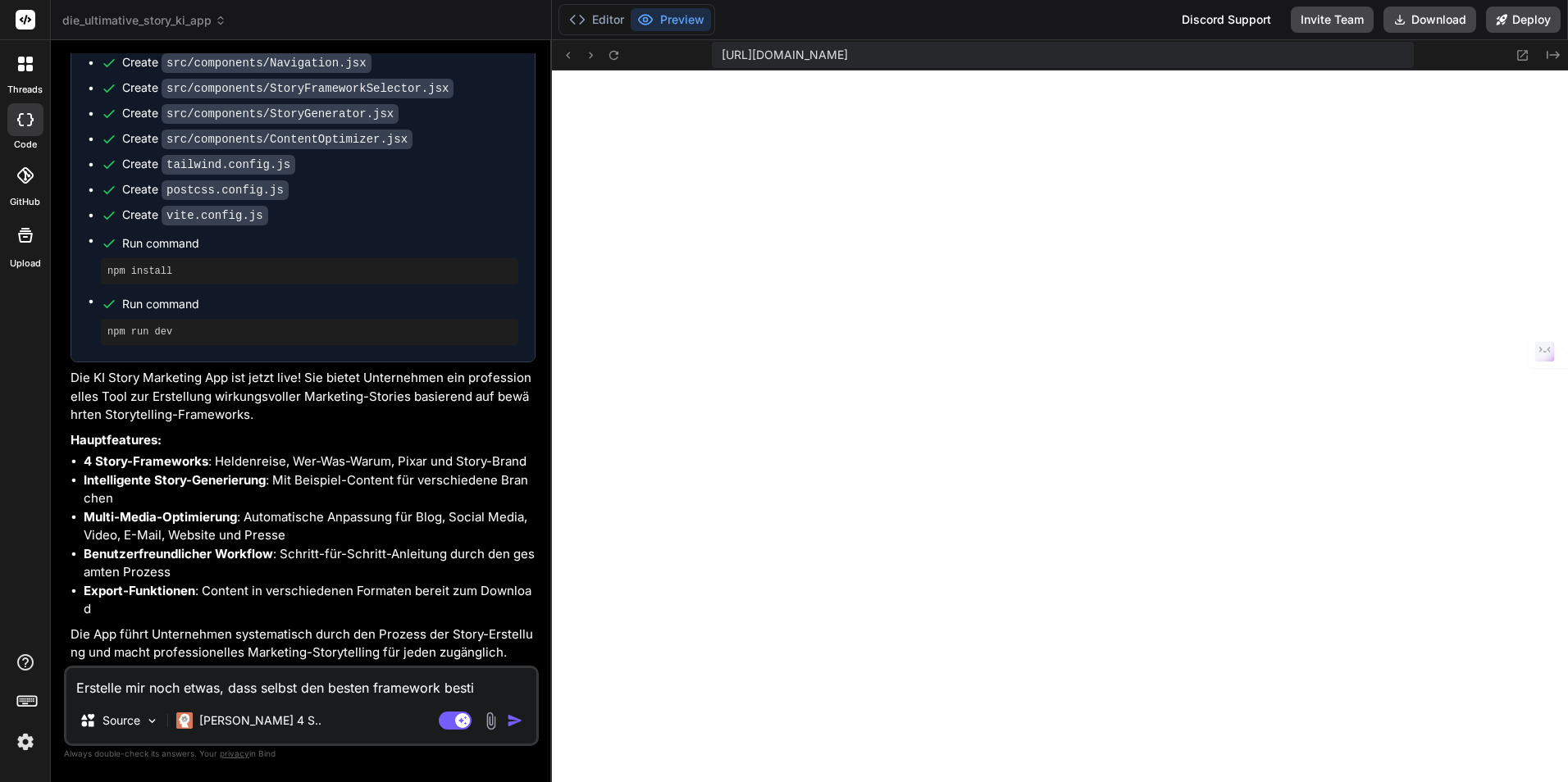
type textarea "Erstelle mir noch etwas, dass selbst den besten framework bestim"
type textarea "x"
type textarea "Erstelle mir noch etwas, dass selbst den besten framework bestimm"
type textarea "x"
type textarea "Erstelle mir noch etwas, dass selbst den besten framework bestimmt"
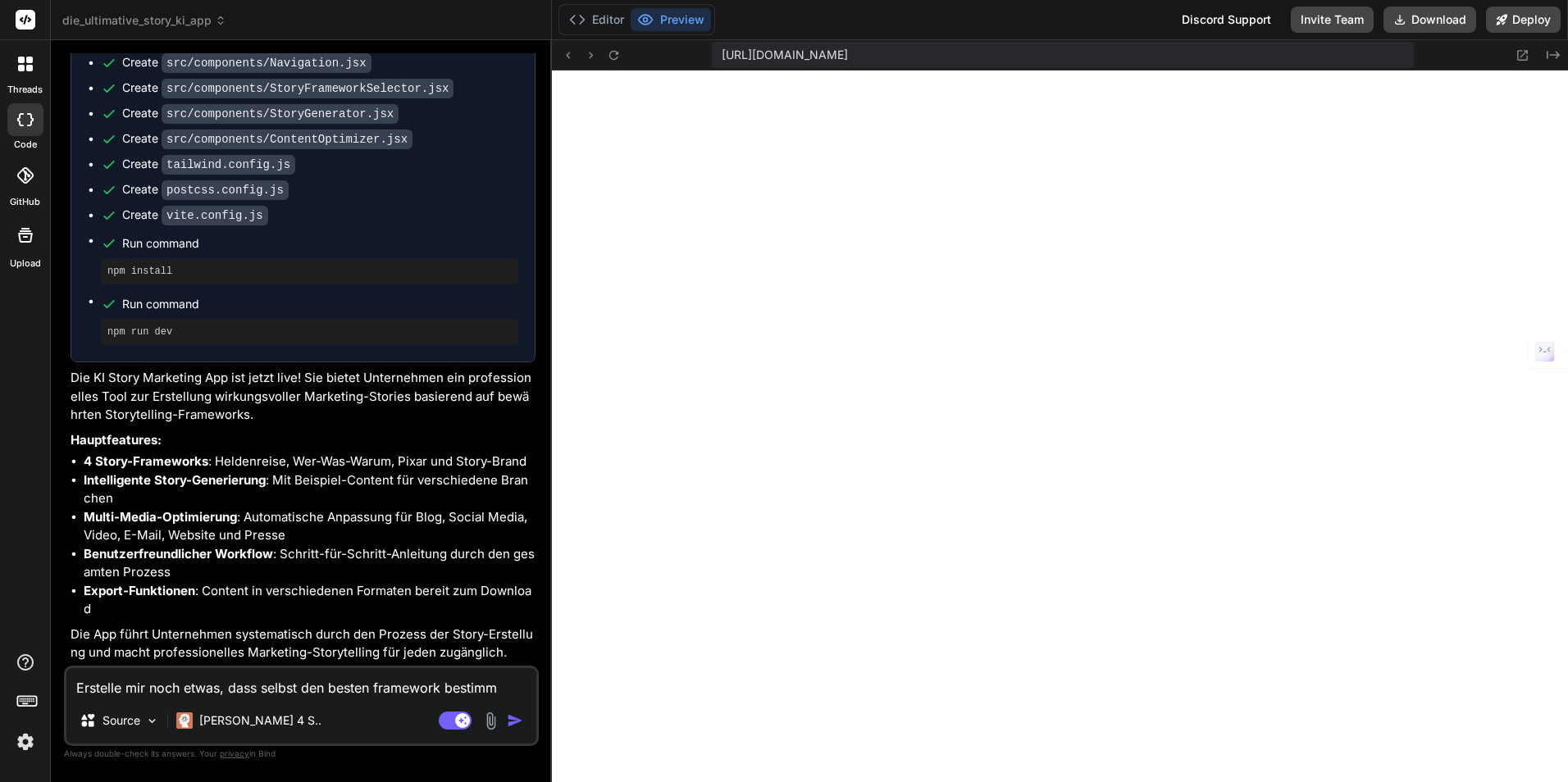
type textarea "x"
type textarea "Erstelle mir noch etwas, dass selbst den besten framework bestimmt"
click at [468, 688] on textarea "Erstelle mir noch etwas, dass selbst den besten framework bestimmt" at bounding box center [301, 682] width 470 height 30
click at [468, 686] on textarea "Erstelle mir noch etwas, dass selbst den besten framework bestimmt" at bounding box center [301, 682] width 470 height 30
click at [469, 685] on textarea "Erstelle mir noch etwas, dass selbst den besten framework bestimmt" at bounding box center [301, 682] width 470 height 30
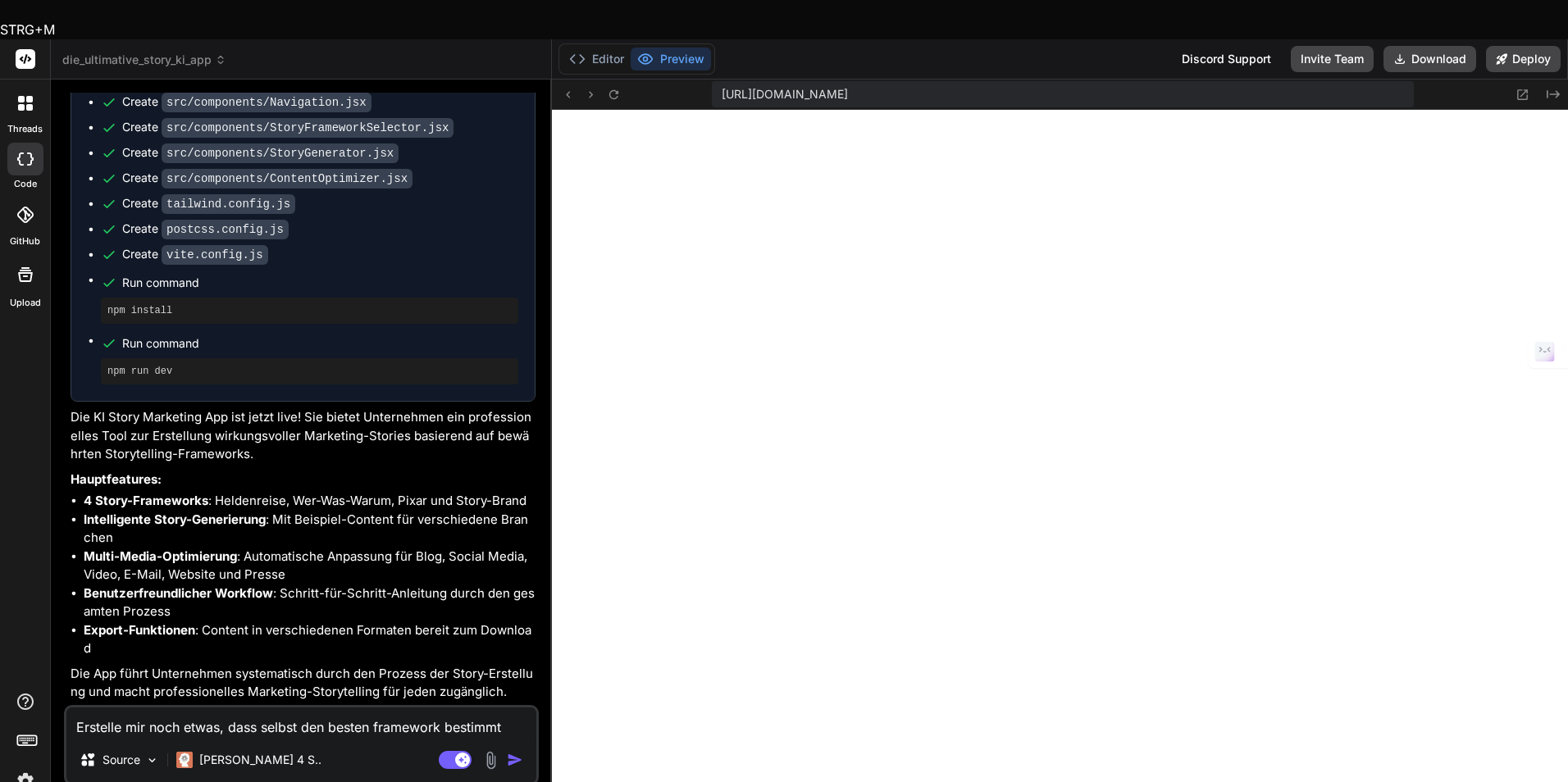
click at [470, 708] on textarea "Erstelle mir noch etwas, dass selbst den besten framework bestimmt" at bounding box center [301, 722] width 470 height 30
type textarea "x"
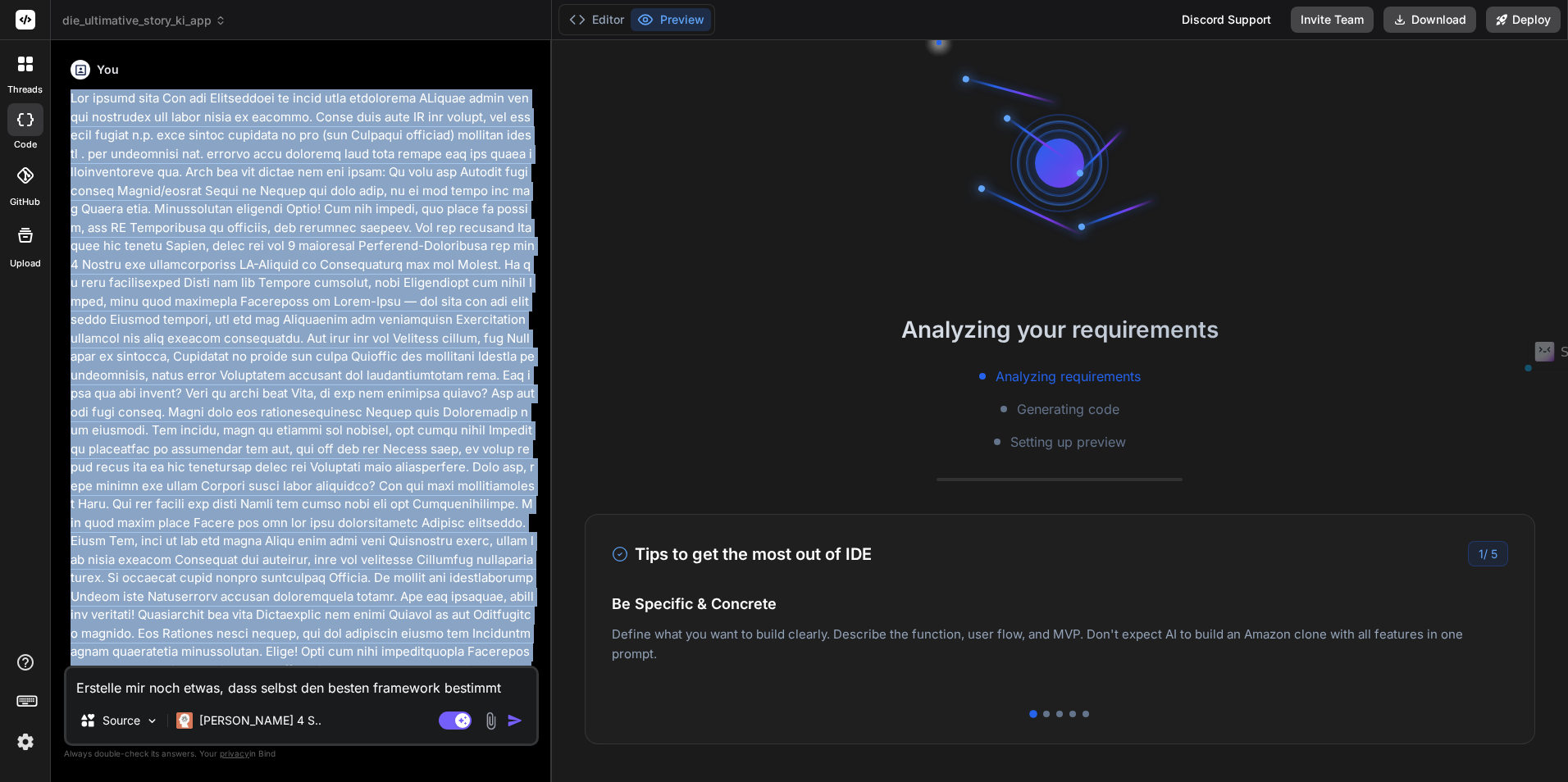
drag, startPoint x: 367, startPoint y: 468, endPoint x: 68, endPoint y: 86, distance: 485.1
click at [68, 86] on div "You Bind AI KI Story Marketing App Click to open Workbench Create package.json …" at bounding box center [303, 359] width 472 height 612
copy p "Lor ipsumd sita Con adi Elitseddoei te incid utla etdolorema ALiquae admin ven …"
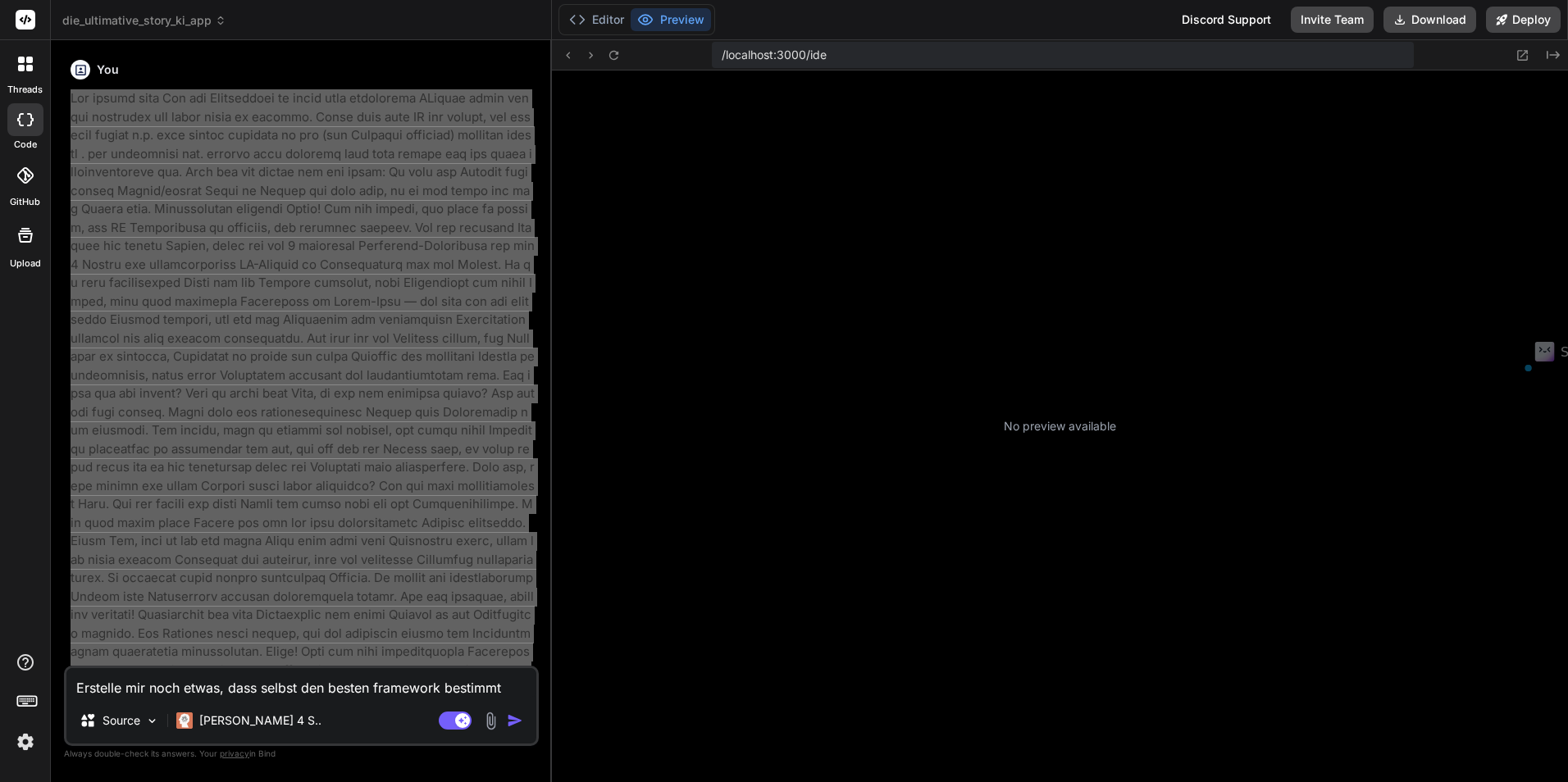
type textarea "x"
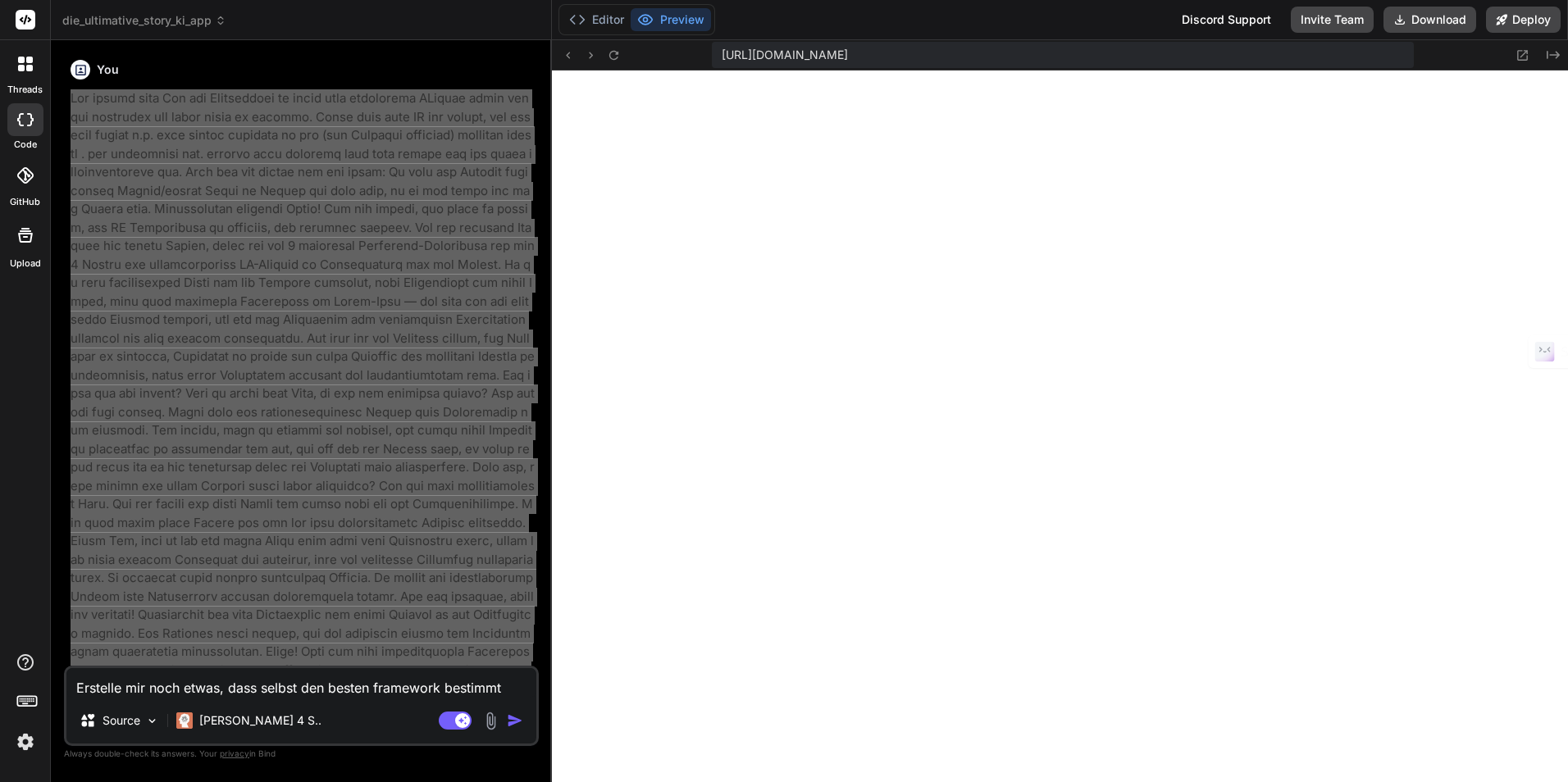
scroll to position [328, 0]
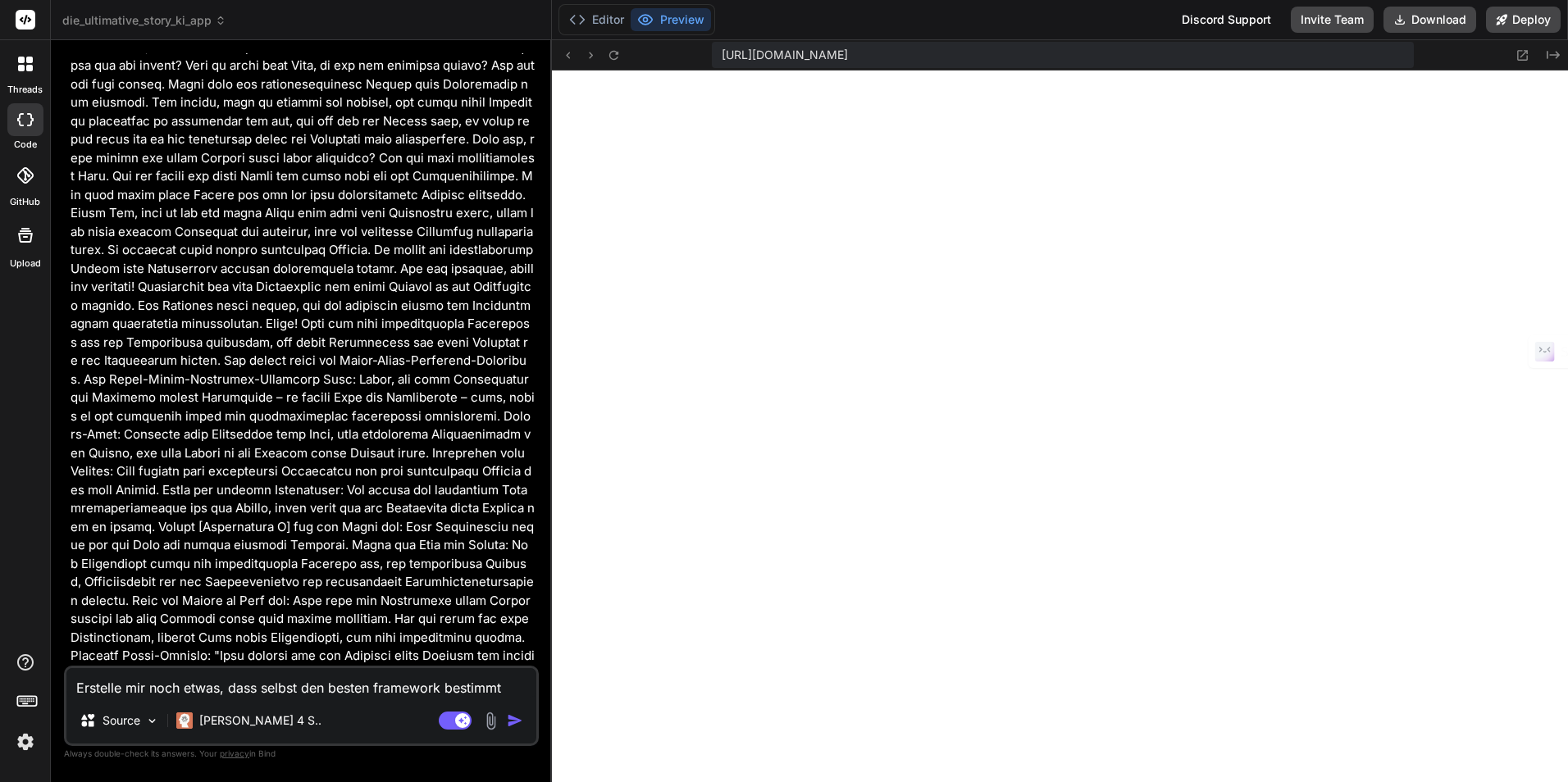
click at [354, 687] on textarea "Erstelle mir noch etwas, dass selbst den besten framework bestimmt" at bounding box center [301, 682] width 470 height 30
type textarea "E"
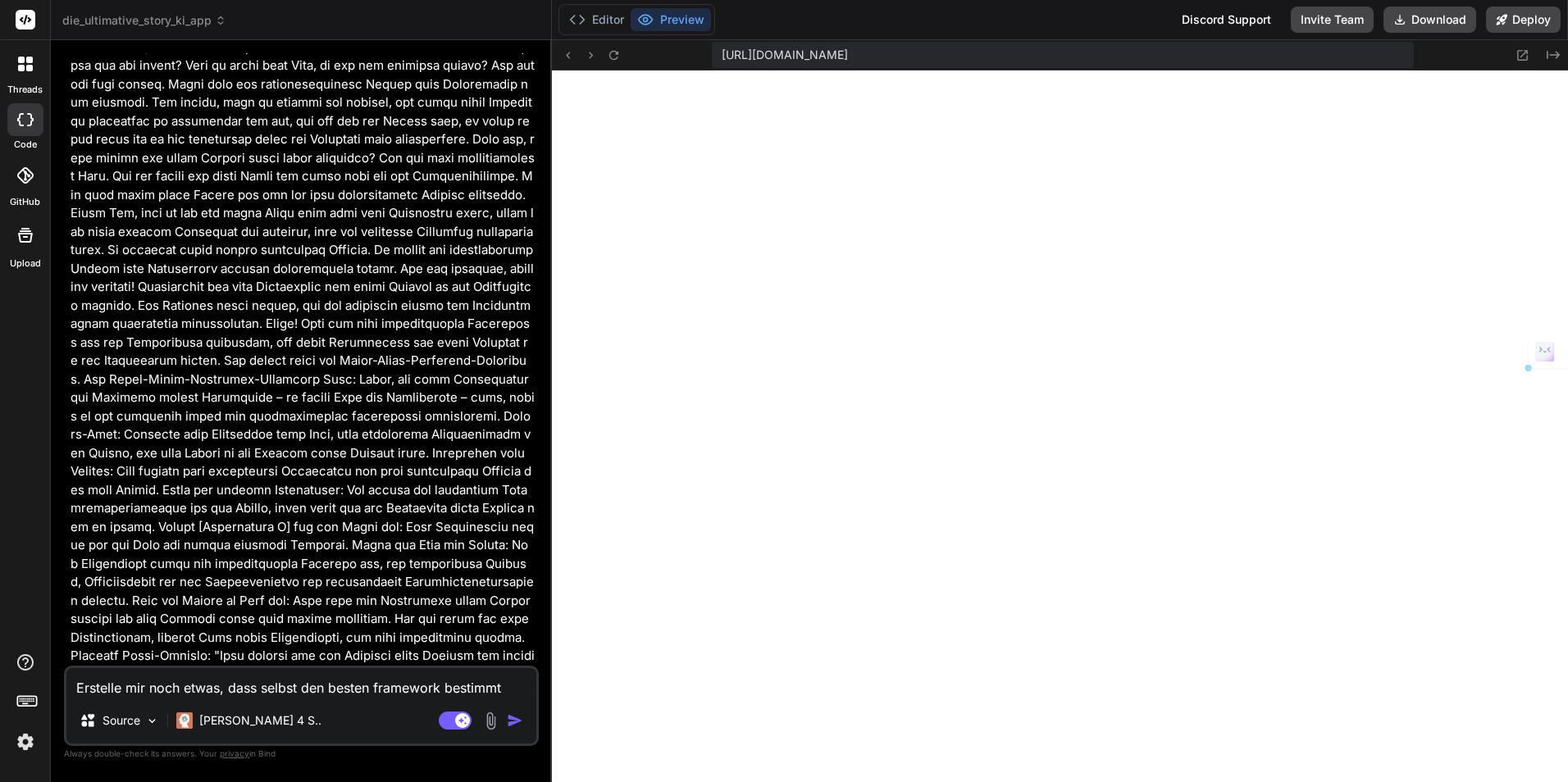
type textarea "x"
type textarea "Er"
type textarea "x"
type textarea "Ers"
type textarea "x"
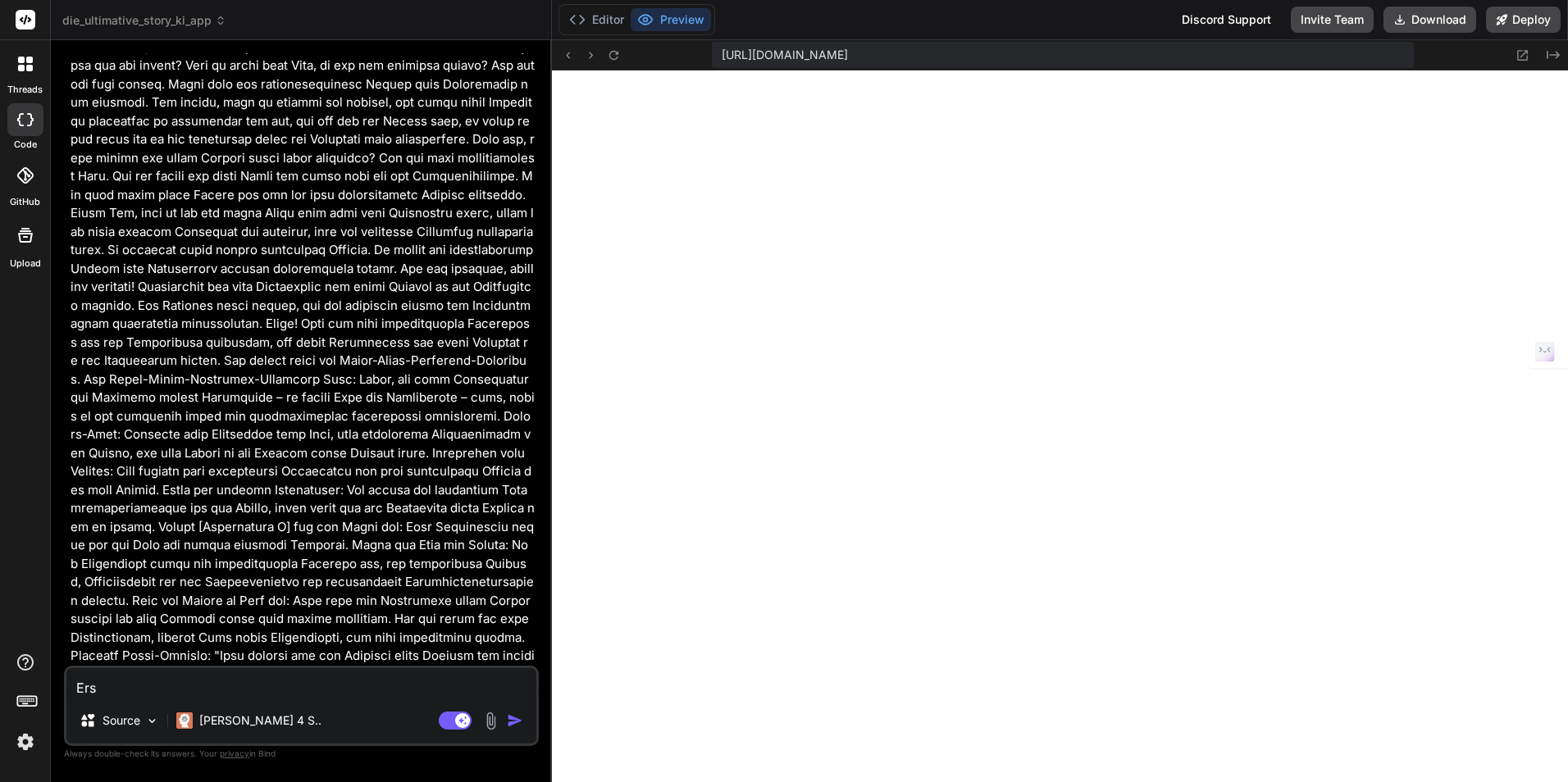
type textarea "Erst"
type textarea "x"
type textarea "Erste"
type textarea "x"
type textarea "Erstel"
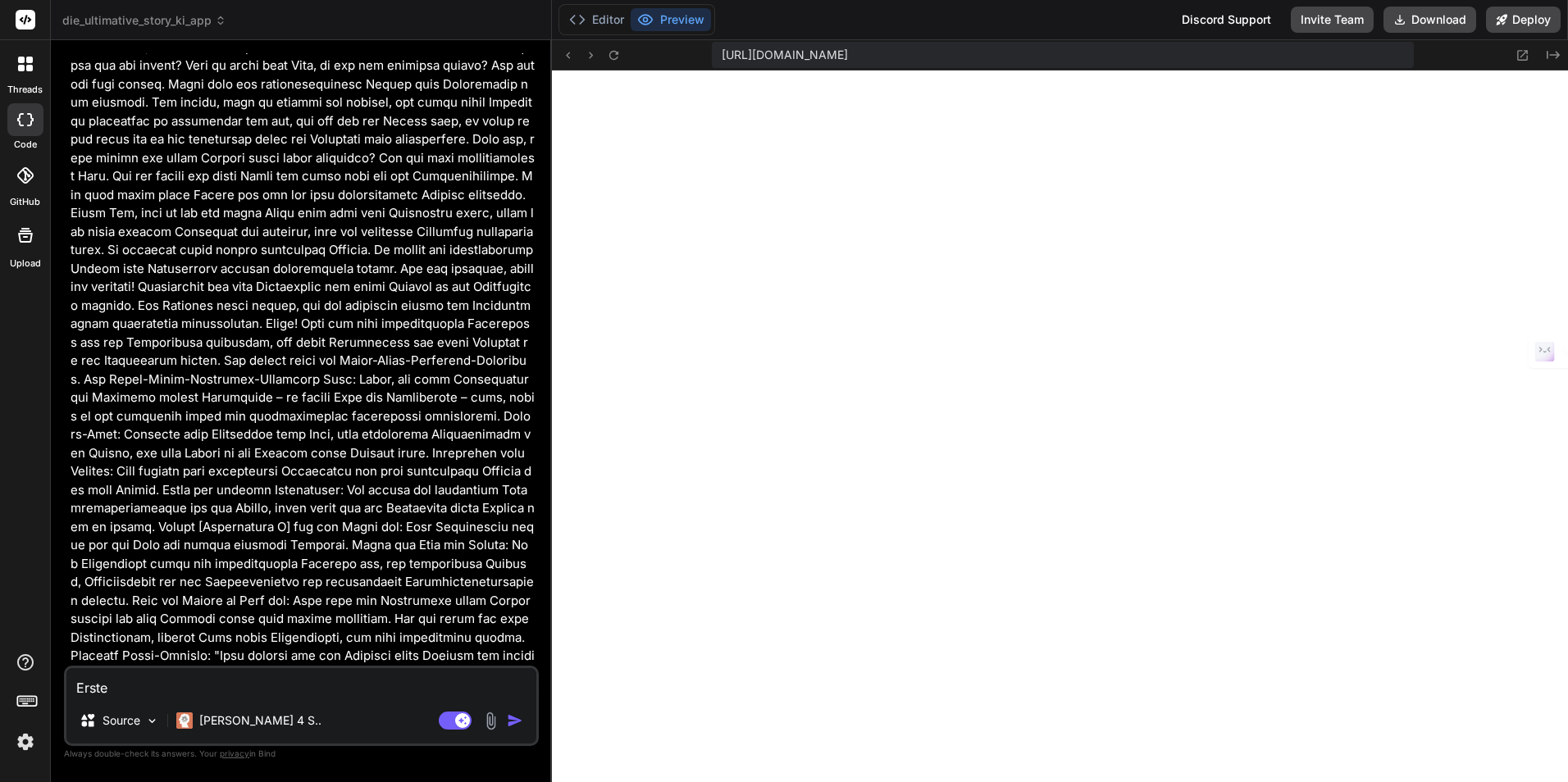
type textarea "x"
type textarea "Erstell"
type textarea "x"
type textarea "Erstelle"
type textarea "x"
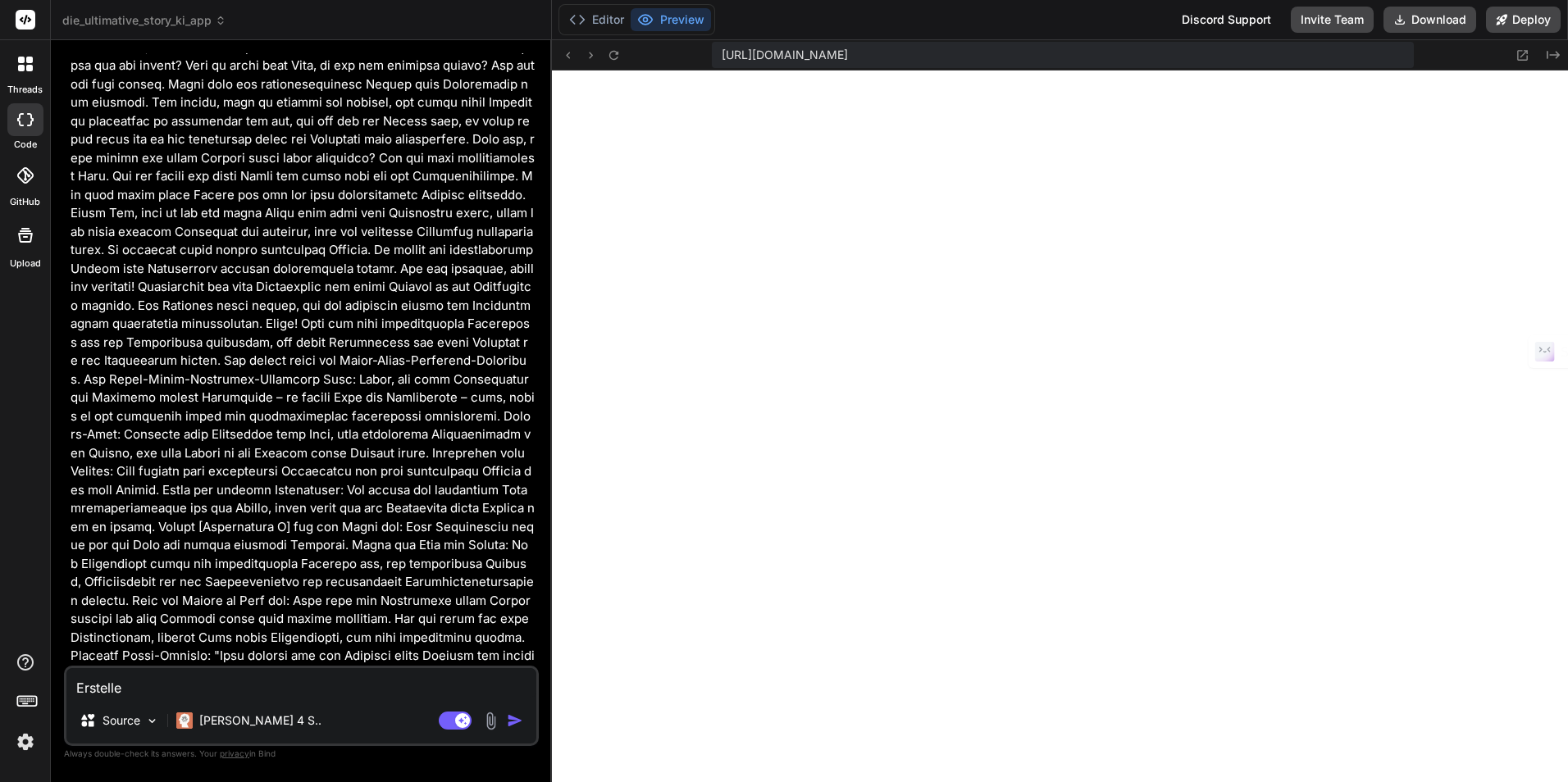
type textarea "Erstelle"
type textarea "x"
type textarea "Erstelle m"
type textarea "x"
type textarea "Erstelle mi"
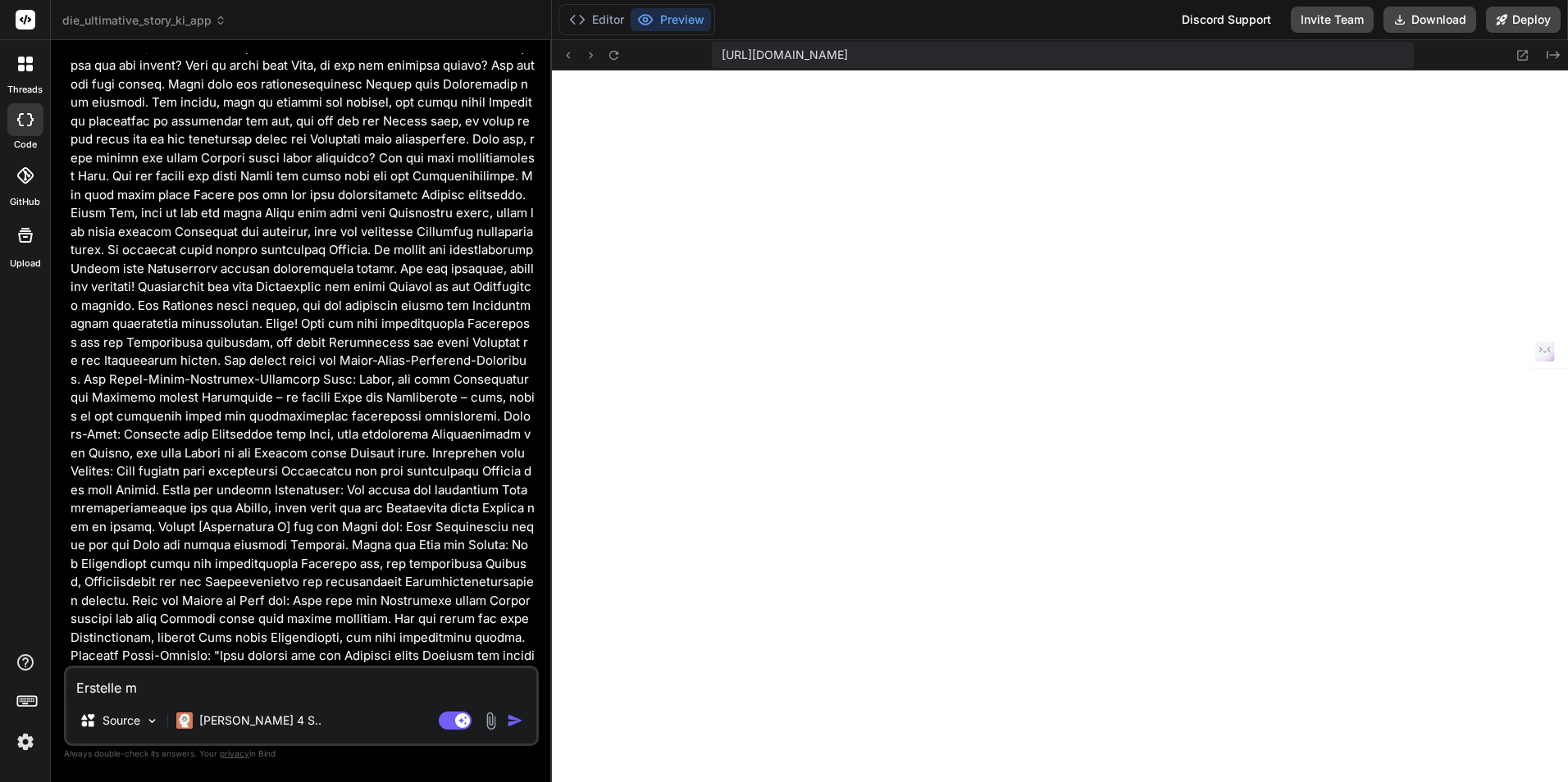
type textarea "x"
type textarea "Erstelle mir"
type textarea "x"
type textarea "Erstelle mir"
type textarea "x"
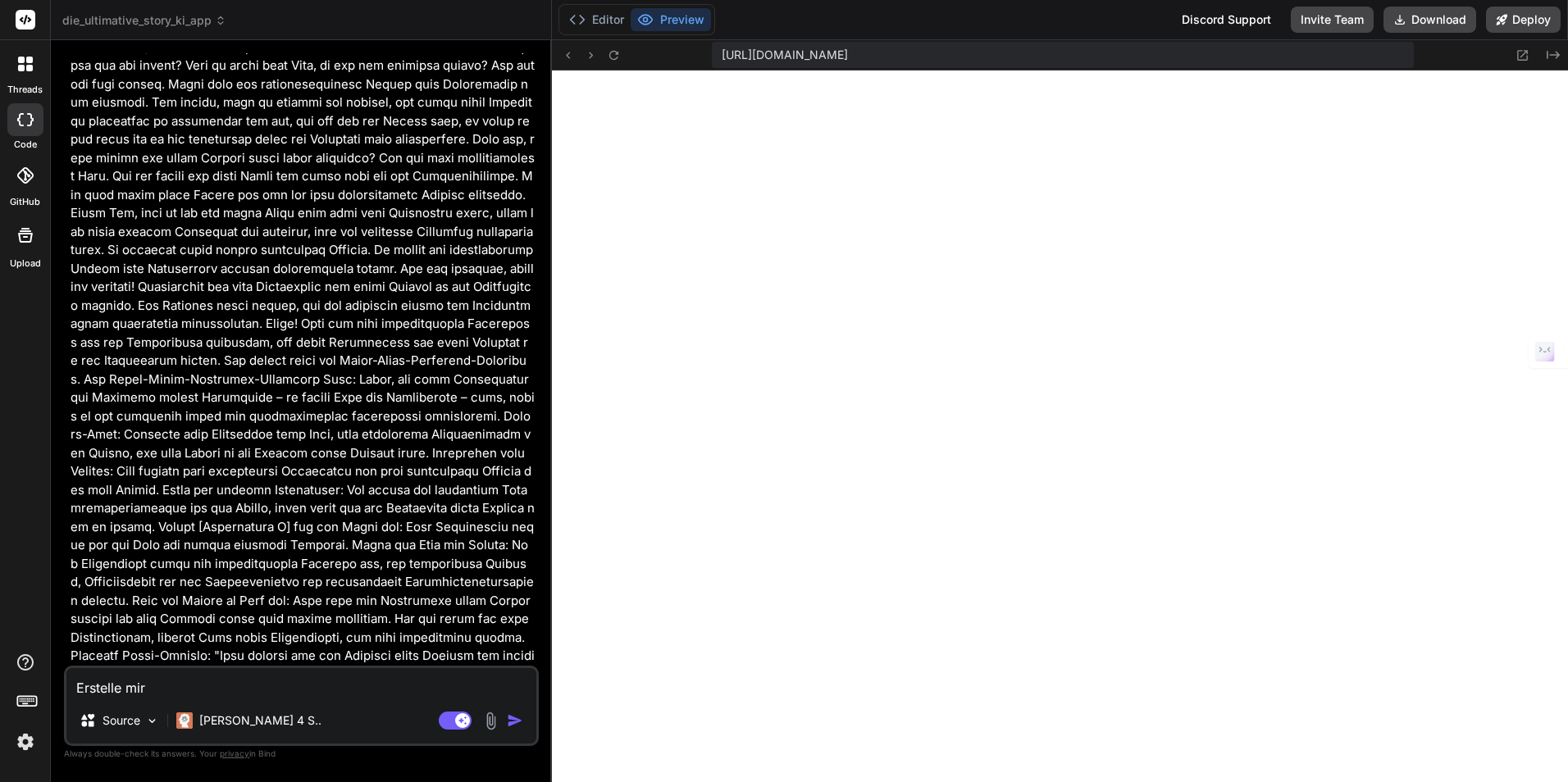
type textarea "Erstelle mir d"
type textarea "x"
type textarea "Erstelle mir de"
type textarea "x"
type textarea "Erstelle mir den"
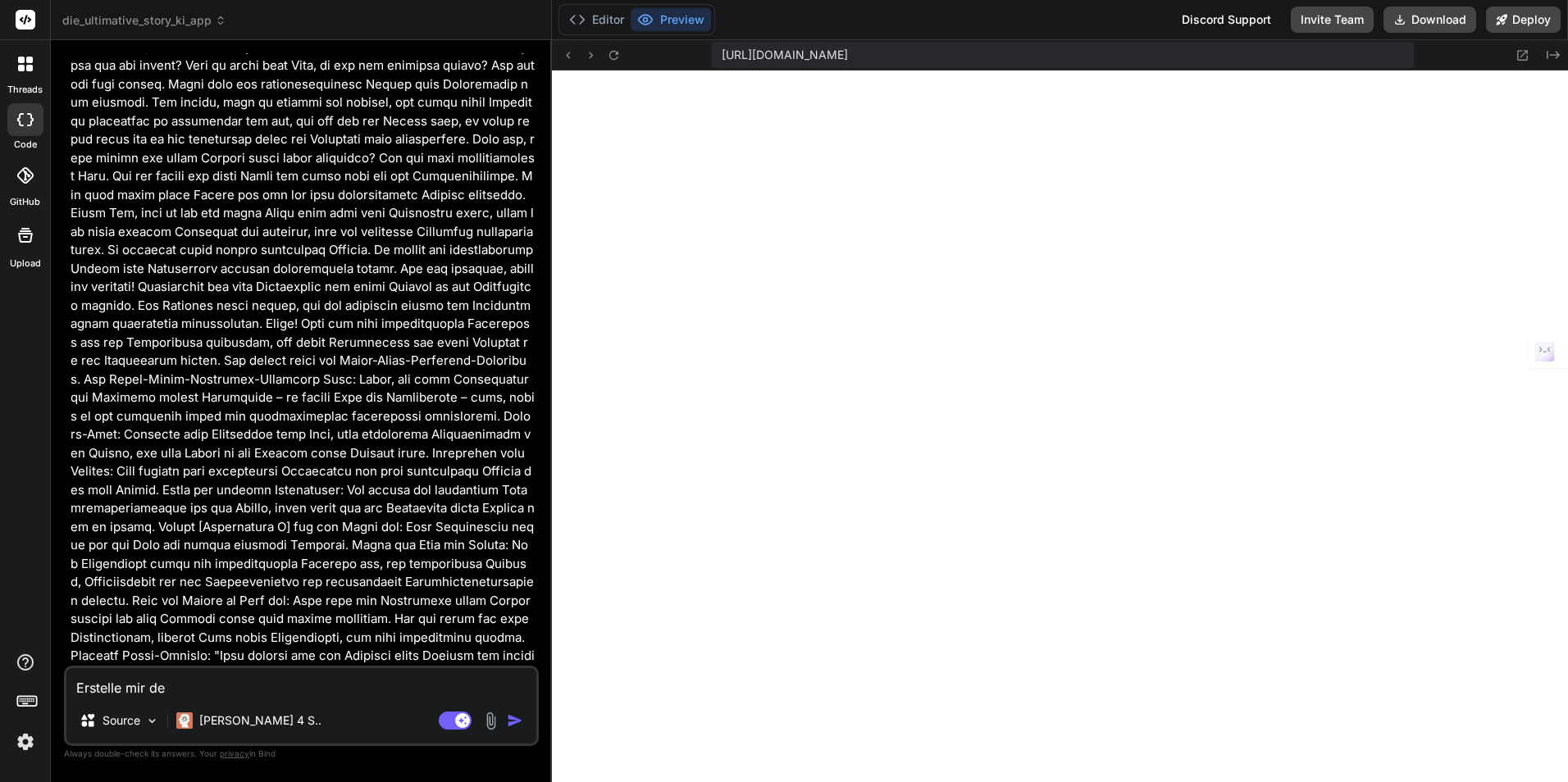
type textarea "x"
type textarea "Erstelle mir den"
type textarea "x"
type textarea "Erstelle mir den k"
type textarea "x"
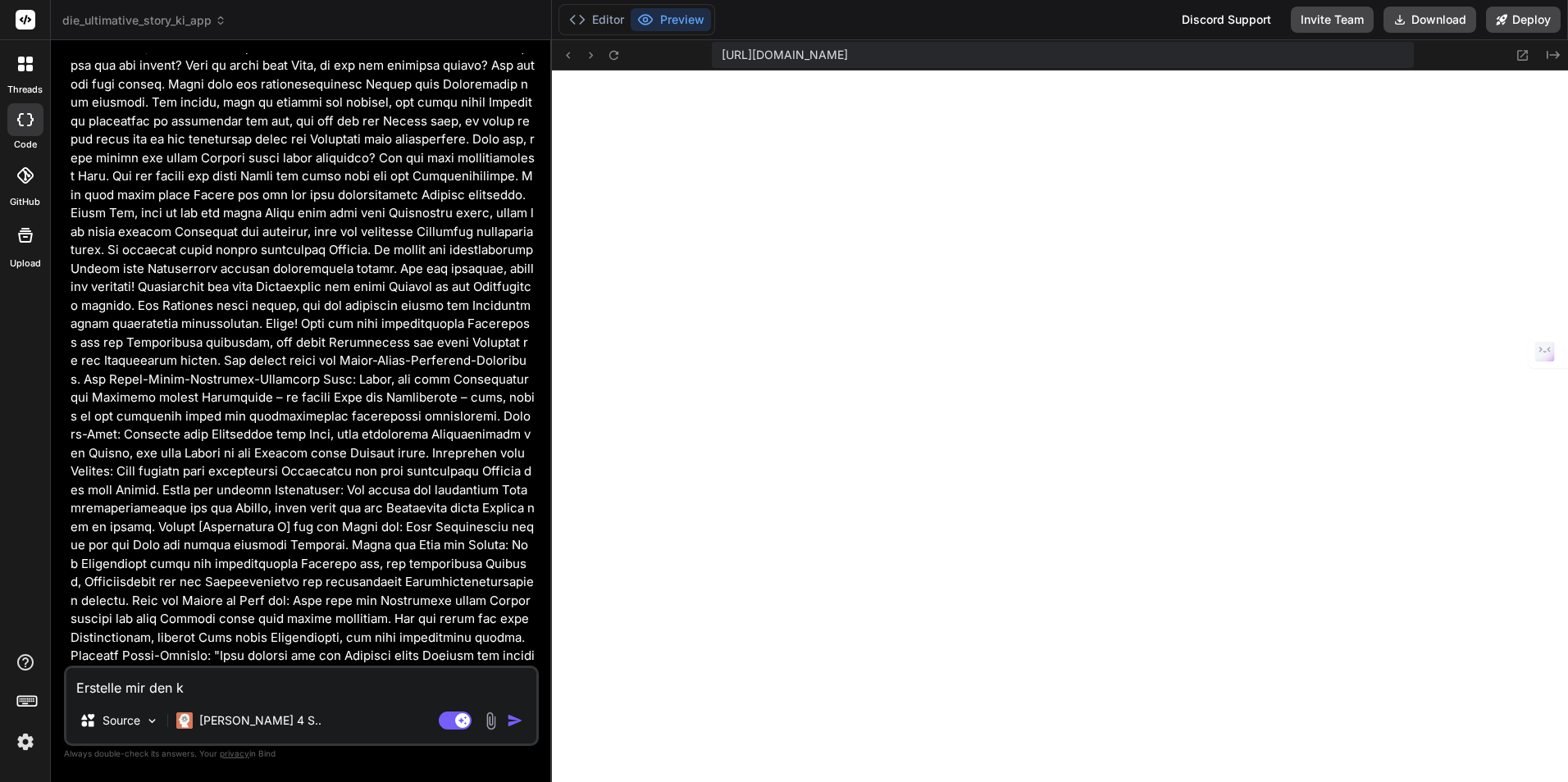
type textarea "Erstelle mir den ko"
type textarea "x"
type textarea "Erstelle mir den kon"
type textarea "x"
type textarea "Erstelle mir den kont"
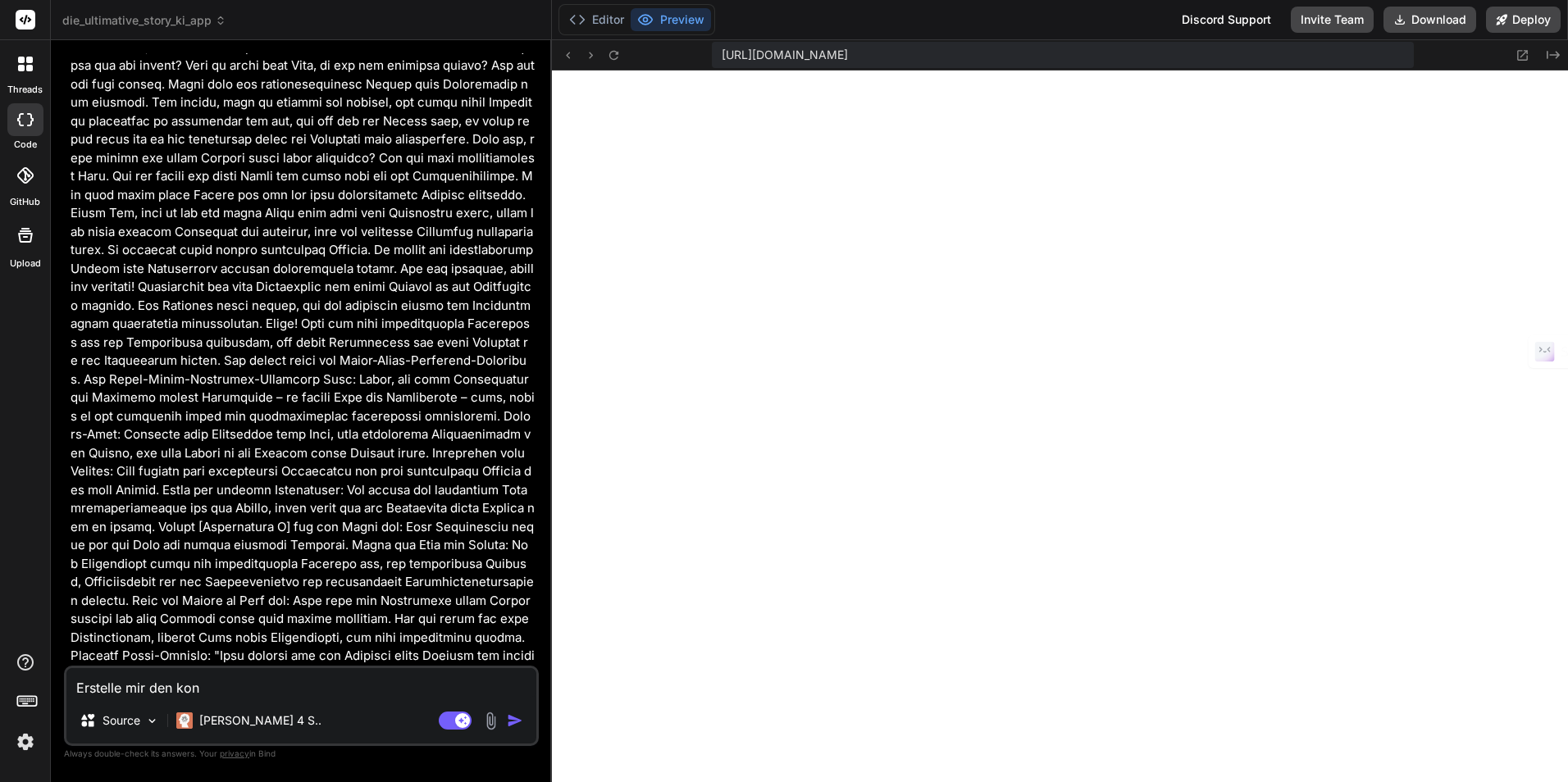
type textarea "x"
type textarea "Erstelle mir den konte"
type textarea "x"
type textarea "Erstelle mir den kontex"
type textarea "x"
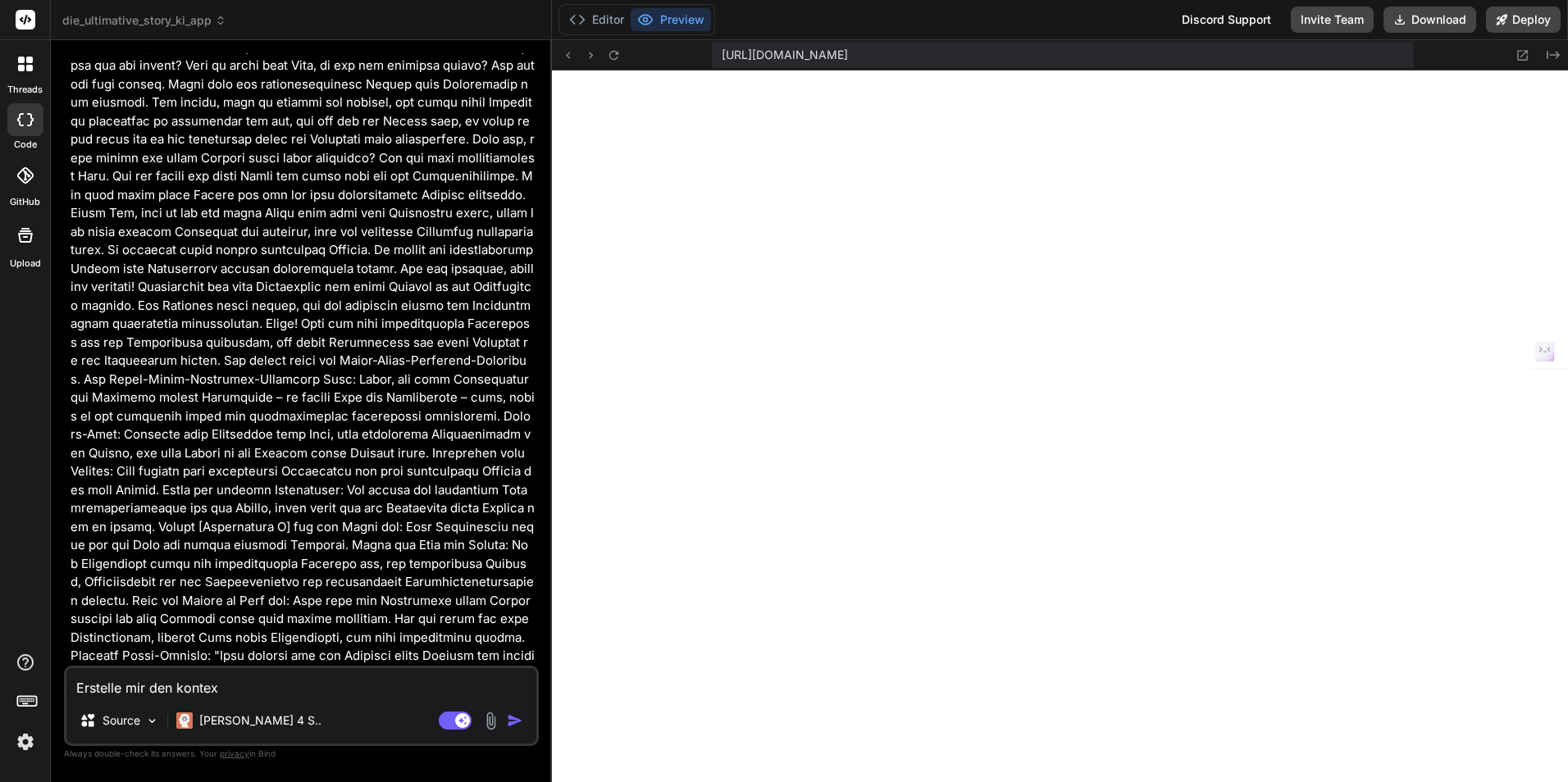
type textarea "Erstelle mir den kontext"
type textarea "x"
type textarea "Erstelle mir den kontext"
type textarea "x"
type textarea "Erstelle mir den kontext z"
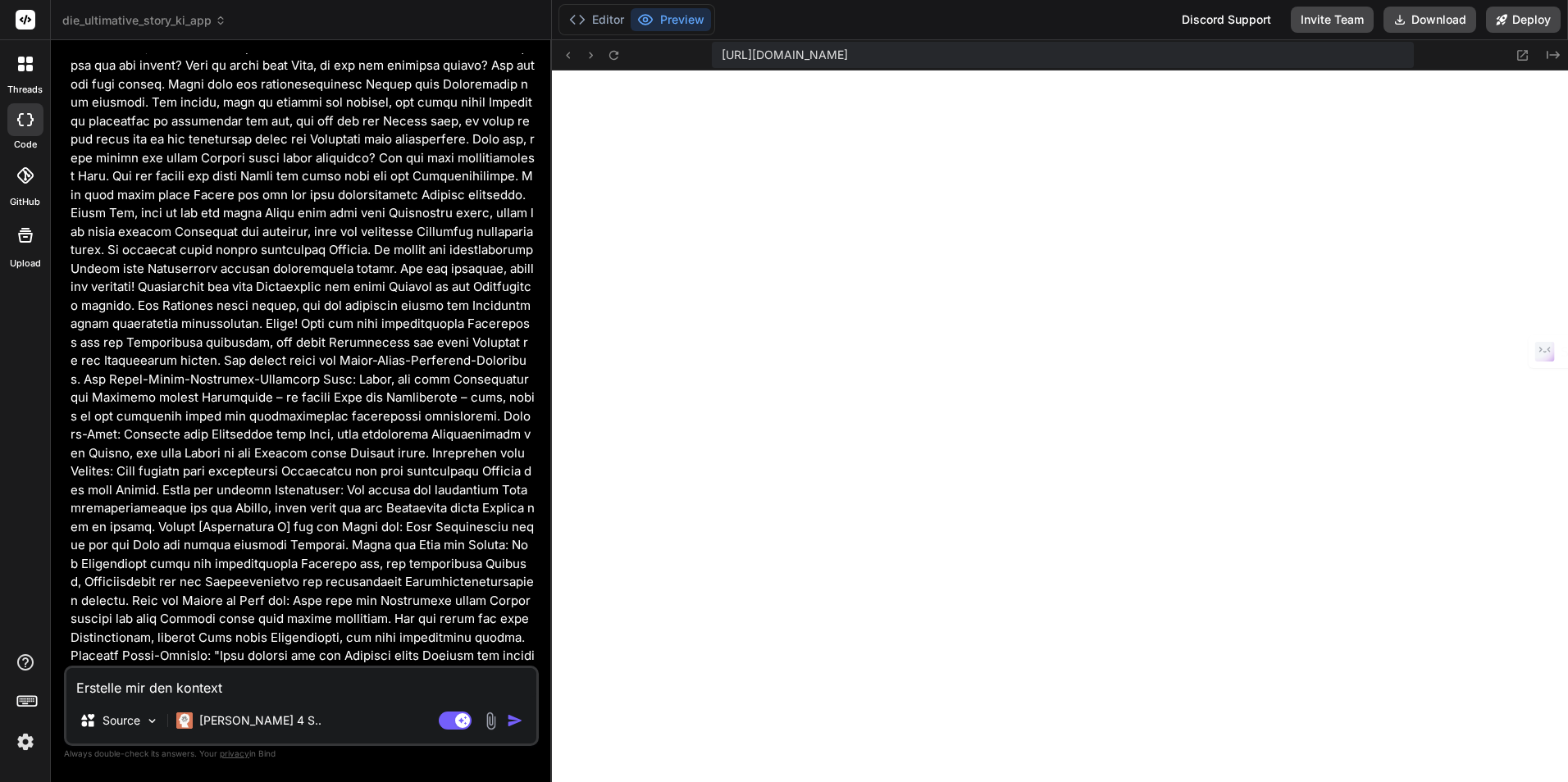
type textarea "x"
type textarea "Erstelle mir den kontext zu"
type textarea "x"
type textarea "Erstelle mir den kontext zus"
type textarea "x"
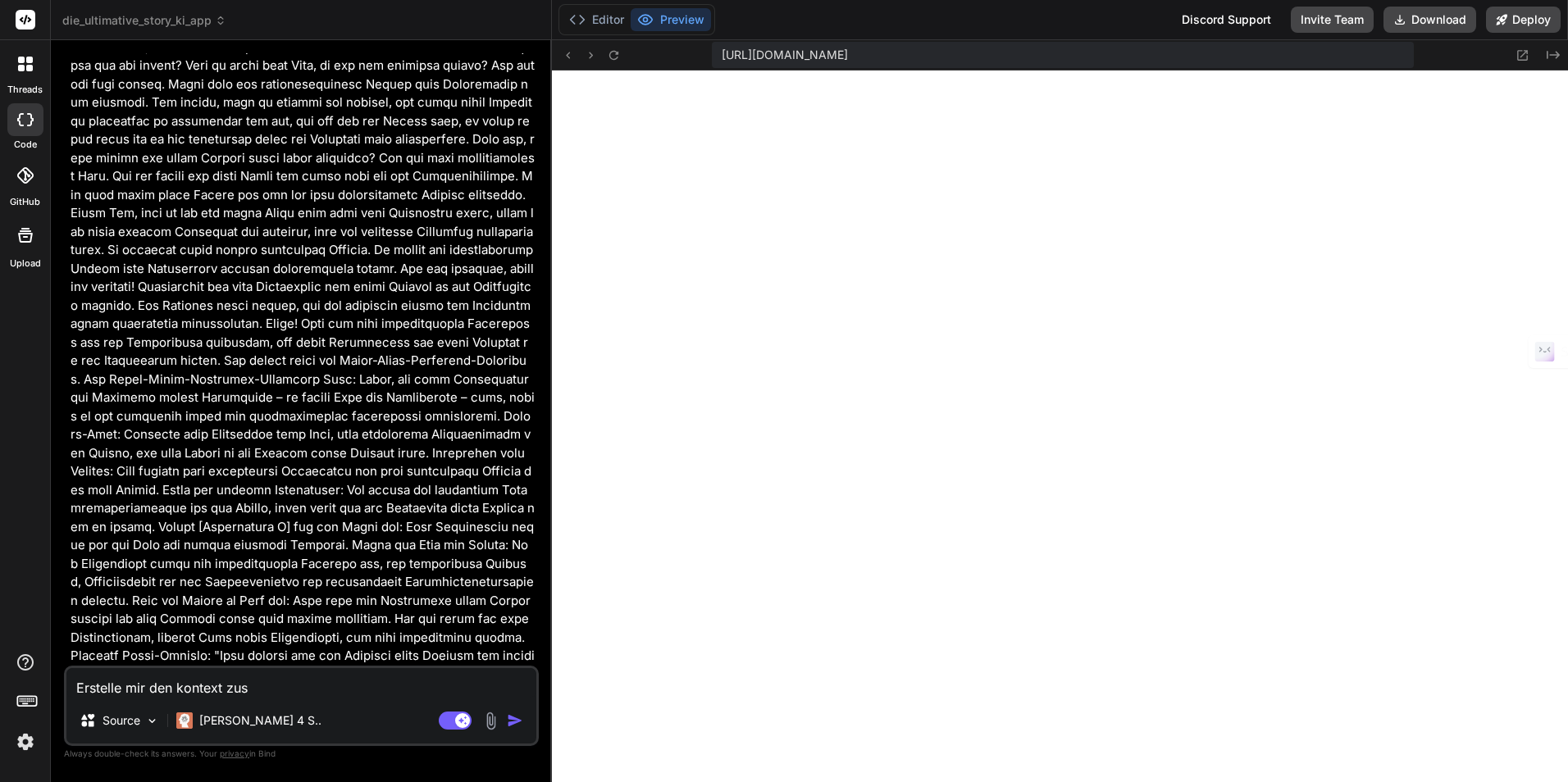
type textarea "Erstelle mir den kontext zusä"
type textarea "x"
type textarea "Erstelle mir den kontext zusät"
type textarea "x"
type textarea "Erstelle mir den kontext zusätz"
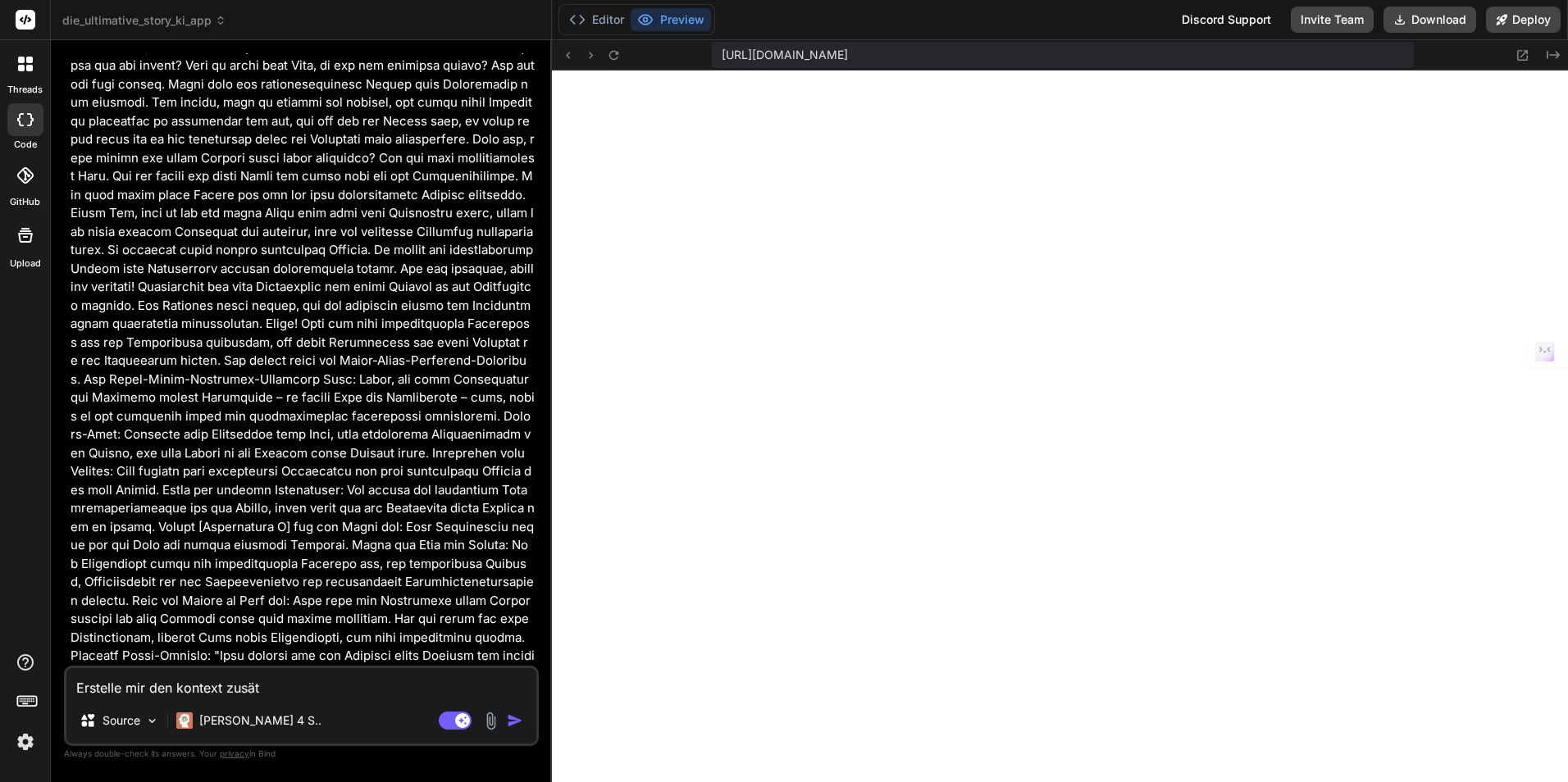
type textarea "x"
type textarea "Erstelle mir den kontext zusätzl"
type textarea "x"
type textarea "Erstelle mir den kontext zusätzli"
type textarea "x"
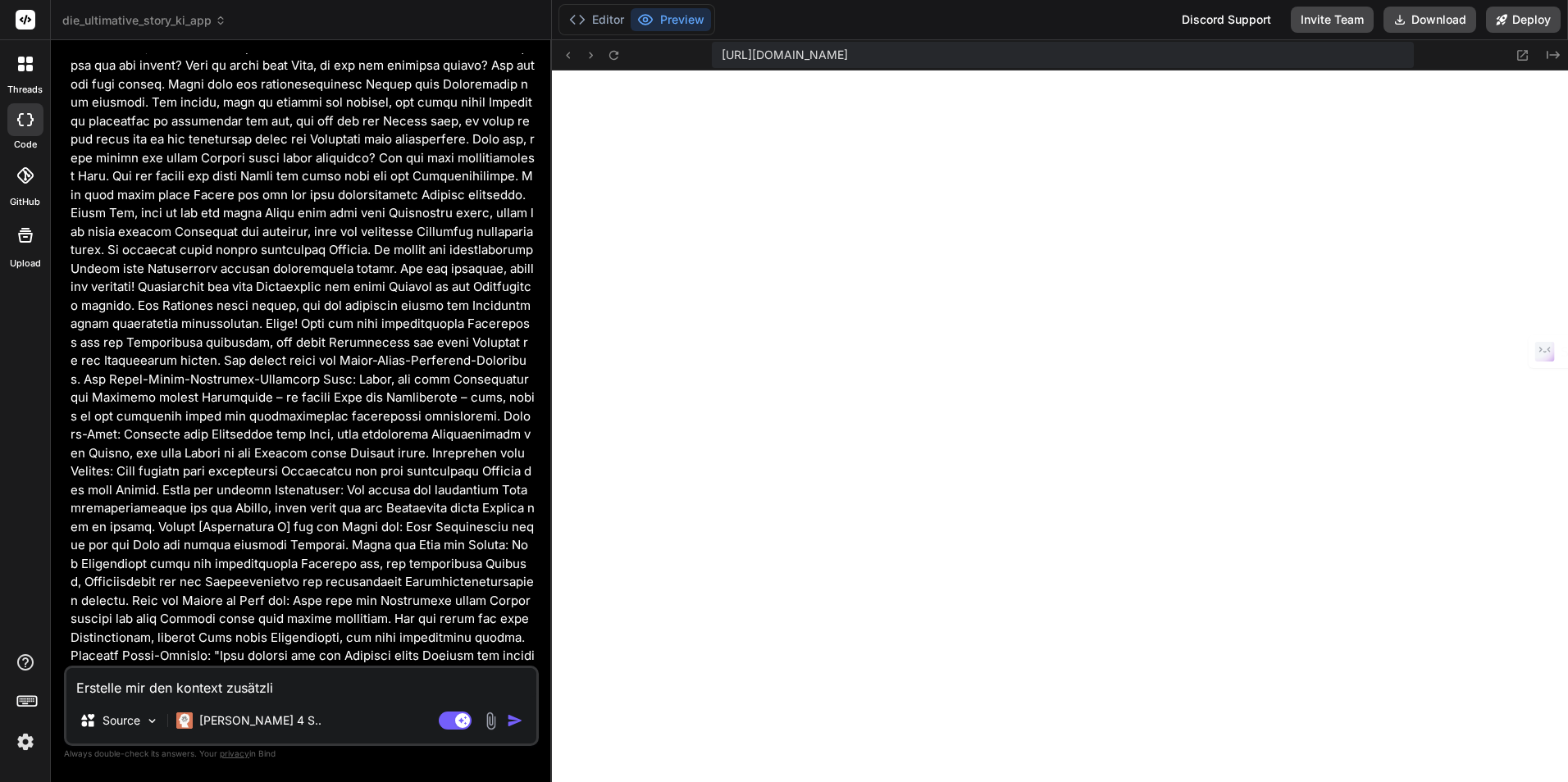
type textarea "Erstelle mir den kontext zusätzlic"
type textarea "x"
type textarea "Erstelle mir den kontext zusätzlich"
type textarea "x"
type textarea "Erstelle mir den kontext zusätzlich"
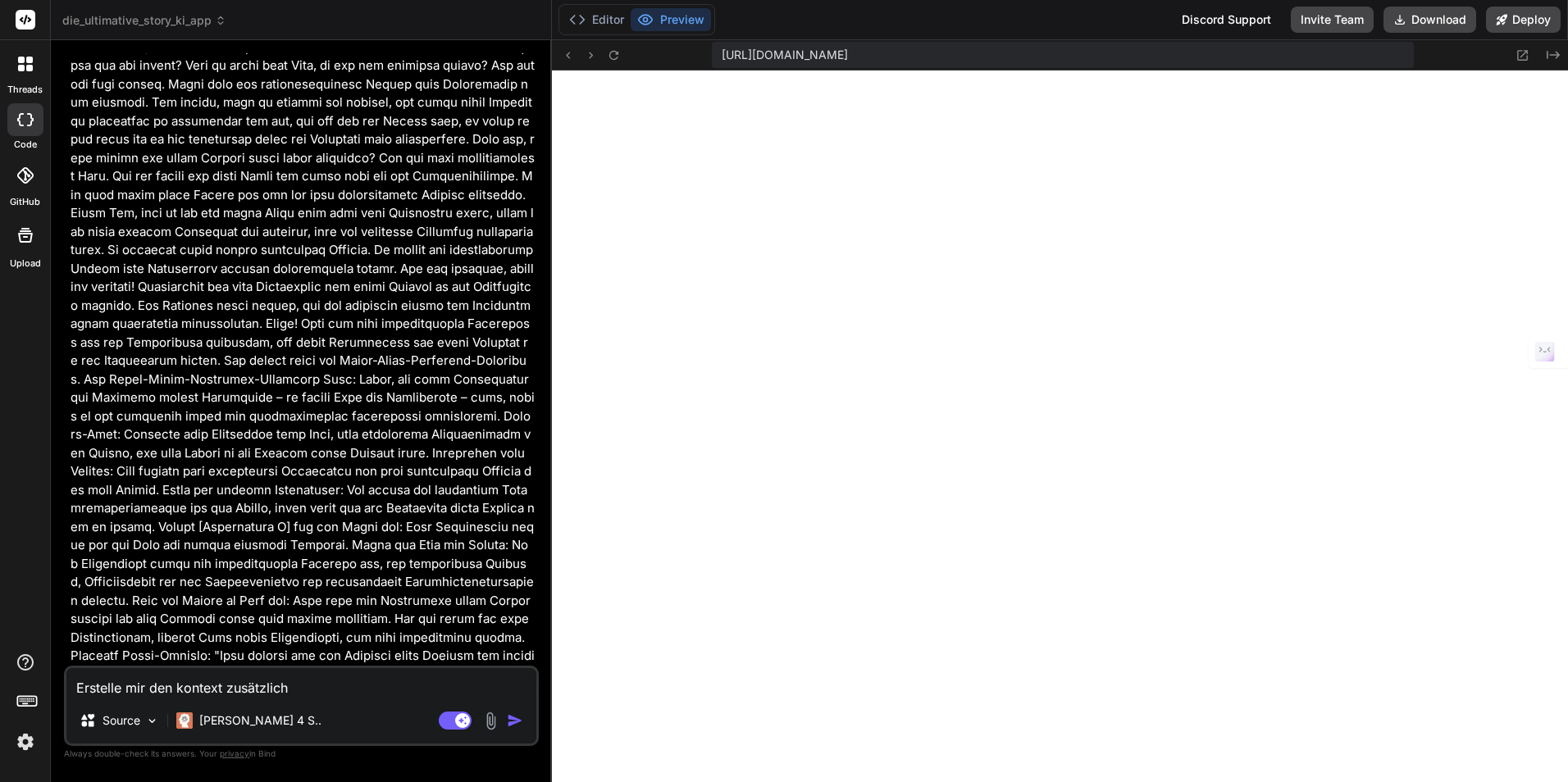
type textarea "x"
type textarea "Erstelle mir den kontext zusätzlich a"
type textarea "x"
type textarea "Erstelle mir den kontext zusätzlich au"
type textarea "x"
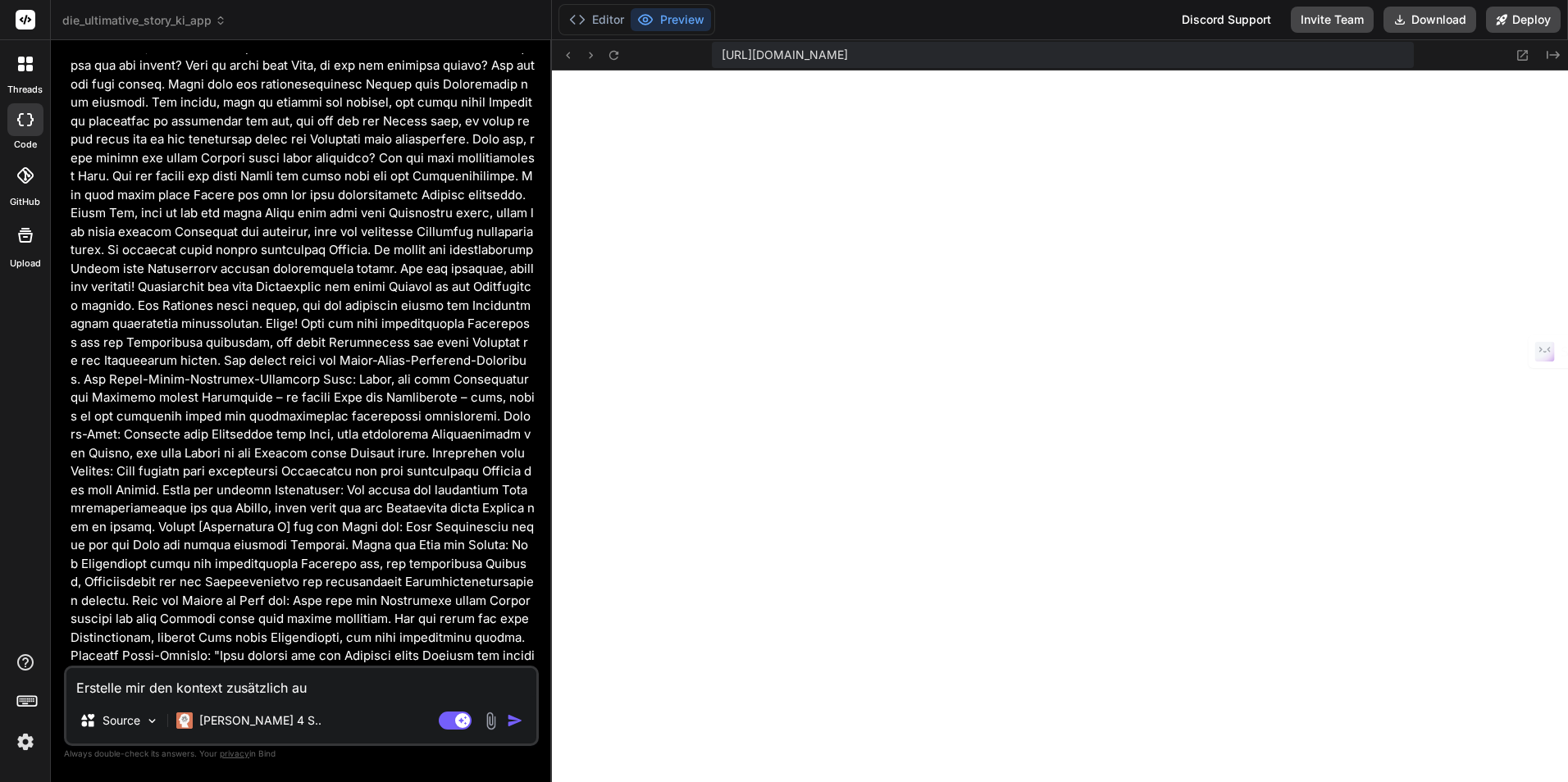
type textarea "Erstelle mir den kontext zusätzlich aus"
type textarea "x"
type textarea "Erstelle mir den kontext zusätzlich aus"
type textarea "x"
type textarea "Erstelle mir den kontext zusätzlich aus s"
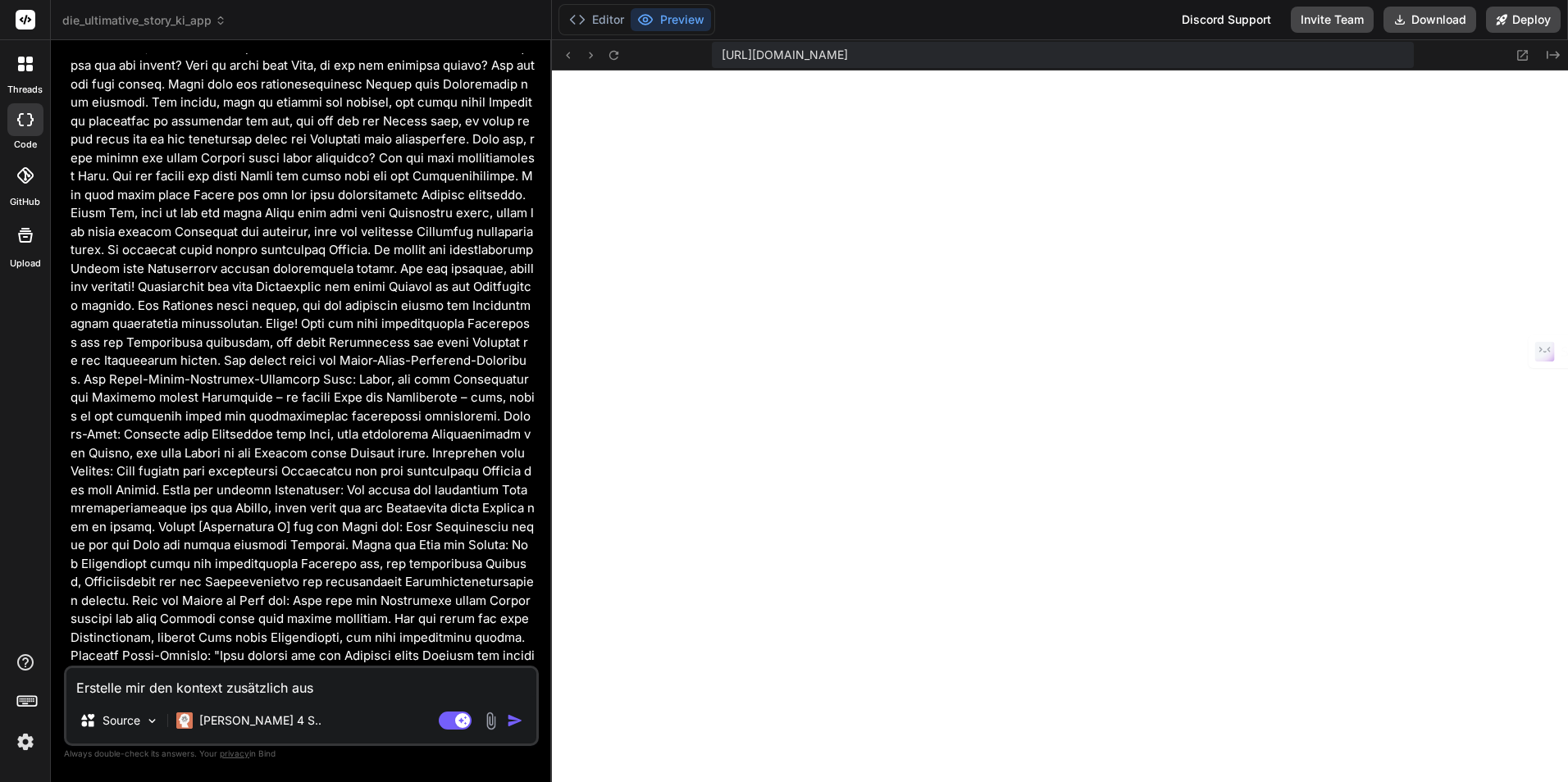
type textarea "x"
type textarea "Erstelle mir den kontext zusätzlich aus si"
type textarea "x"
type textarea "Erstelle mir den kontext zusätzlich aus sic"
type textarea "x"
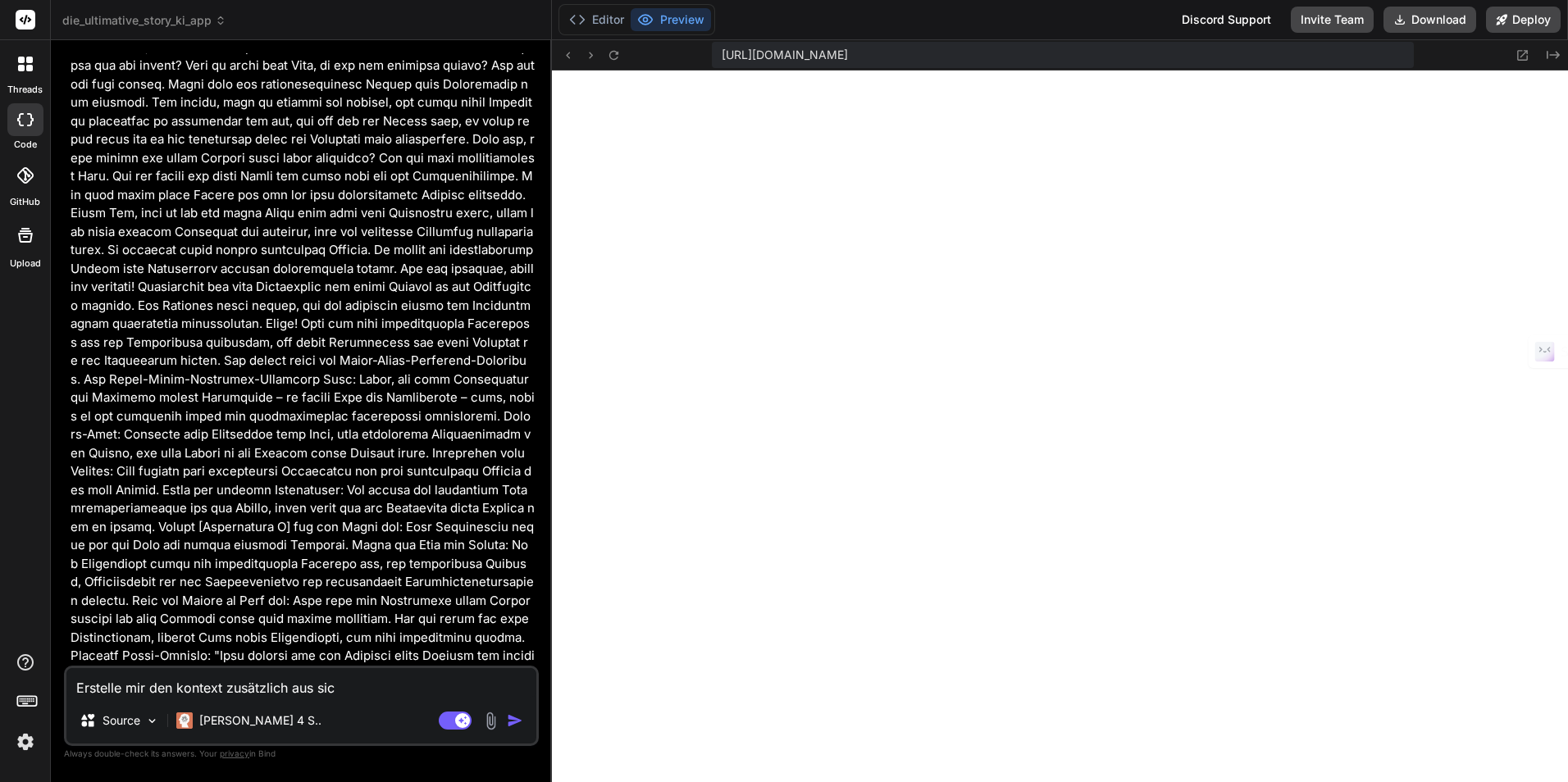
type textarea "Erstelle mir den kontext zusätzlich aus sich"
type textarea "x"
type textarea "Erstelle mir den kontext zusätzlich aus sicht"
type textarea "x"
type textarea "Erstelle mir den kontext zusätzlich aus sicht"
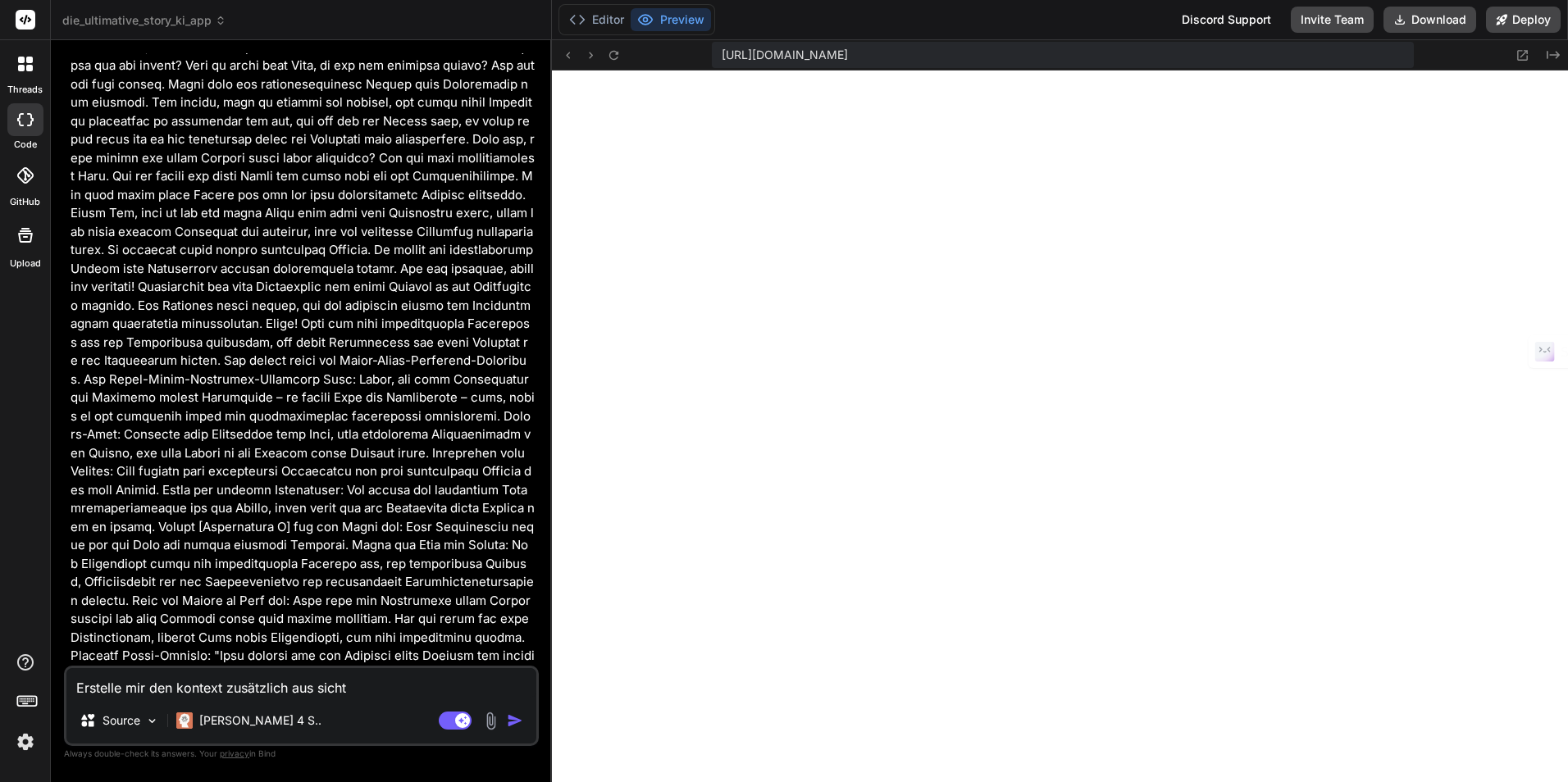
type textarea "x"
type textarea "Erstelle mir den kontext zusätzlich aus sicht e"
type textarea "x"
type textarea "Erstelle mir den kontext zusätzlich aus sicht ei"
type textarea "x"
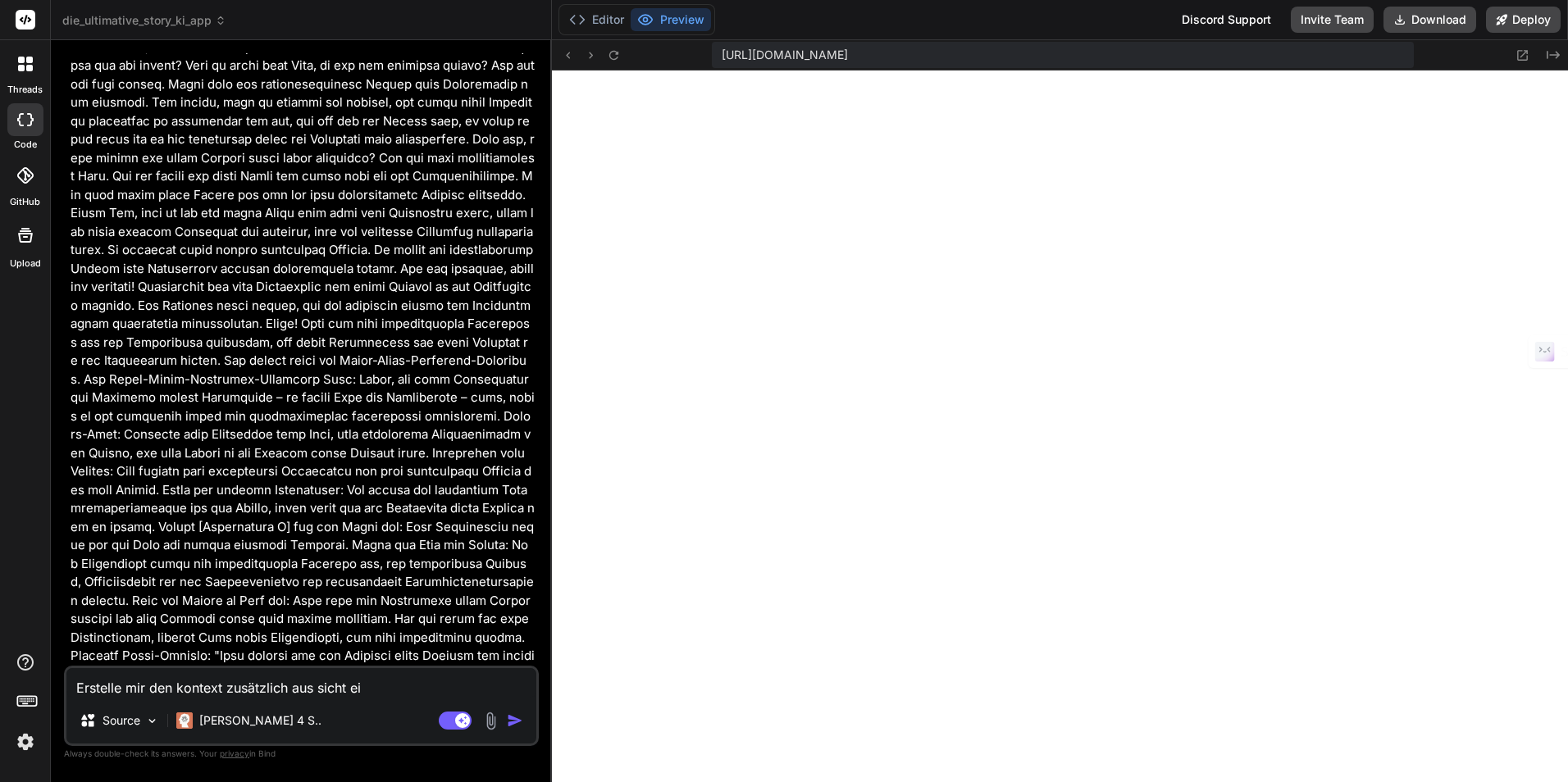
type textarea "Erstelle mir den kontext zusätzlich aus sicht ein"
type textarea "x"
type textarea "Erstelle mir den kontext zusätzlich aus sicht eine"
type textarea "x"
type textarea "Erstelle mir den kontext zusätzlich aus sicht eines"
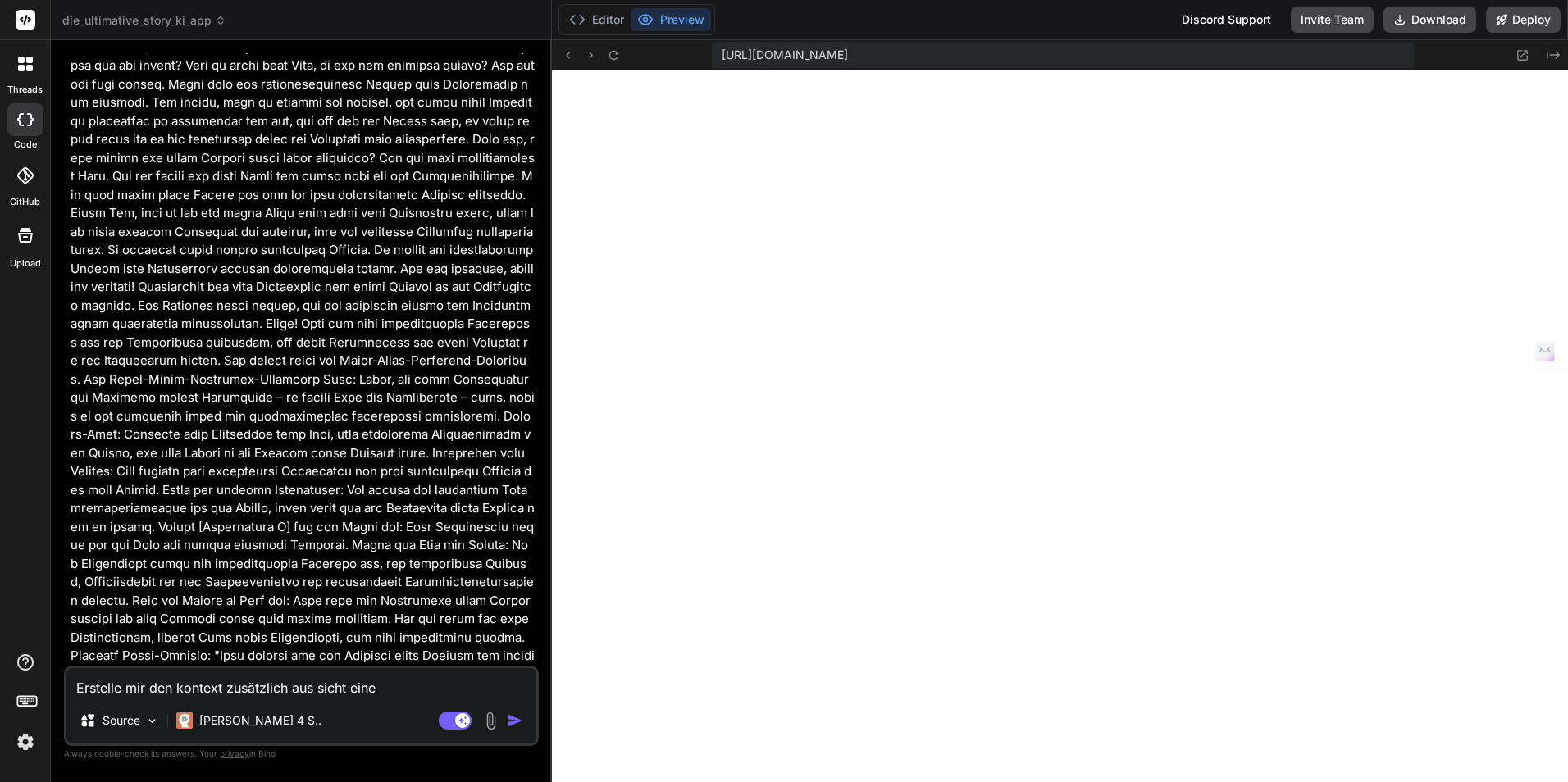
type textarea "x"
type textarea "Erstelle mir den kontext zusätzlich aus sicht eines"
type textarea "x"
type textarea "Erstelle mir den kontext zusätzlich aus sicht eines u"
type textarea "x"
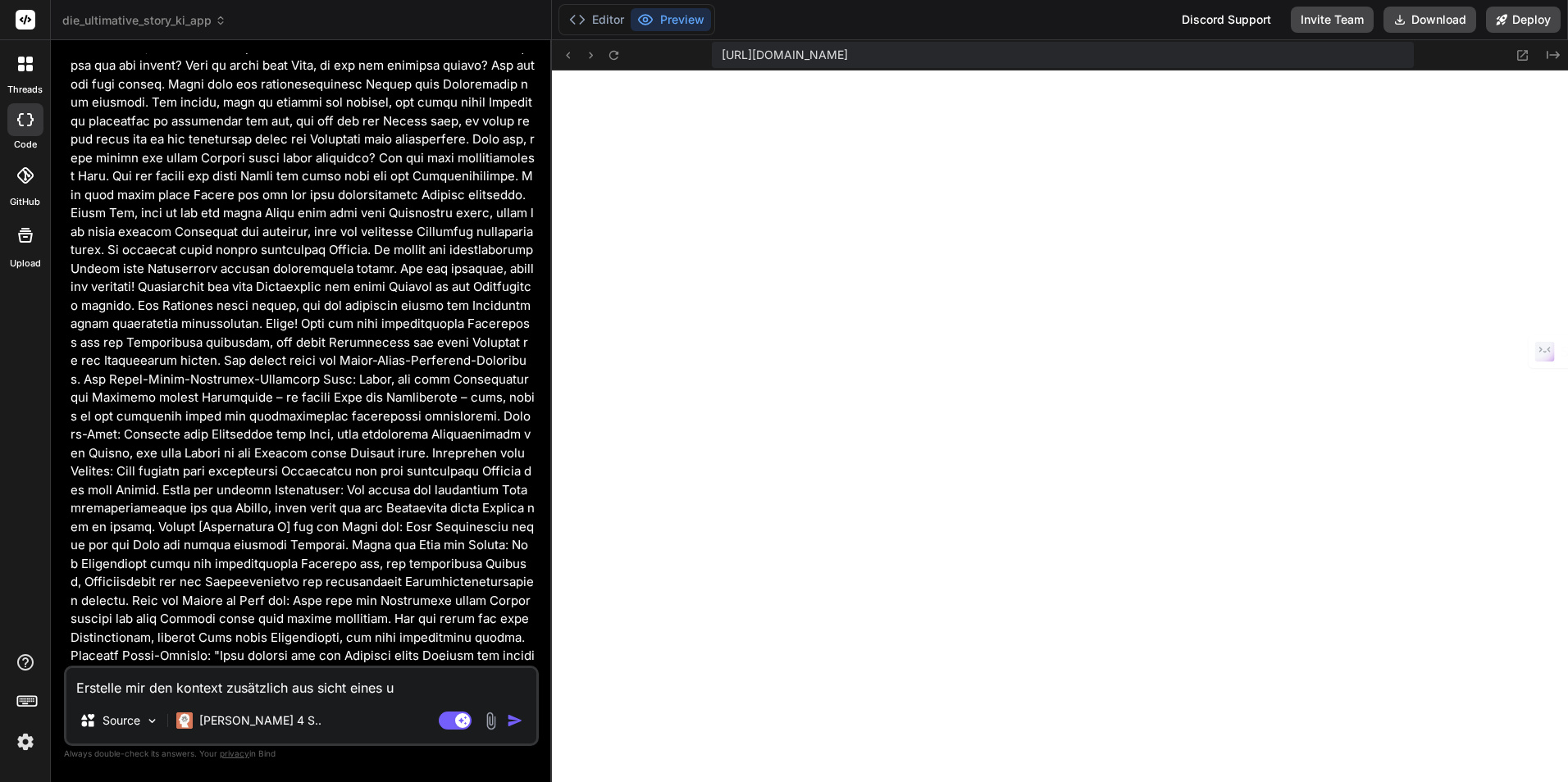
type textarea "Erstelle mir den kontext zusätzlich aus sicht eines un"
type textarea "x"
type textarea "Erstelle mir den kontext zusätzlich aus sicht eines unt"
type textarea "x"
type textarea "Erstelle mir den kontext zusätzlich aus sicht eines unte"
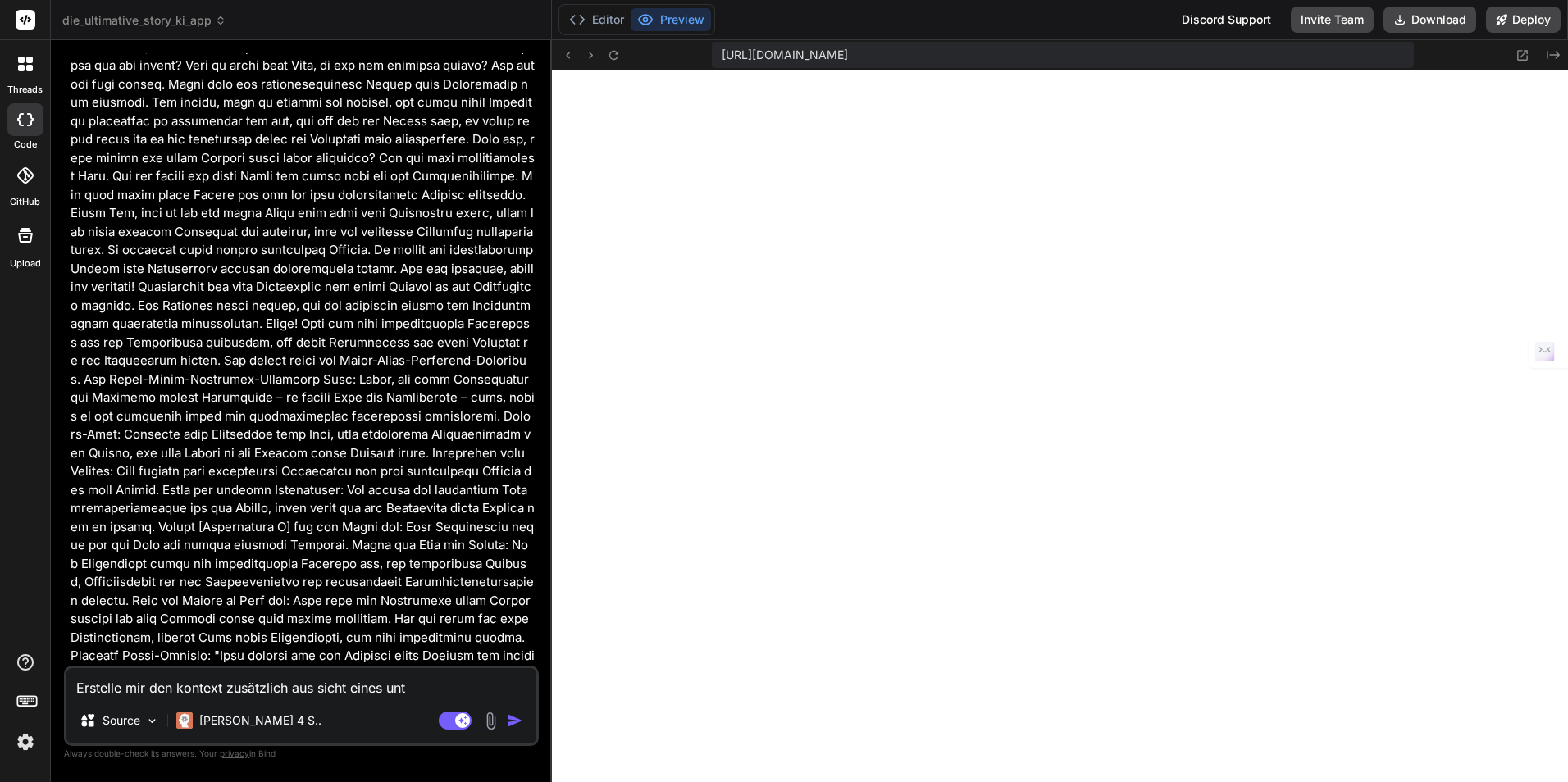
type textarea "x"
type textarea "Erstelle mir den kontext zusätzlich aus sicht eines unter"
type textarea "x"
type textarea "Erstelle mir den kontext zusätzlich aus sicht eines untern"
type textarea "x"
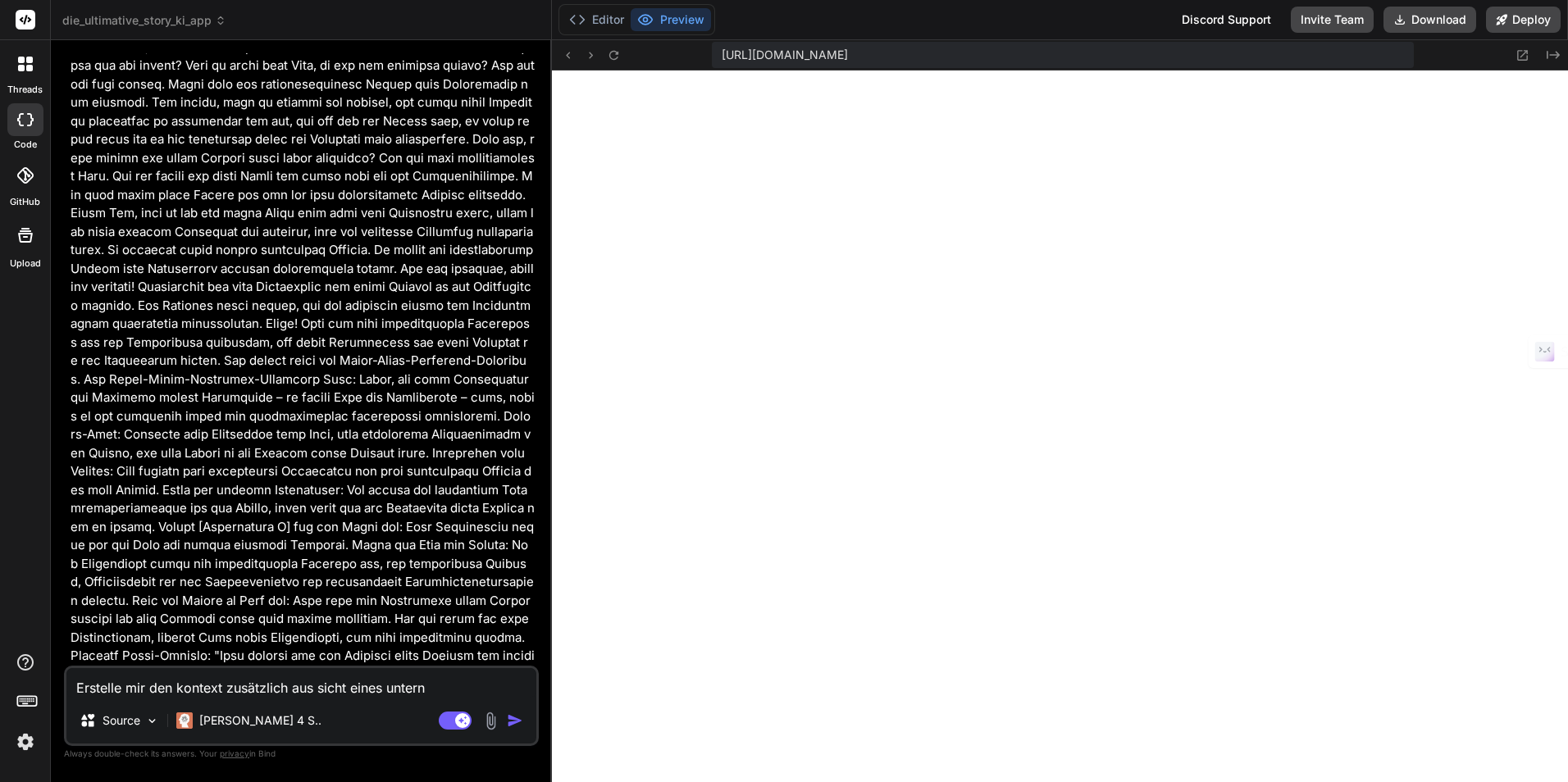
type textarea "Erstelle mir den kontext zusätzlich aus sicht eines unterne"
type textarea "x"
type textarea "Erstelle mir den kontext zusätzlich aus sicht eines unterneh"
type textarea "x"
type textarea "Erstelle mir den kontext zusätzlich aus sicht eines unternehm"
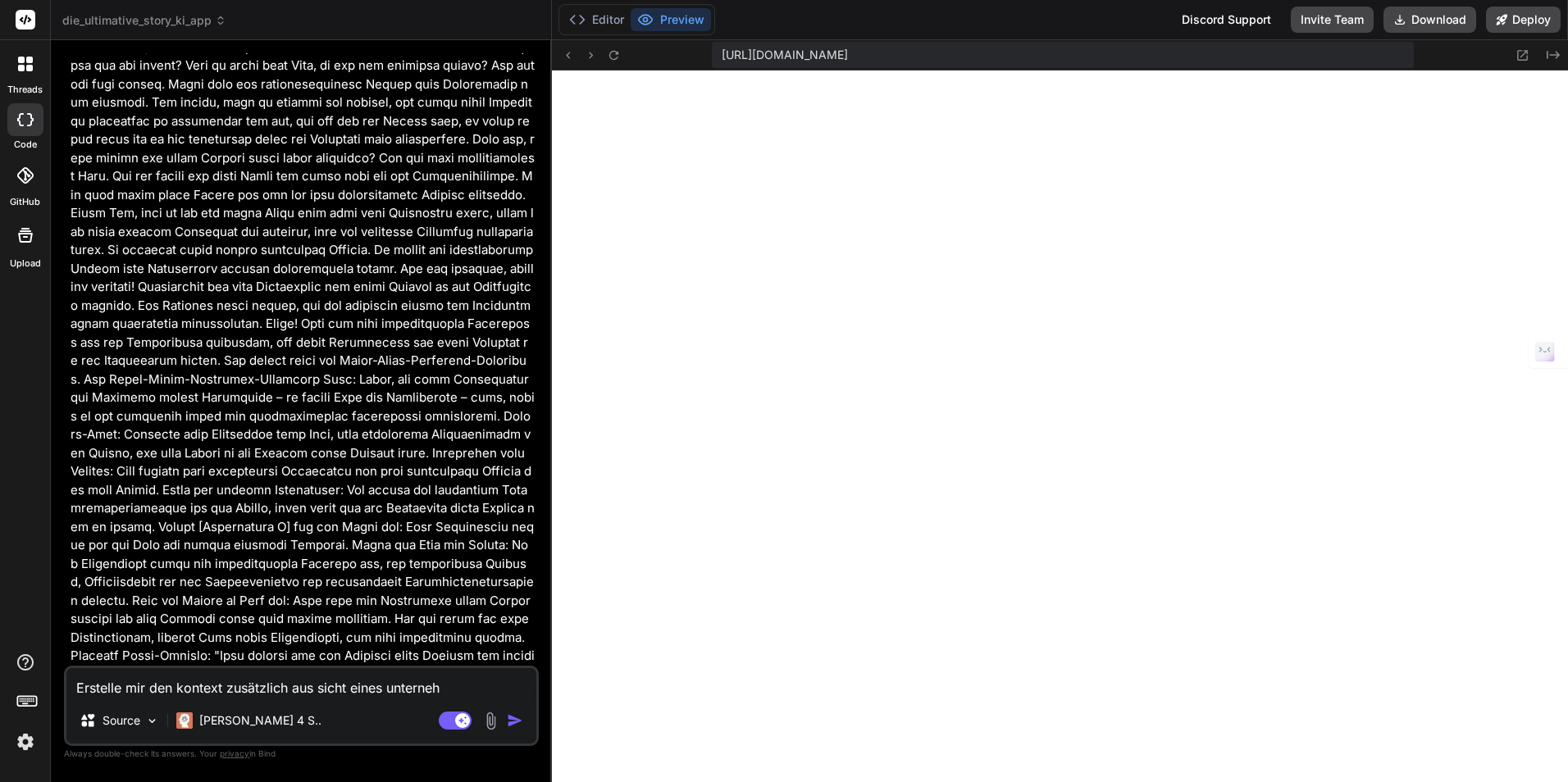
type textarea "x"
type textarea "Erstelle mir den kontext zusätzlich aus sicht eines unternehme"
type textarea "x"
type textarea "Erstelle mir den kontext zusätzlich aus sicht eines unternehmen"
type textarea "x"
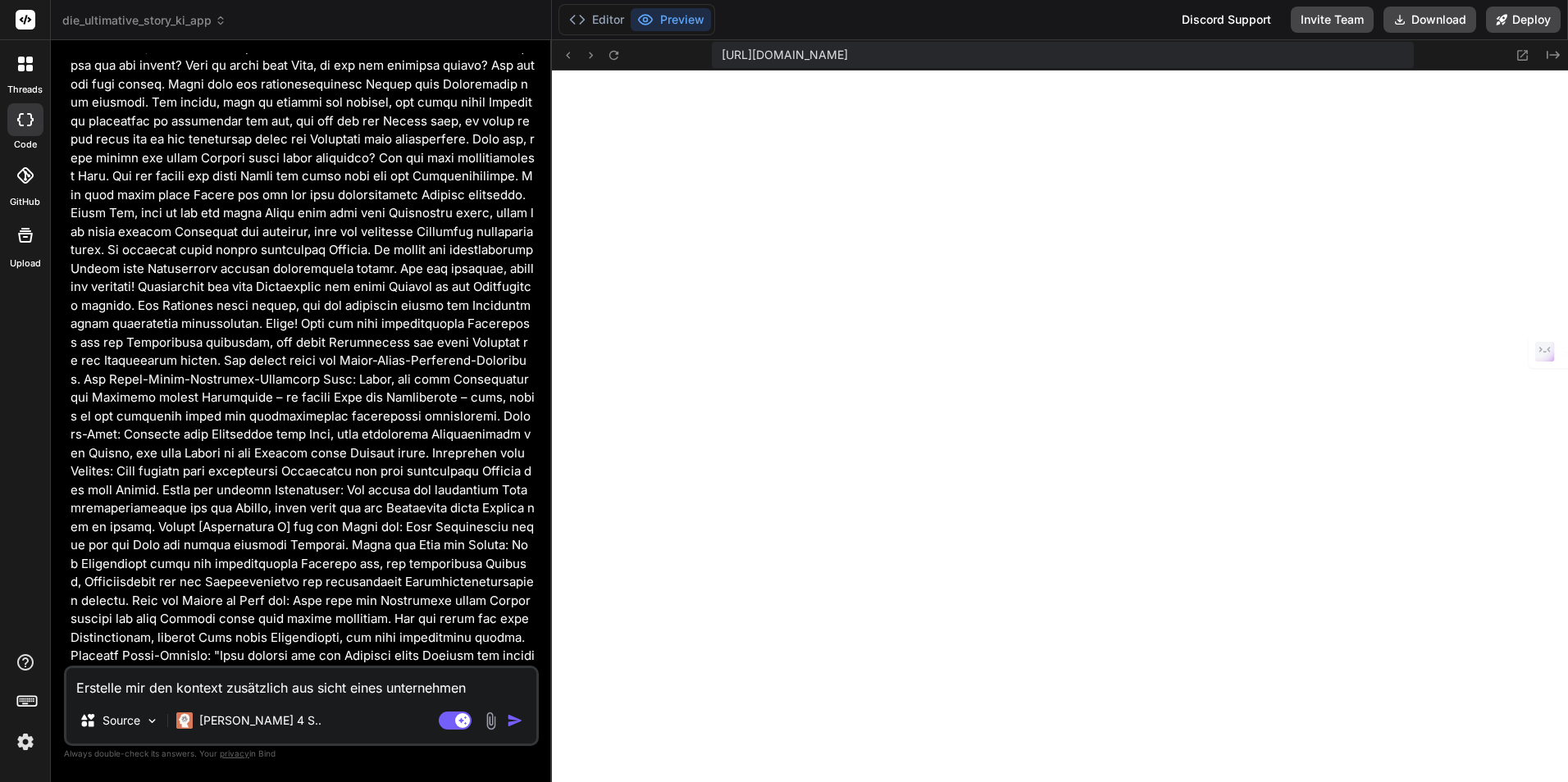
type textarea "Erstelle mir den kontext zusätzlich aus sicht eines unternehmens"
type textarea "x"
type textarea "Erstelle mir den kontext zusätzlich aus sicht eines unternehmens,"
type textarea "x"
type textarea "Erstelle mir den kontext zusätzlich aus sicht eines unternehmens,"
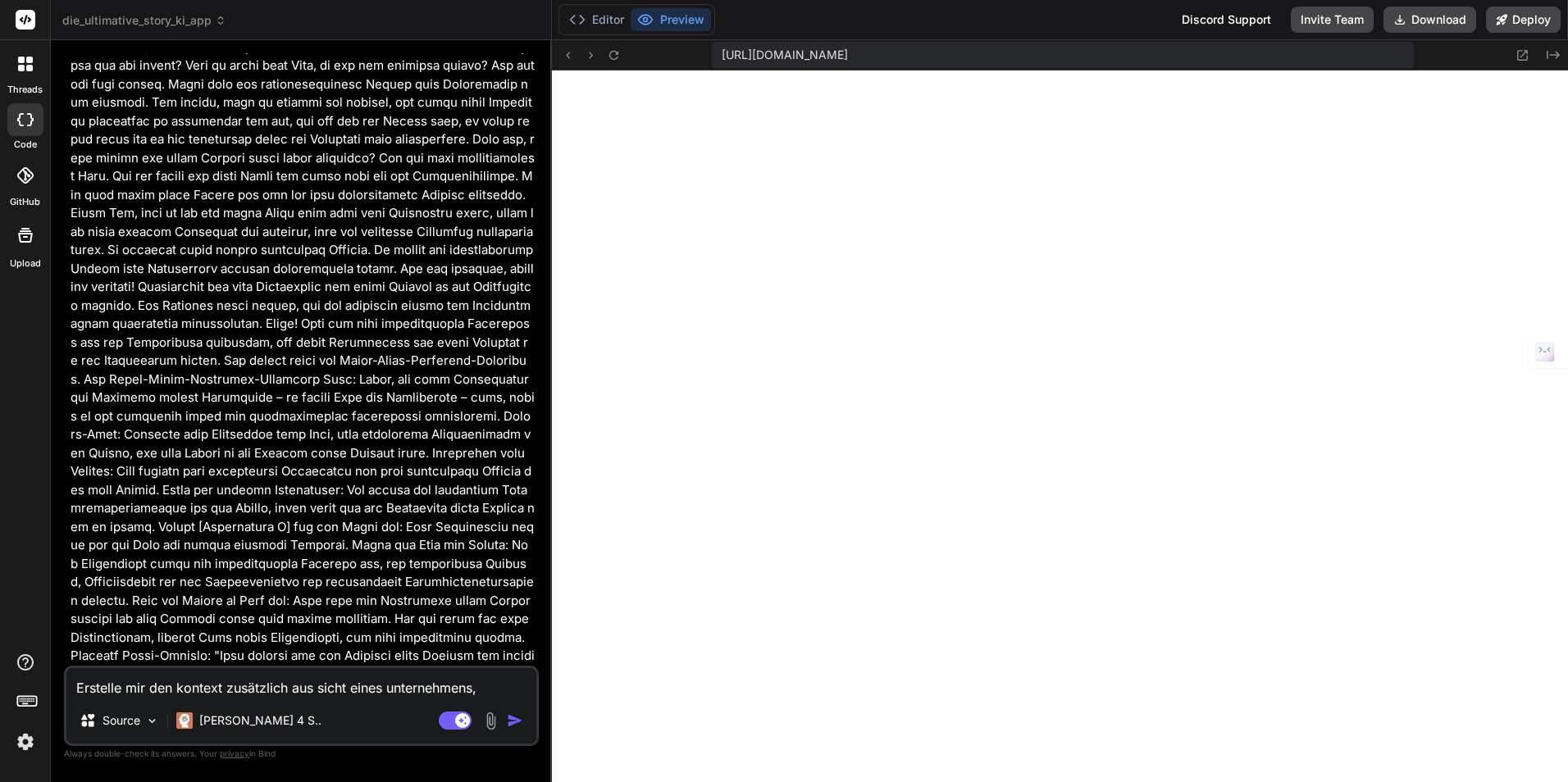
type textarea "x"
type textarea "Erstelle mir den kontext zusätzlich aus sicht eines unternehmens, d"
type textarea "x"
type textarea "Erstelle mir den kontext zusätzlich aus sicht eines unternehmens, da"
type textarea "x"
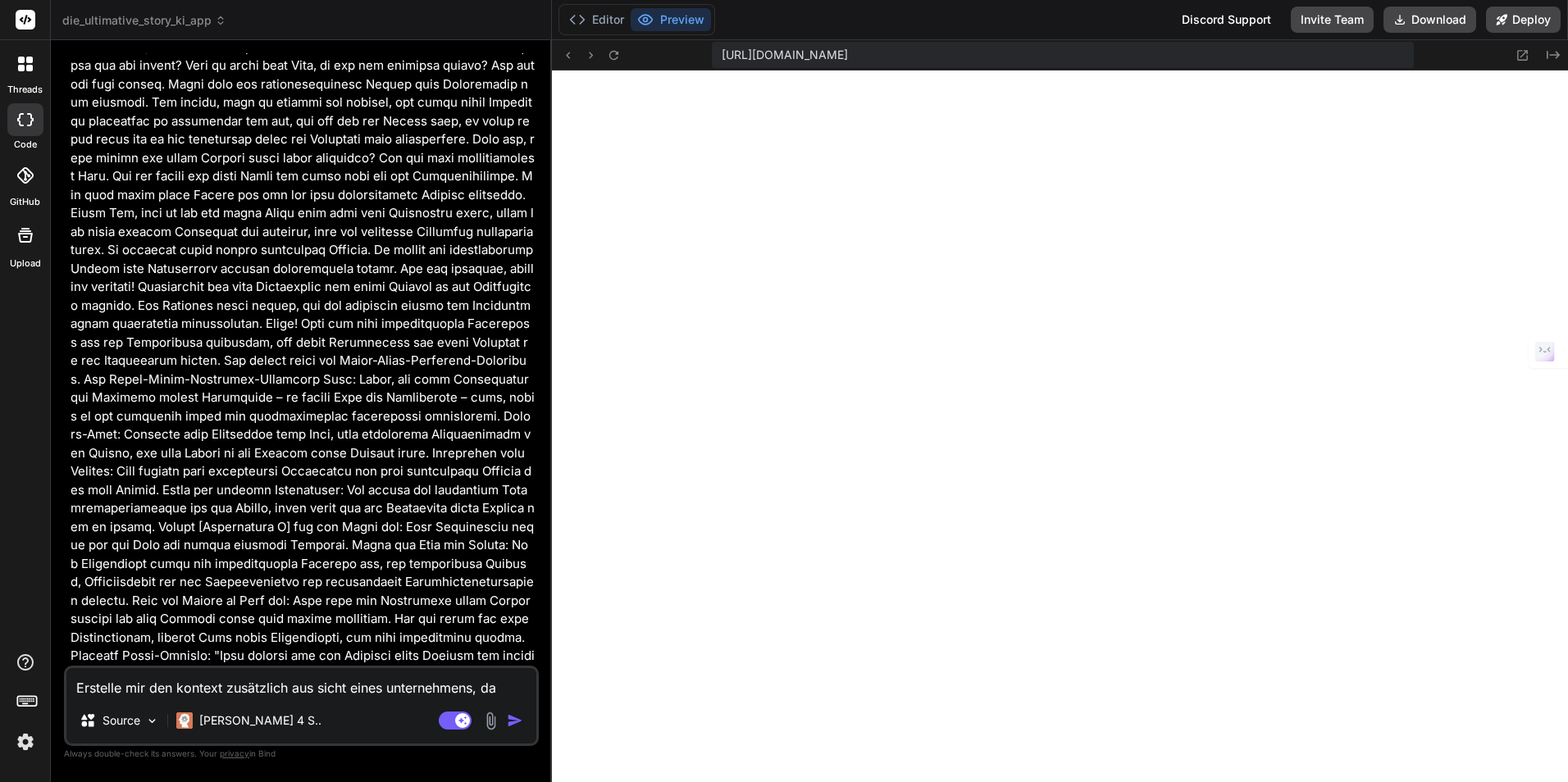
type textarea "Erstelle mir den kontext zusätzlich aus sicht eines unternehmens, das"
type textarea "x"
type textarea "Erstelle mir den kontext zusätzlich aus sicht eines unternehmens, dass"
type textarea "x"
type textarea "Erstelle mir den kontext zusätzlich aus sicht eines unternehmens, dass"
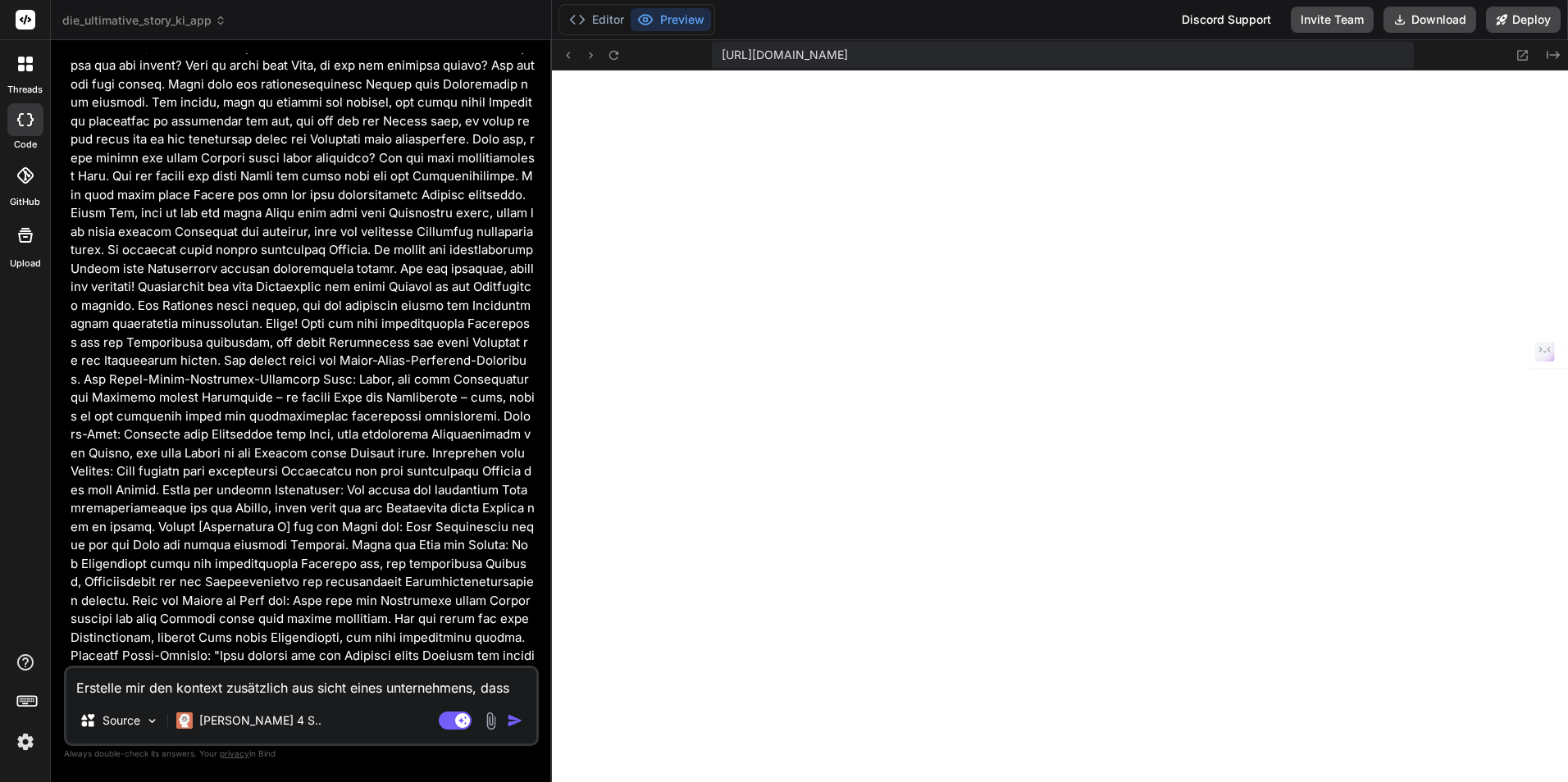
type textarea "x"
type textarea "Erstelle mir den kontext zusätzlich aus sicht eines unternehmens, dass L"
type textarea "x"
type textarea "Erstelle mir den kontext zusätzlich aus sicht eines unternehmens, dass Le"
type textarea "x"
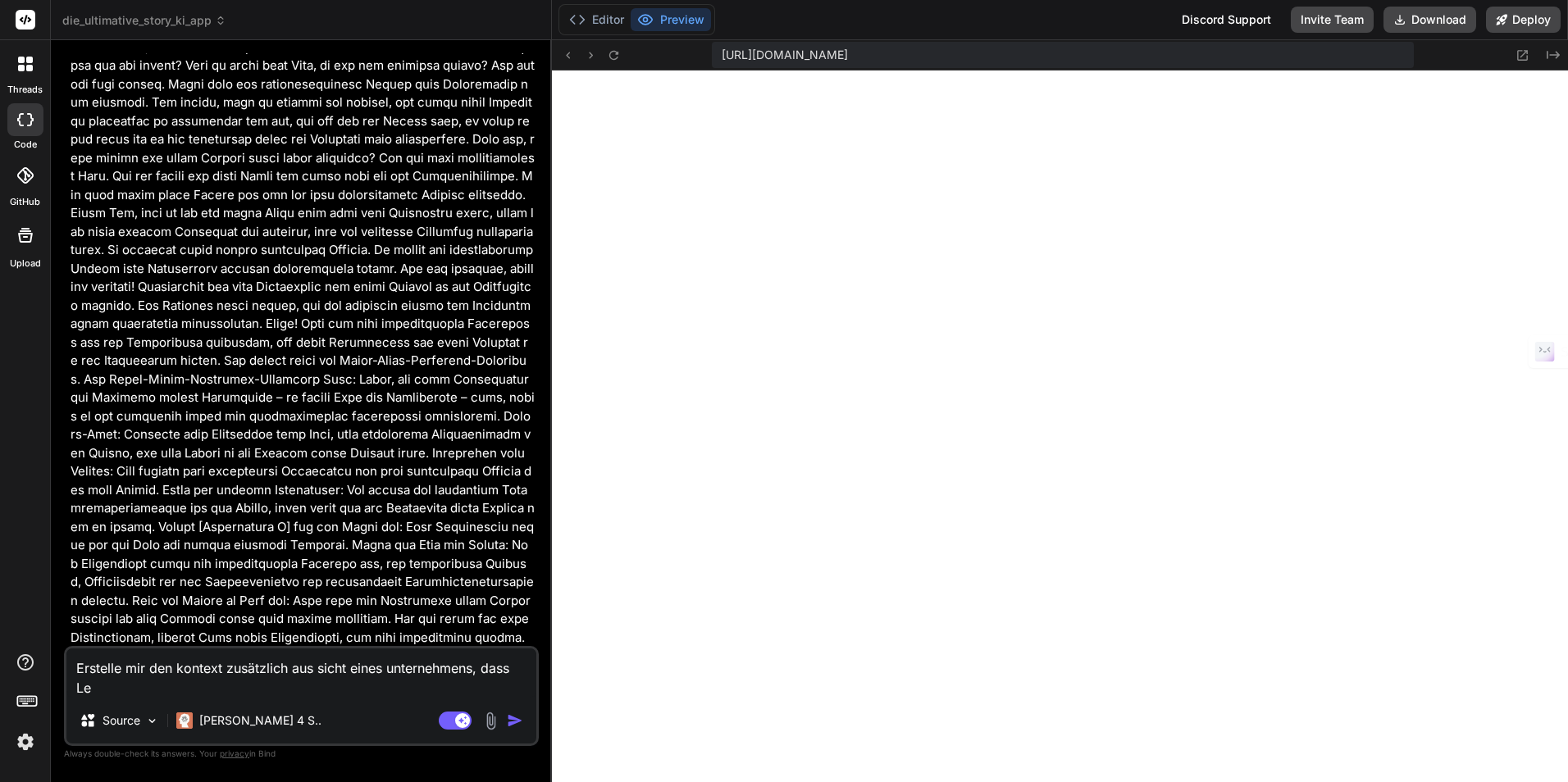
type textarea "Erstelle mir den kontext zusätzlich aus sicht eines unternehmens, dass Lea"
type textarea "x"
type textarea "Erstelle mir den kontext zusätzlich aus sicht eines unternehmens, dass Lead"
type textarea "x"
type textarea "Erstelle mir den kontext zusätzlich aus sicht eines unternehmens, dass Lead"
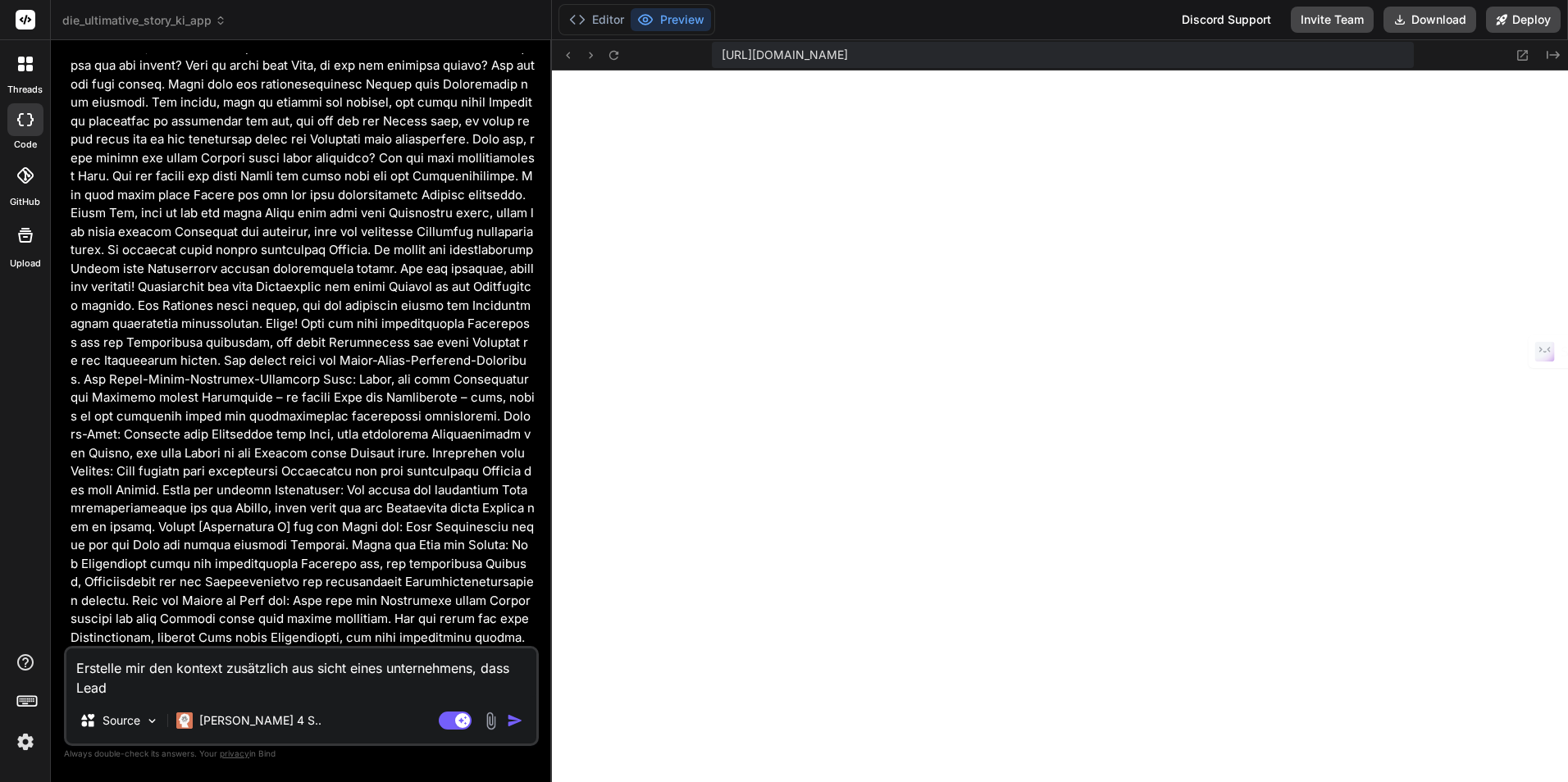
type textarea "x"
type textarea "Erstelle mir den kontext zusätzlich aus sicht eines unternehmens, dass Lead g"
type textarea "x"
type textarea "Erstelle mir den kontext zusätzlich aus sicht eines unternehmens, dass Lead ge"
type textarea "x"
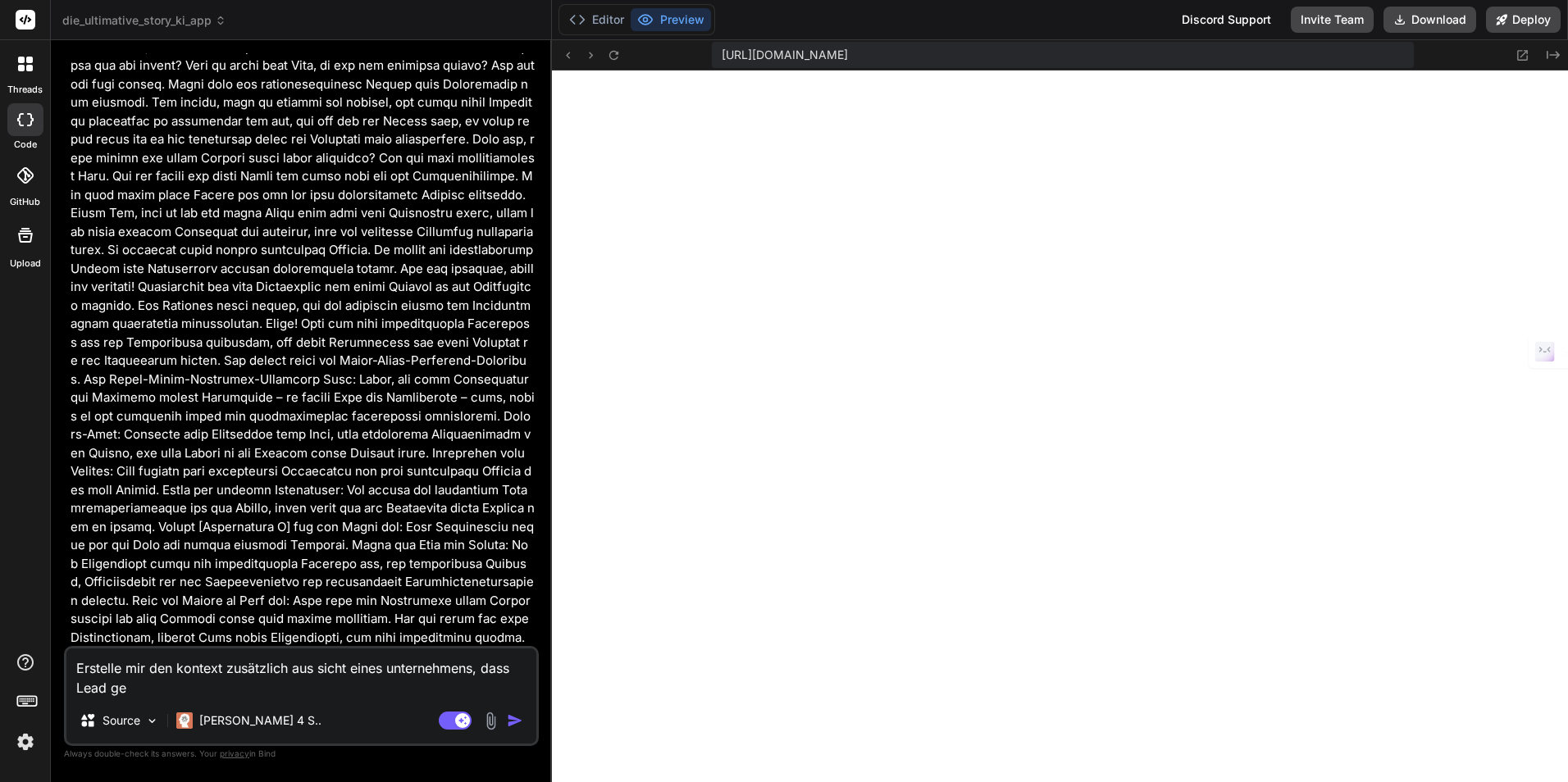
type textarea "Erstelle mir den kontext zusätzlich aus sicht eines unternehmens, dass Lead gen"
type textarea "x"
type textarea "Erstelle mir den kontext zusätzlich aus sicht eines unternehmens, dass Lead gene"
type textarea "x"
type textarea "Erstelle mir den kontext zusätzlich aus sicht eines unternehmens, dass Lead gen…"
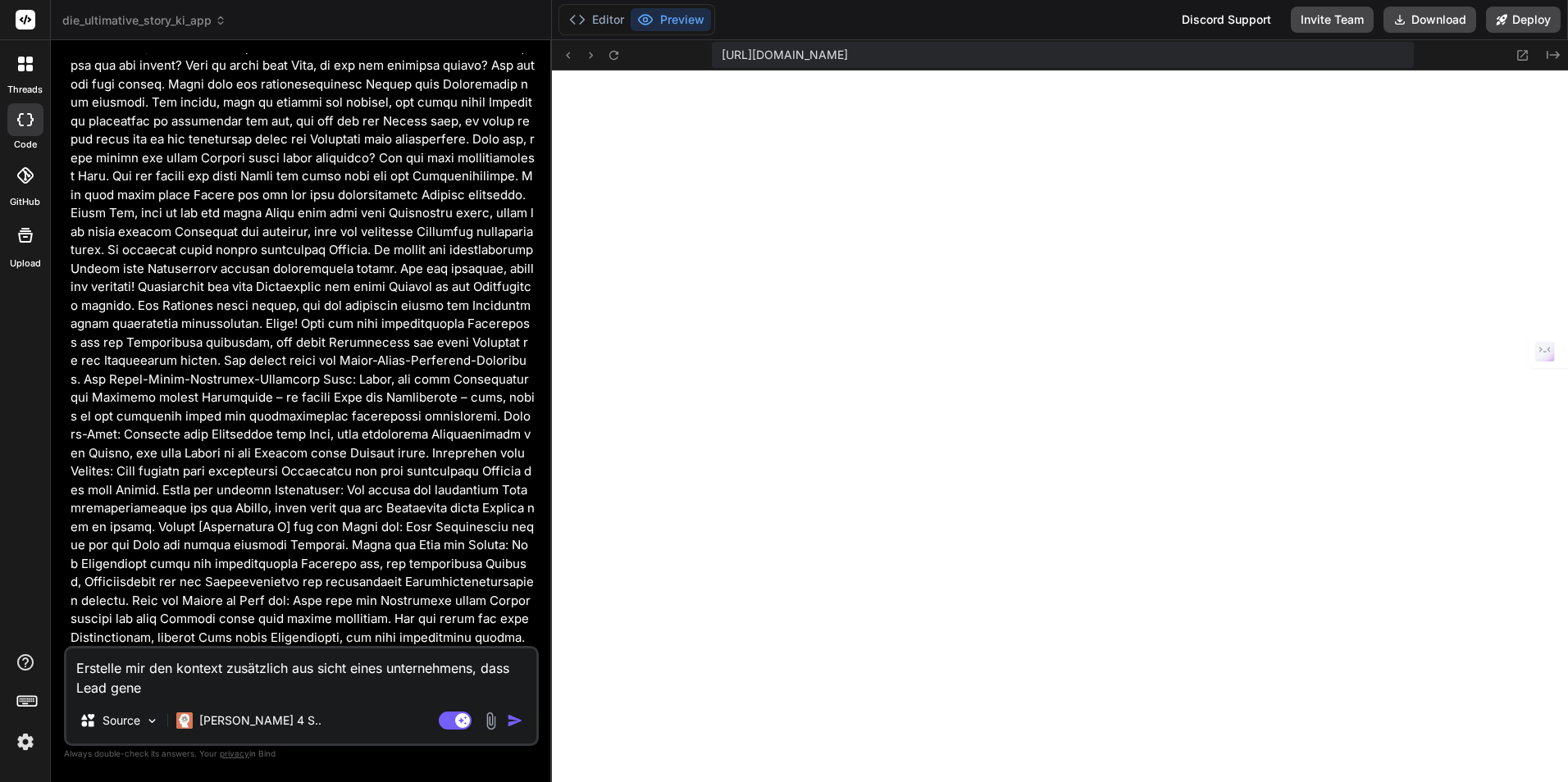
type textarea "x"
type textarea "Erstelle mir den kontext zusätzlich aus sicht eines unternehmens, dass Lead gen…"
type textarea "x"
type textarea "Erstelle mir den kontext zusätzlich aus sicht eines unternehmens, dass Lead gen…"
type textarea "x"
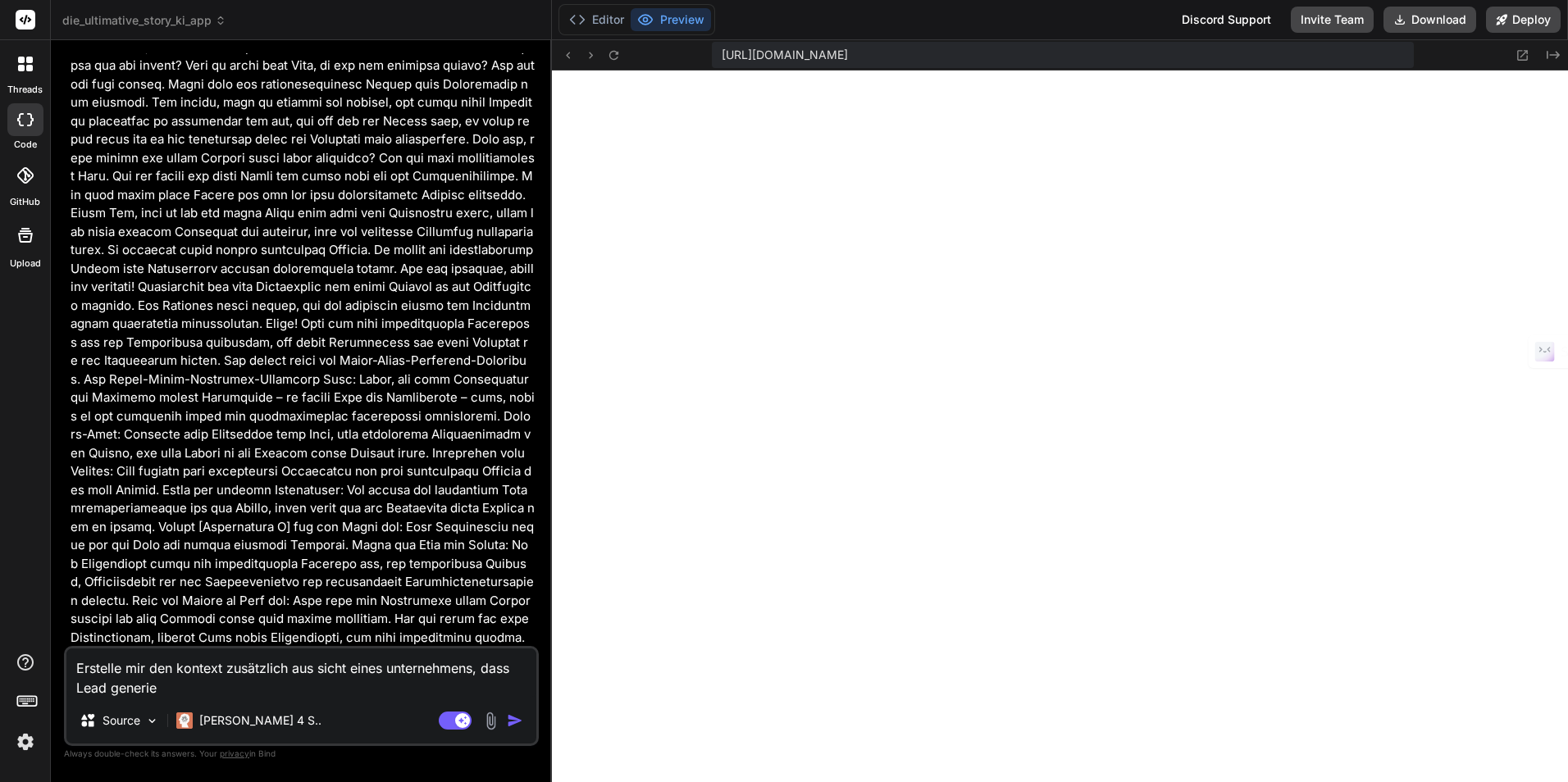
type textarea "Erstelle mir den kontext zusätzlich aus sicht eines unternehmens, dass Lead gen…"
type textarea "x"
type textarea "Erstelle mir den kontext zusätzlich aus sicht eines unternehmens, dass Lead gen…"
type textarea "x"
type textarea "Erstelle mir den kontext zusätzlich aus sicht eines unternehmens, dass Lead gen…"
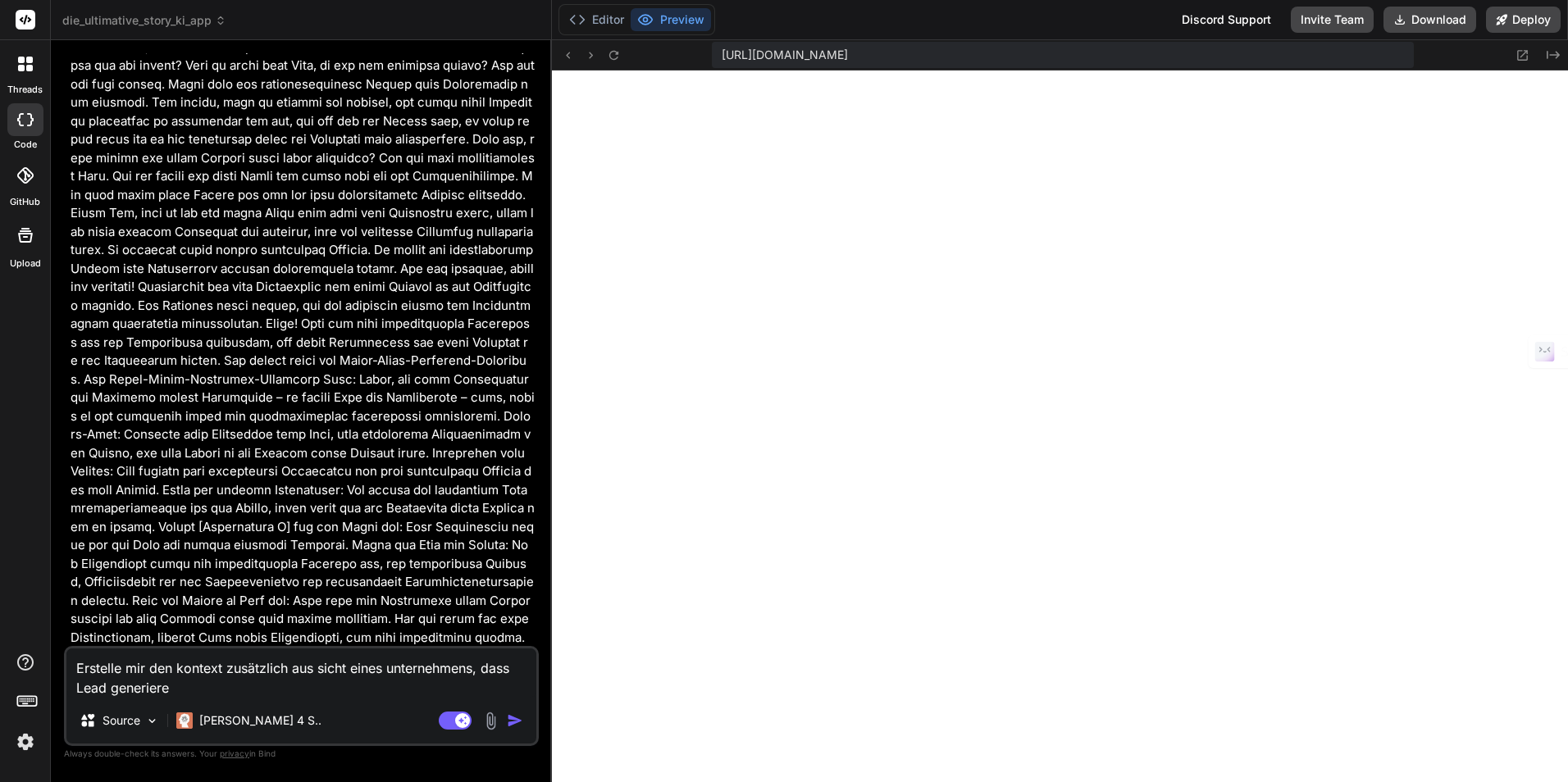
type textarea "x"
type textarea "Erstelle mir den kontext zusätzlich aus sicht eines unternehmens, dass Lead gen…"
type textarea "x"
type textarea "Erstelle mir den kontext zusätzlich aus sicht eines unternehmens, dass Lead gen…"
type textarea "x"
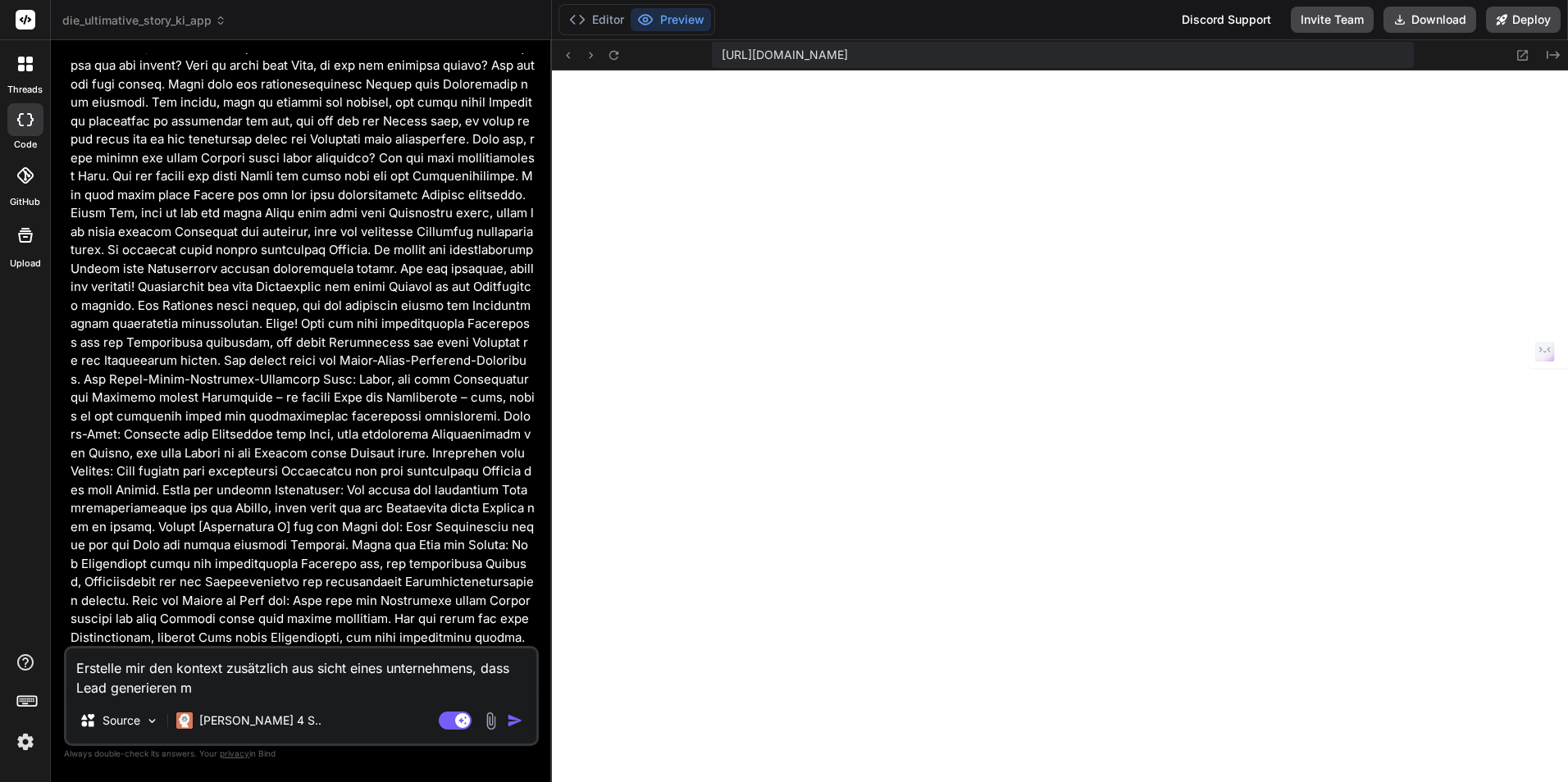
type textarea "Erstelle mir den kontext zusätzlich aus sicht eines unternehmens, dass Lead gen…"
type textarea "x"
type textarea "Erstelle mir den kontext zusätzlich aus sicht eines unternehmens, dass Lead gen…"
type textarea "x"
type textarea "Erstelle mir den kontext zusätzlich aus sicht eines unternehmens, dass Lead gen…"
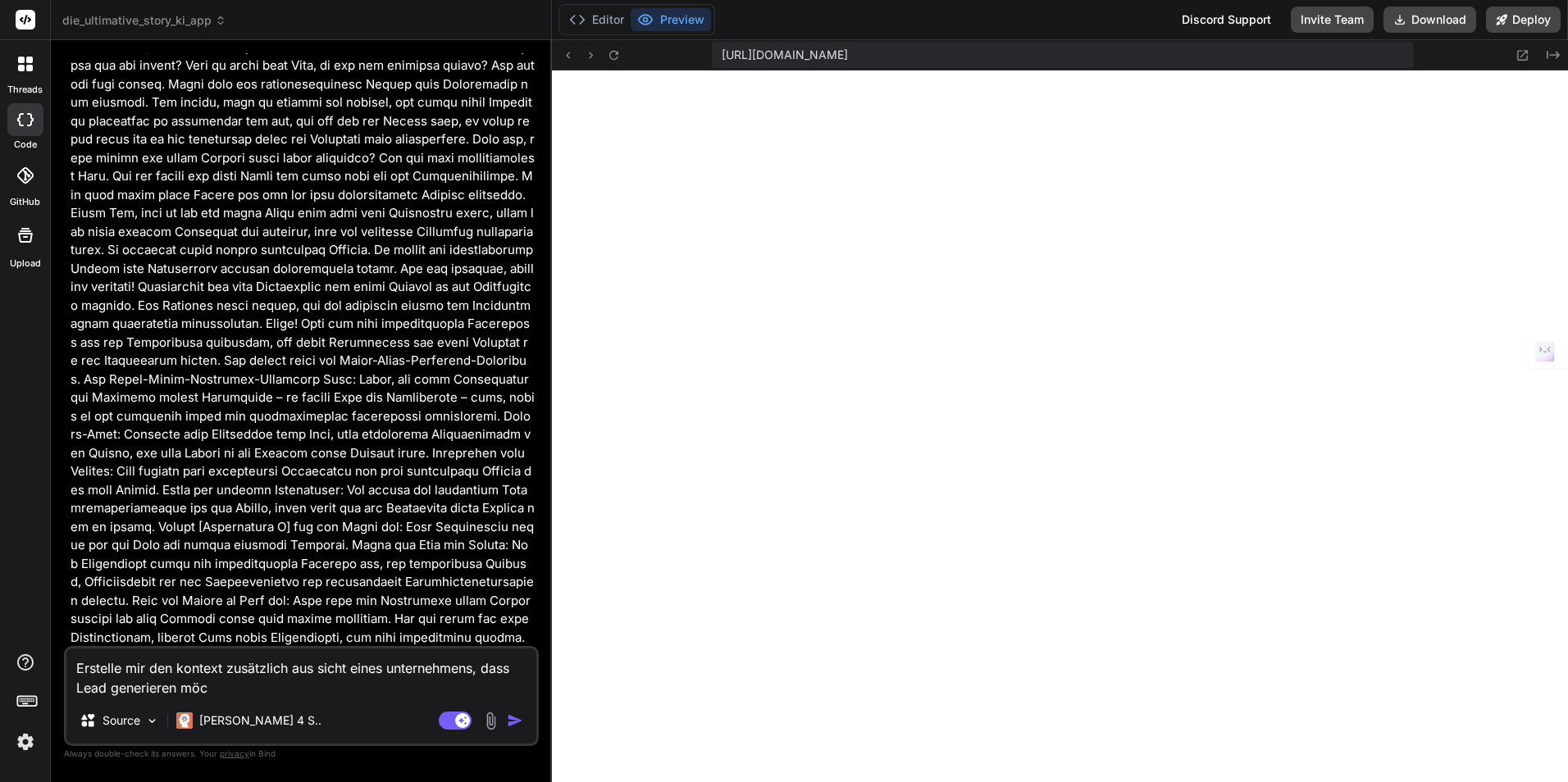
type textarea "x"
type textarea "Erstelle mir den kontext zusätzlich aus sicht eines unternehmens, dass Lead gen…"
type textarea "x"
type textarea "Erstelle mir den kontext zusätzlich aus sicht eines unternehmens, dass Lead gen…"
type textarea "x"
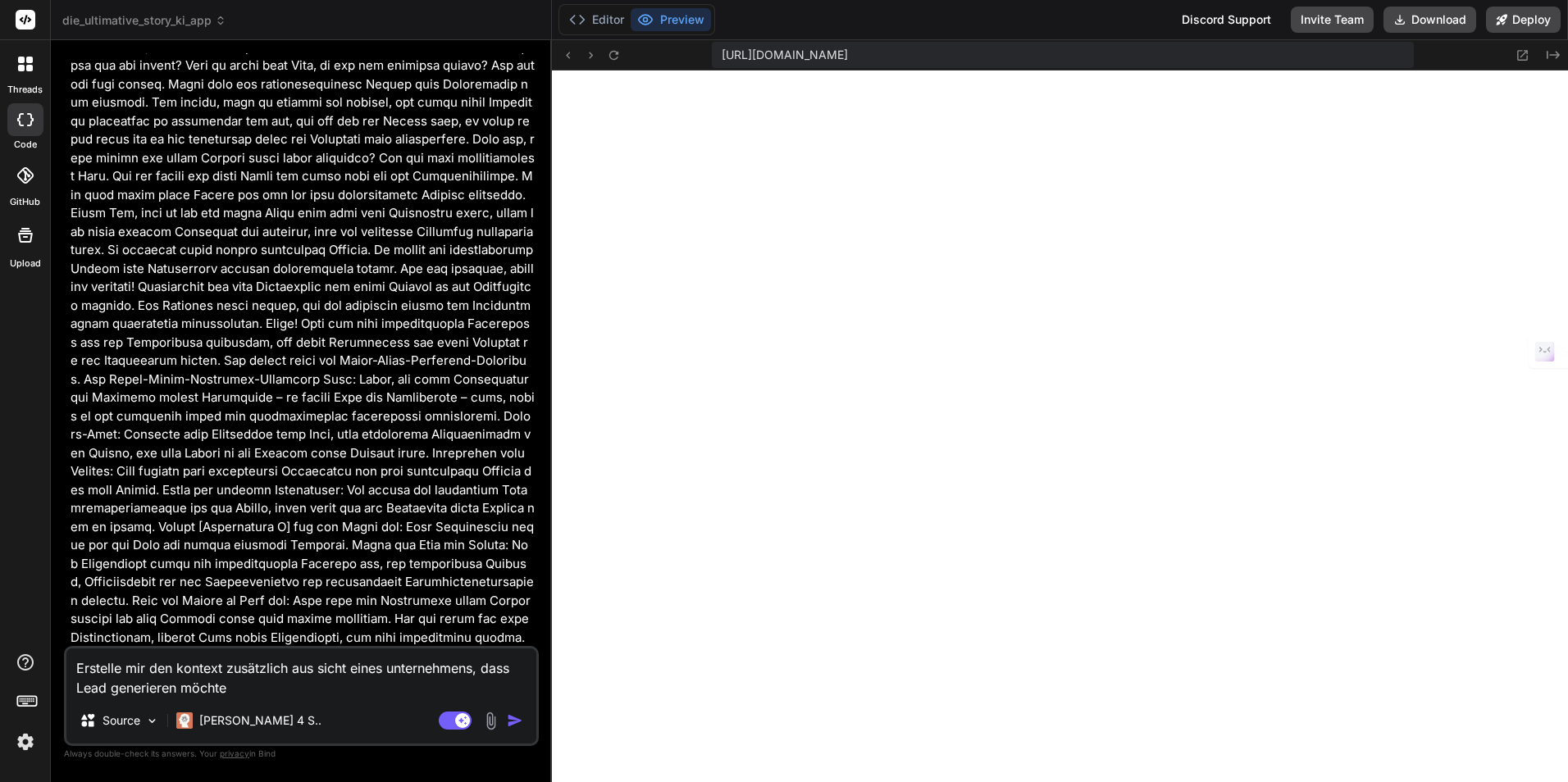
type textarea "Erstelle mir den kontext zusätzlich aus sicht eines unternehmens, dass Lead gen…"
type textarea "x"
type textarea "Erstelle mir den kontext zusätzlich aus sicht eines unternehmens, dass aLead ge…"
type textarea "x"
type textarea "Erstelle mir den kontext zusätzlich aus sicht eines unternehmens, dass alLead g…"
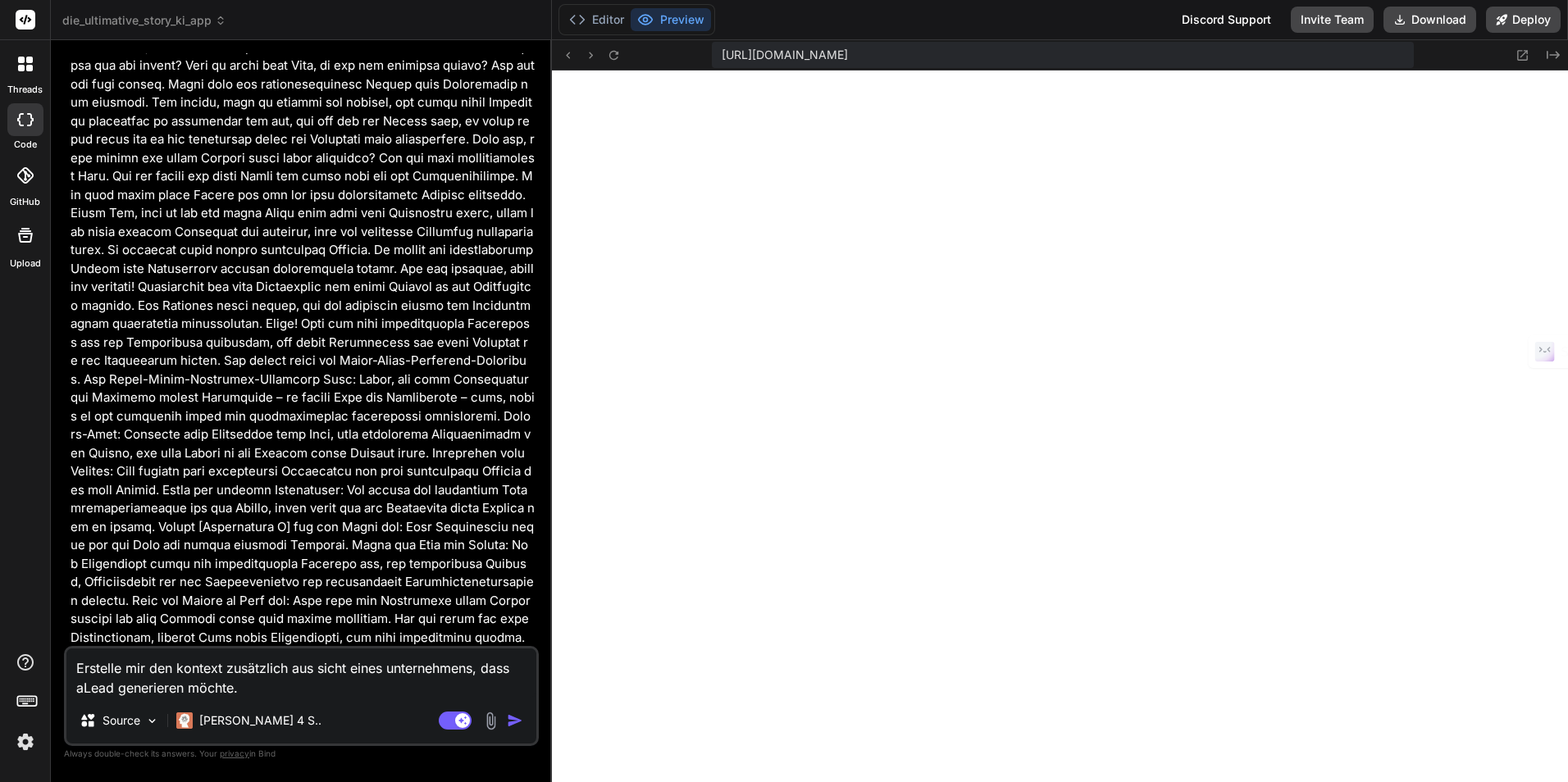
type textarea "x"
type textarea "Erstelle mir den kontext zusätzlich aus sicht eines unternehmens, dass alsLead …"
type textarea "x"
type textarea "Erstelle mir den kontext zusätzlich aus sicht eines unternehmens, dass als Lead…"
type textarea "x"
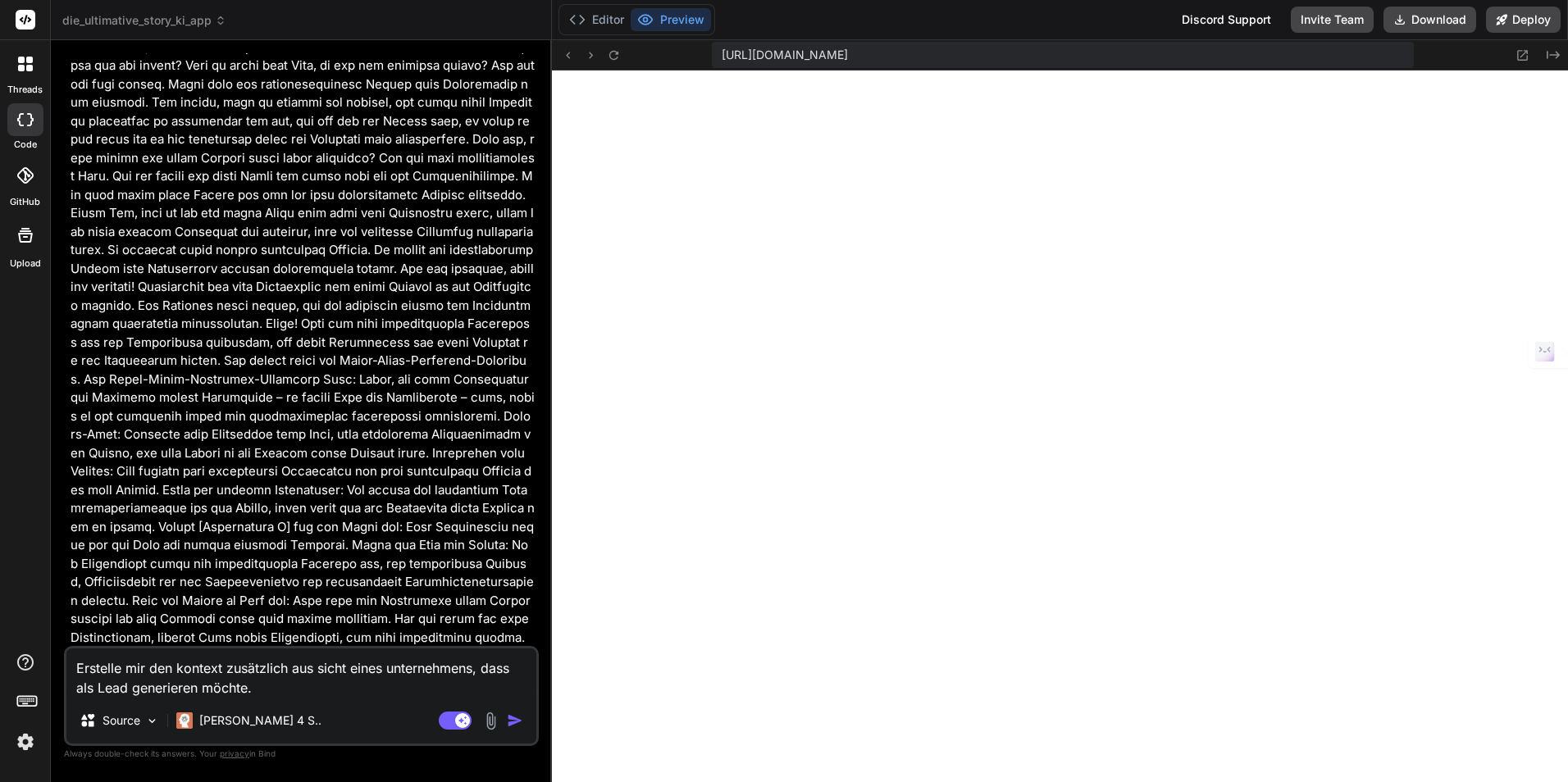
type textarea "Erstelle mir den kontext zusätzlich aus sicht eines unternehmens, dass als ZLea…"
type textarea "x"
type textarea "Erstelle mir den kontext zusätzlich aus sicht eines unternehmens, dass als ZiLe…"
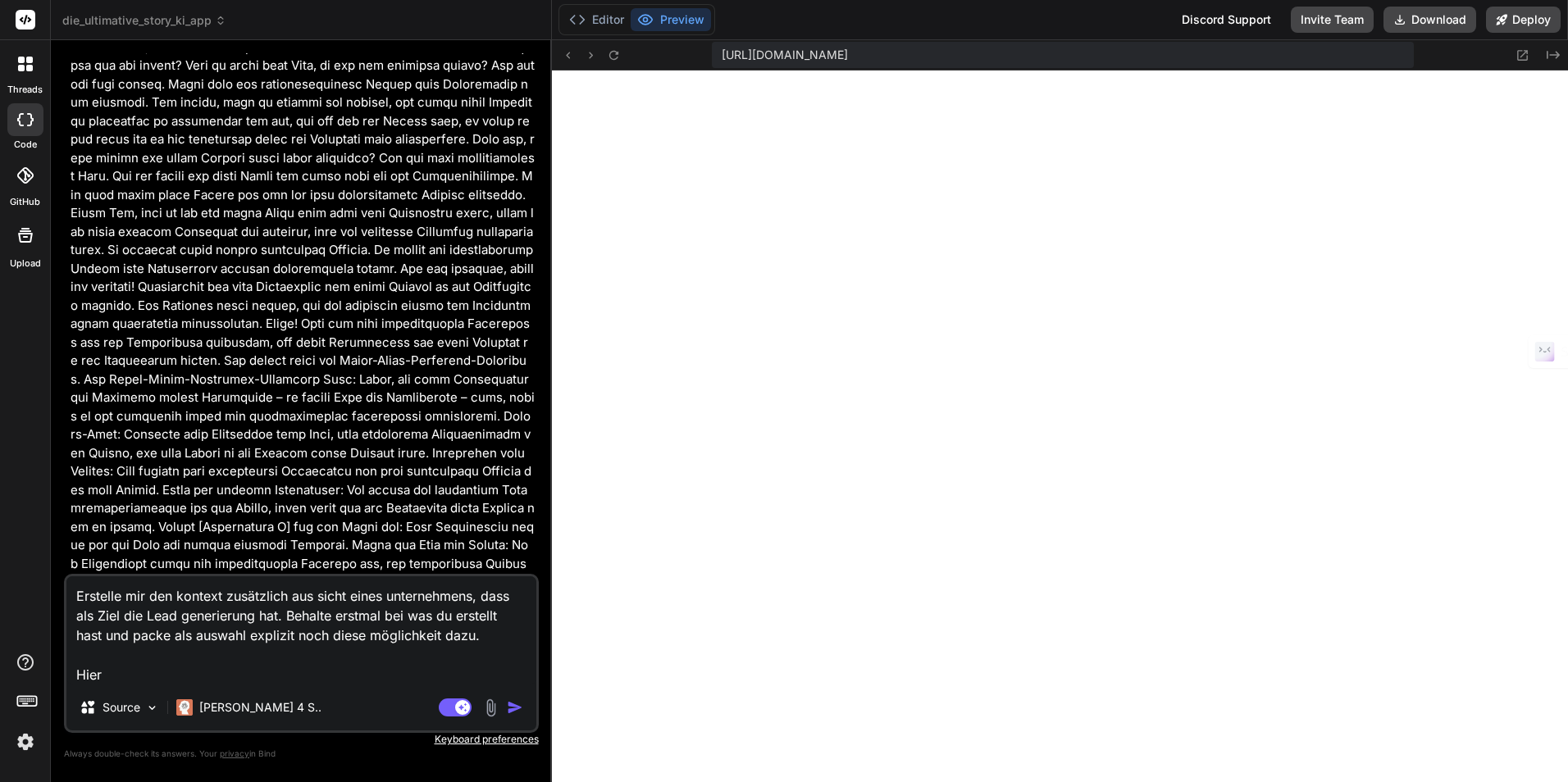
click at [182, 676] on textarea "Erstelle mir den kontext zusätzlich aus sicht eines unternehmens, dass als Ziel…" at bounding box center [301, 630] width 470 height 108
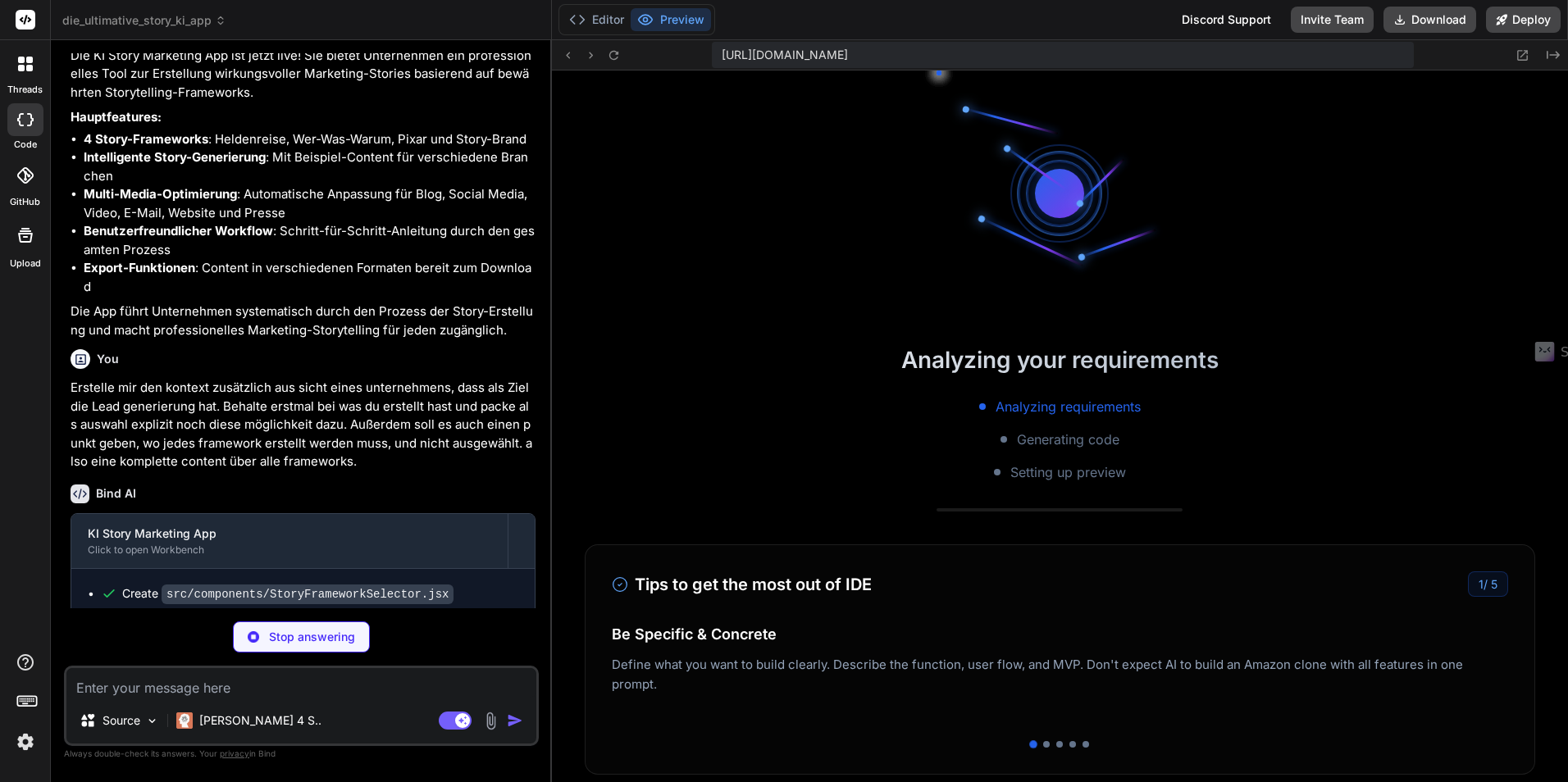
scroll to position [576, 0]
